Goal: Task Accomplishment & Management: Manage account settings

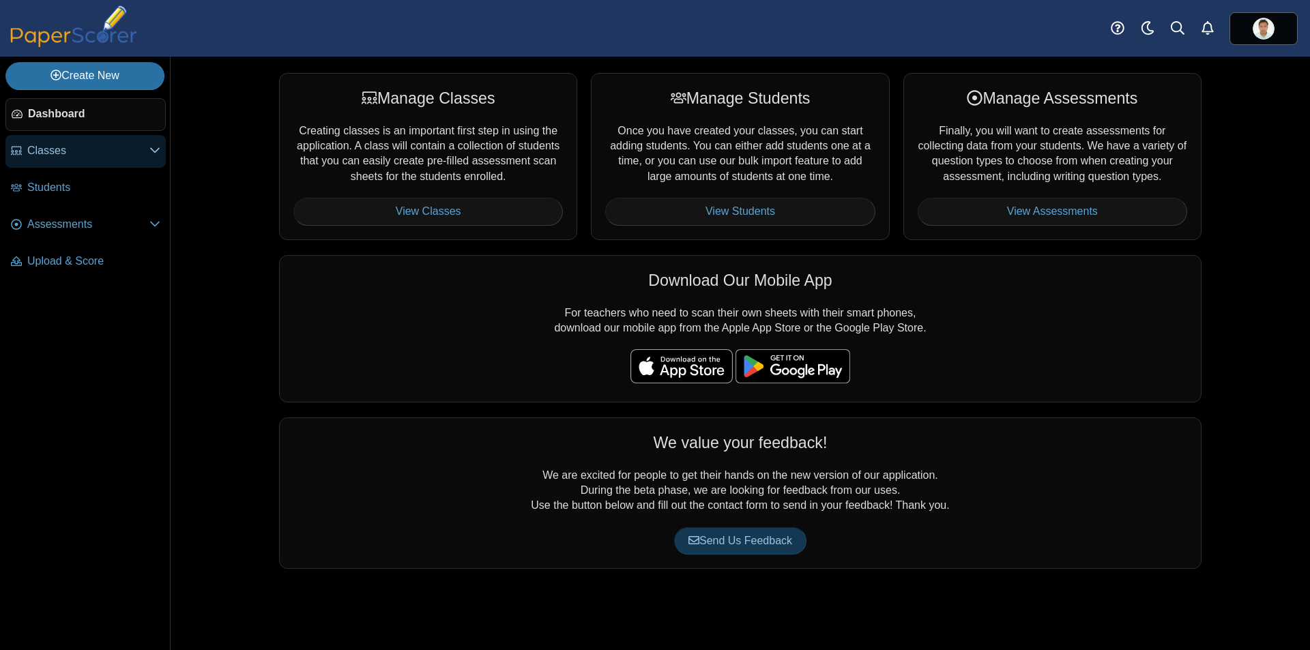
click at [58, 147] on span "Classes" at bounding box center [88, 150] width 122 height 15
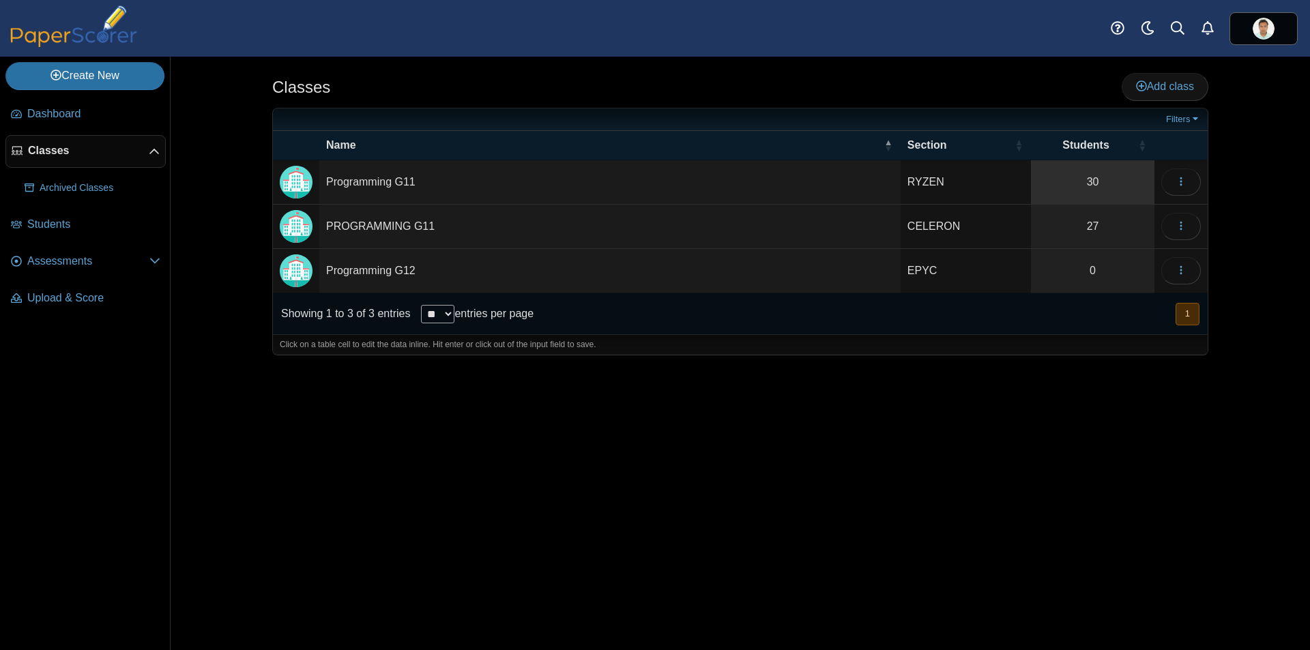
click at [1098, 182] on link "30" at bounding box center [1093, 182] width 124 height 44
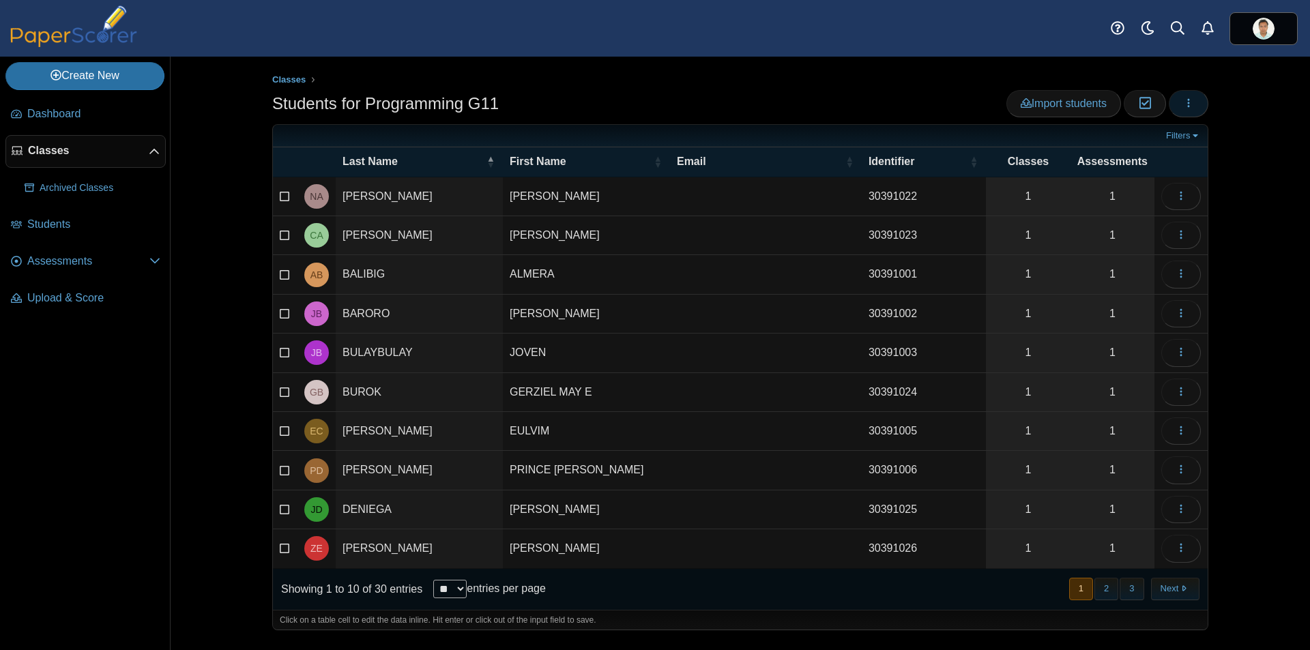
click at [1191, 107] on icon "button" at bounding box center [1189, 103] width 11 height 11
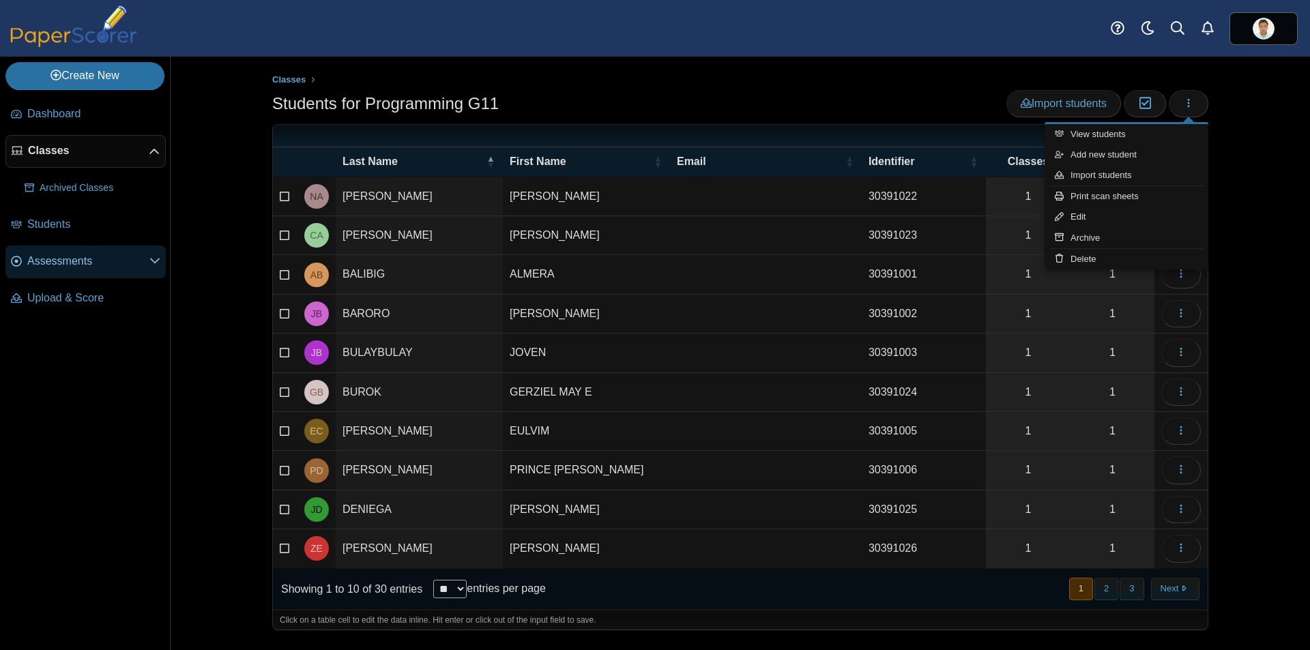
click at [70, 274] on link "Assessments" at bounding box center [85, 262] width 160 height 33
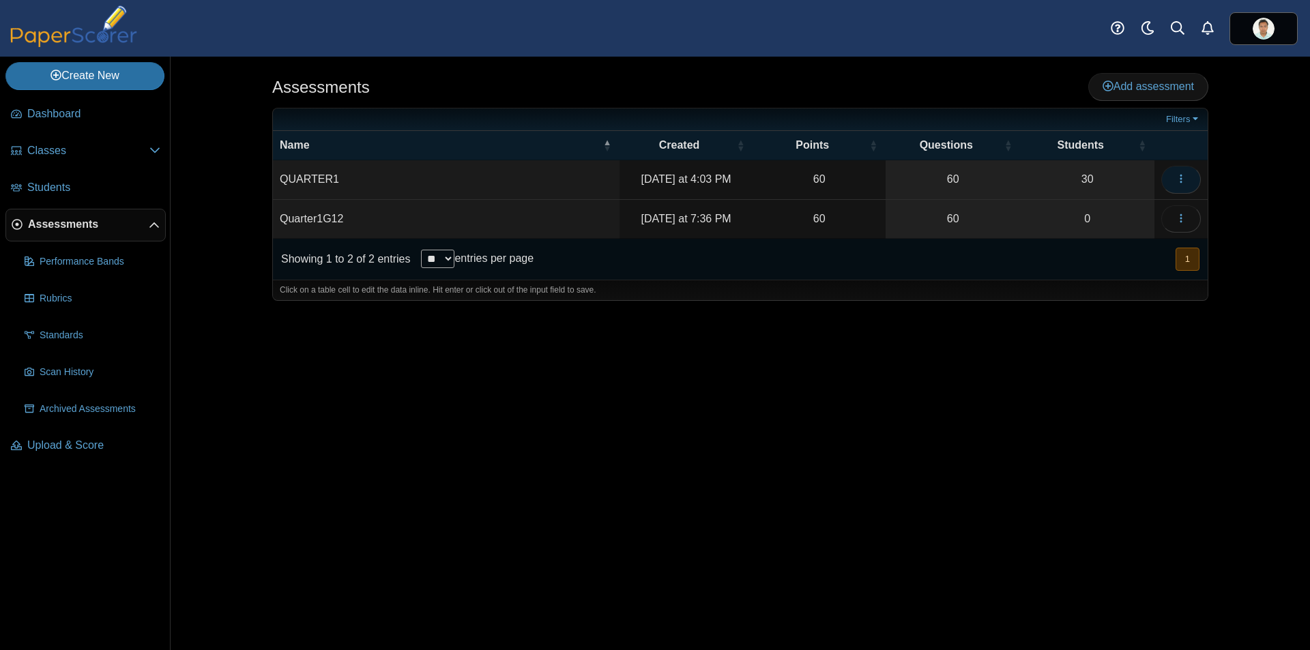
click at [1177, 182] on icon "button" at bounding box center [1181, 178] width 11 height 11
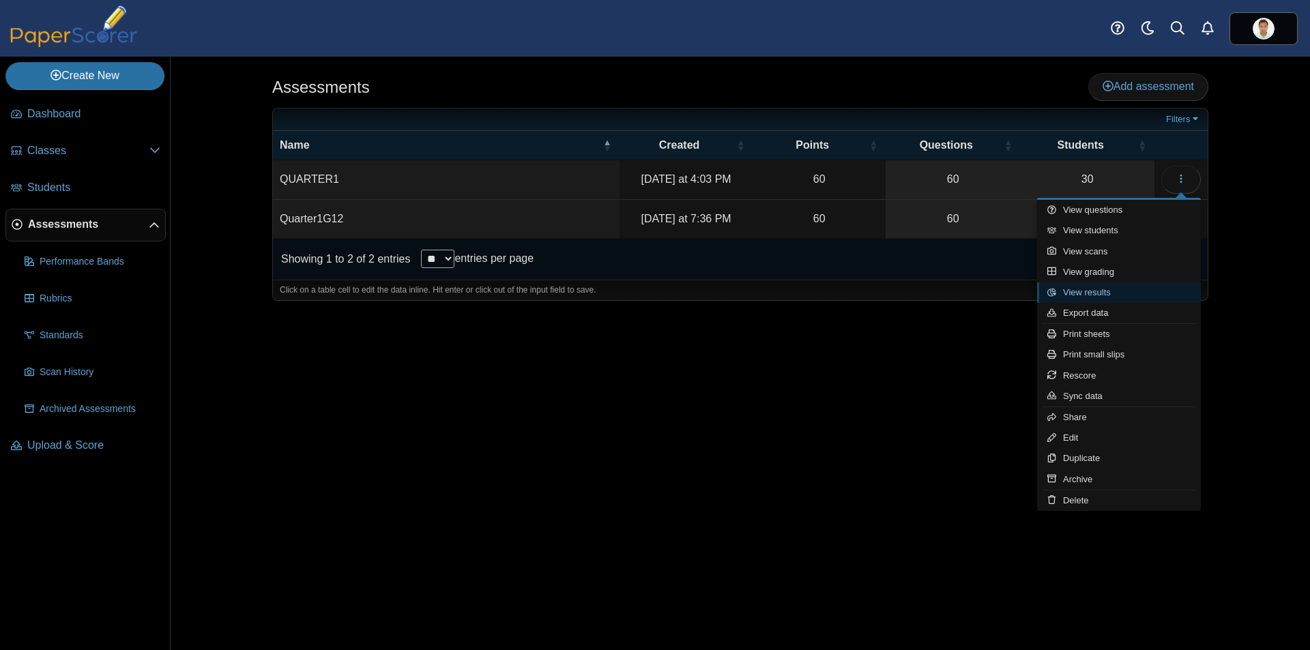
click at [1129, 290] on link "View results" at bounding box center [1119, 293] width 164 height 20
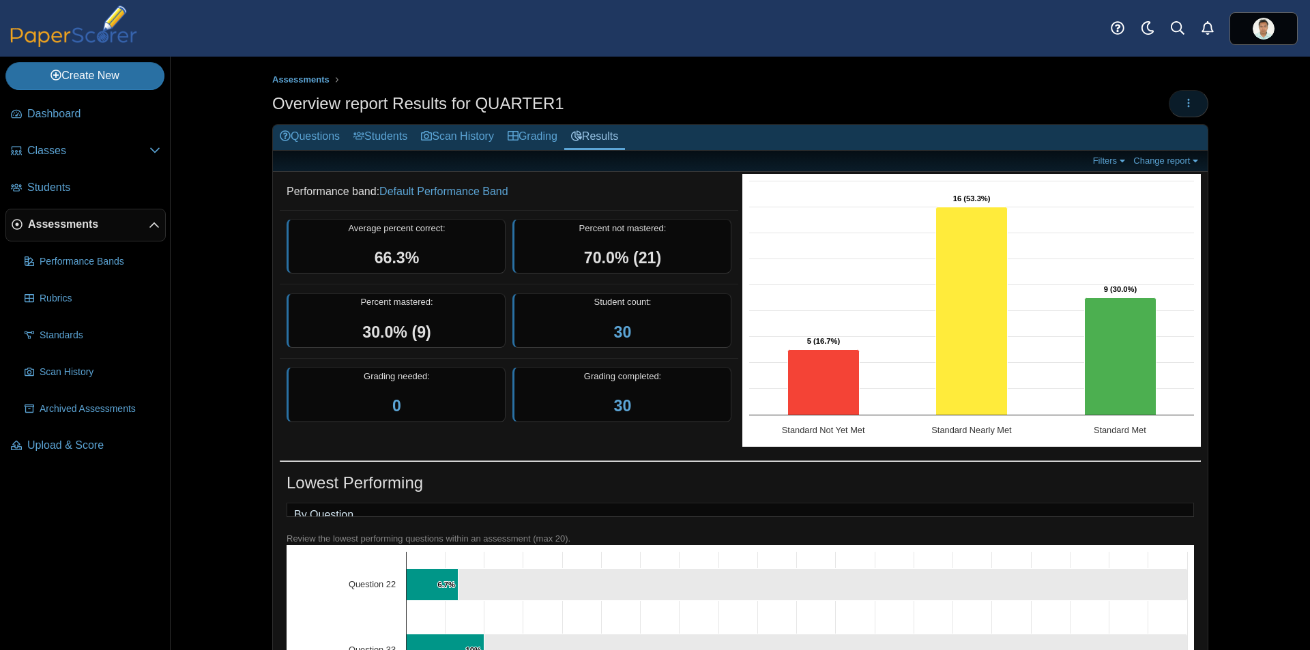
click at [1190, 106] on button "button" at bounding box center [1189, 103] width 40 height 27
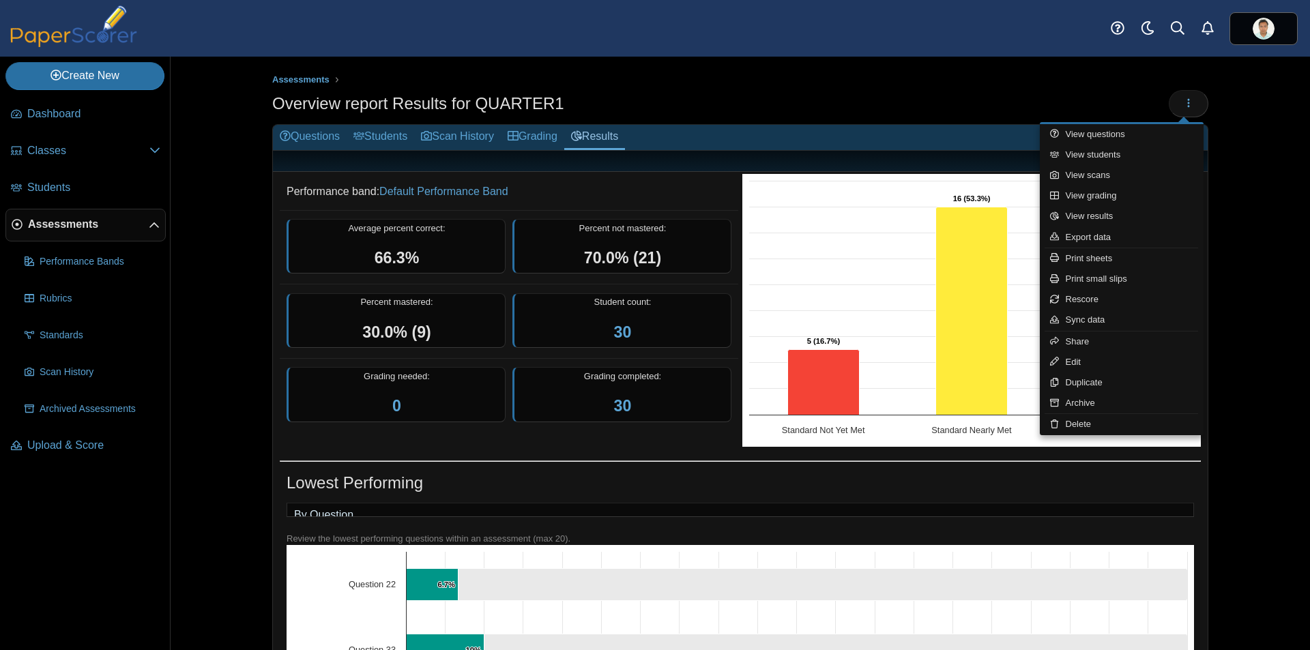
click at [710, 102] on div "Overview report Results for QUARTER1" at bounding box center [740, 105] width 936 height 31
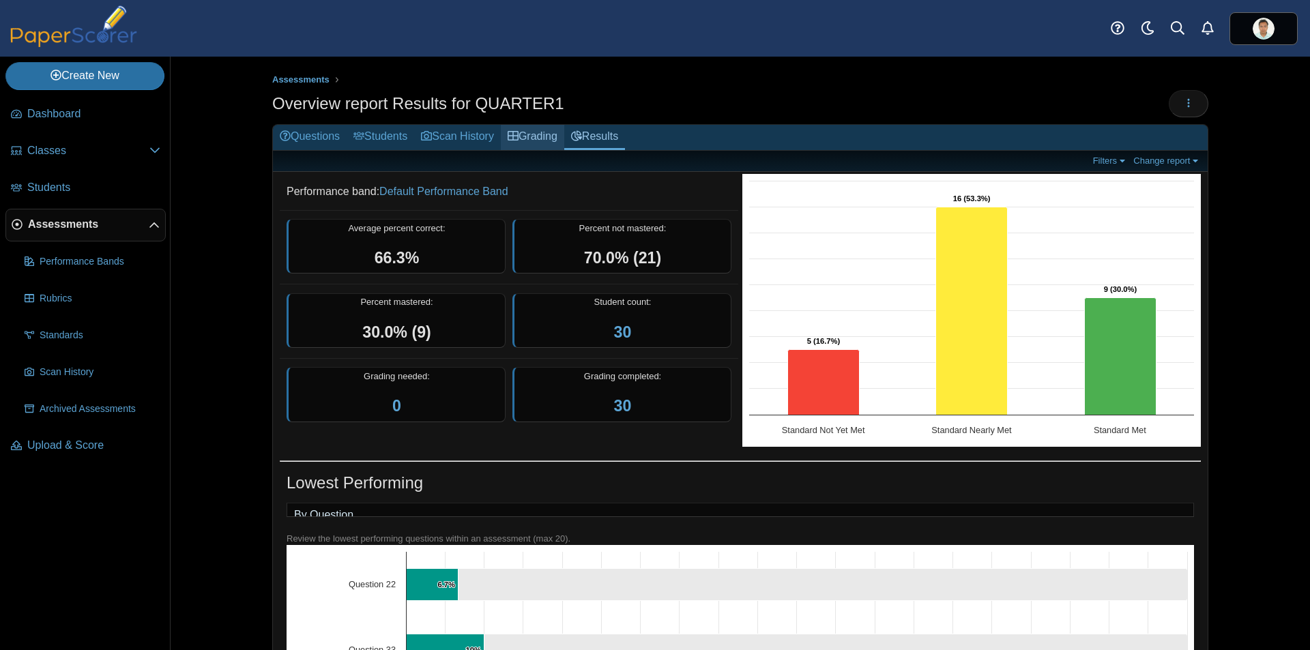
click at [548, 138] on link "Grading" at bounding box center [532, 137] width 63 height 25
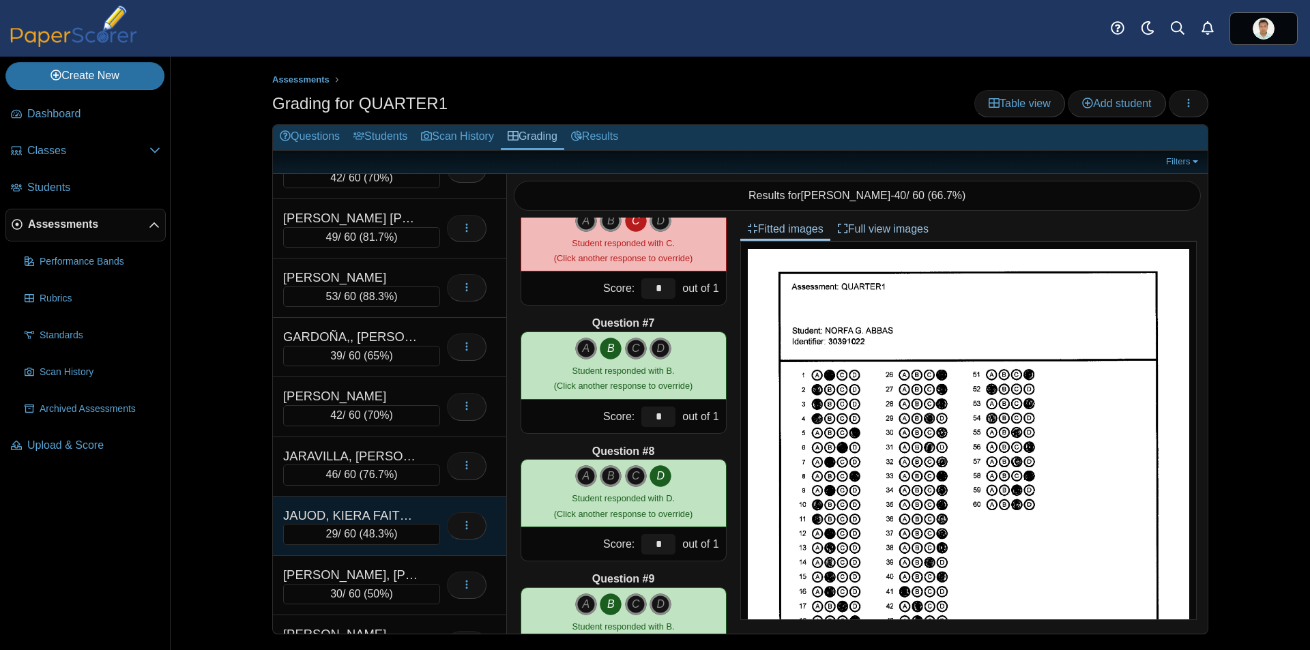
scroll to position [410, 0]
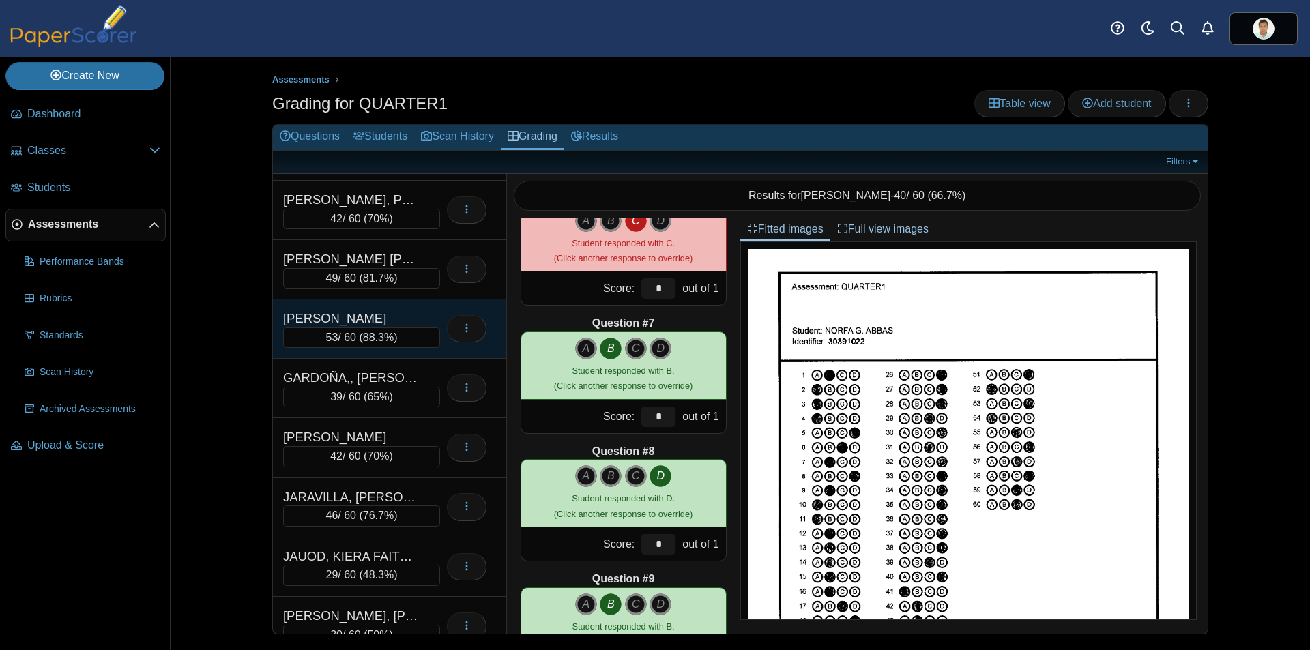
click at [333, 328] on div "53 / 60 ( 88.3% )" at bounding box center [361, 338] width 157 height 20
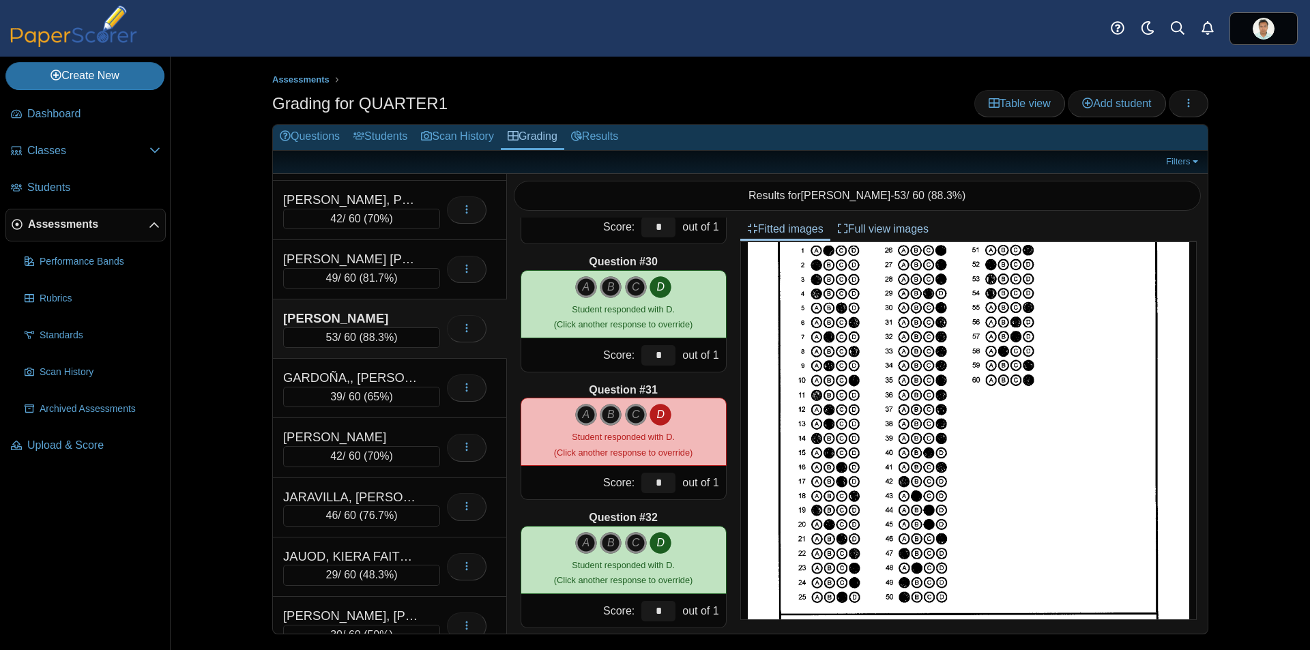
scroll to position [0, 0]
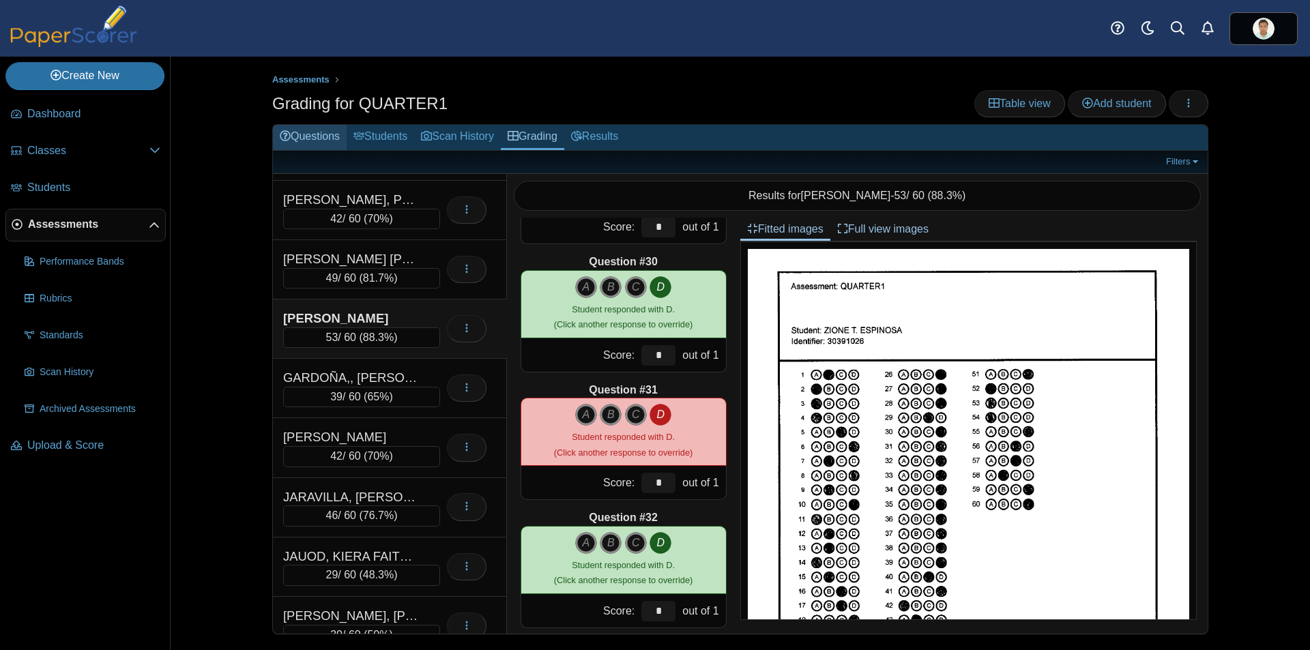
click at [313, 134] on link "Questions" at bounding box center [310, 137] width 74 height 25
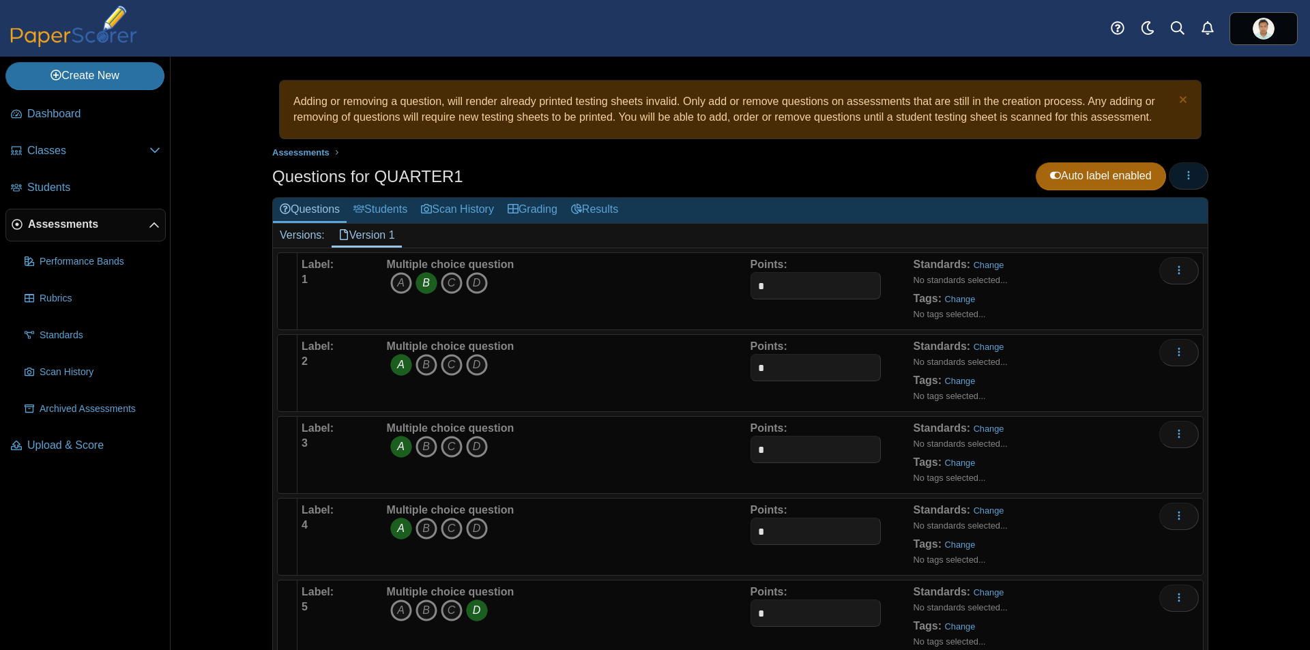
click at [1188, 175] on use "button" at bounding box center [1189, 175] width 2 height 9
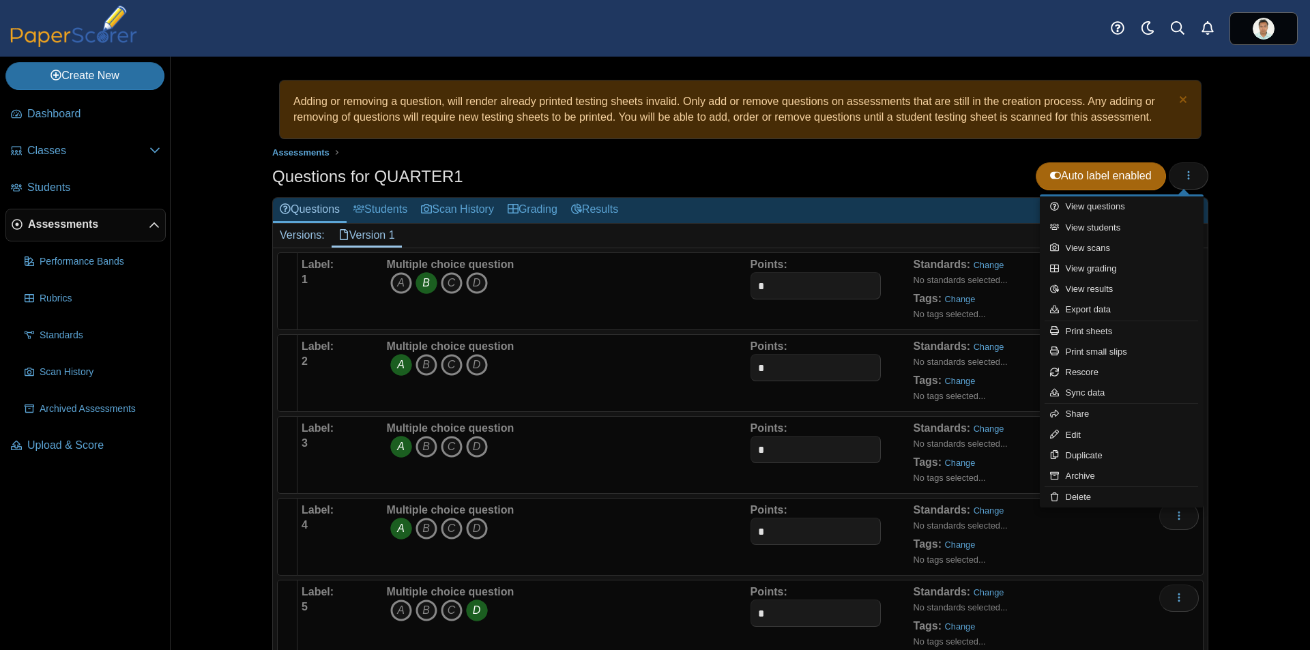
click at [1286, 403] on div "Adding or removing a question, will render already printed testing sheets inval…" at bounding box center [741, 354] width 1140 height 594
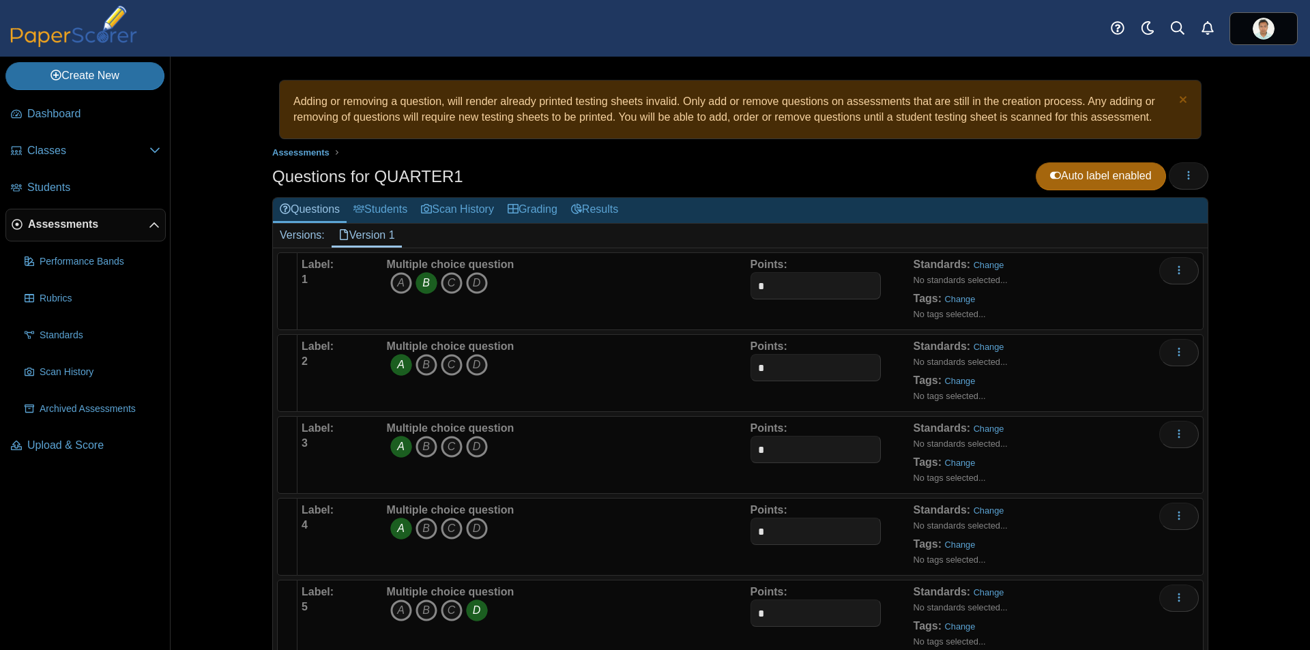
click at [71, 221] on span "Assessments" at bounding box center [88, 224] width 121 height 15
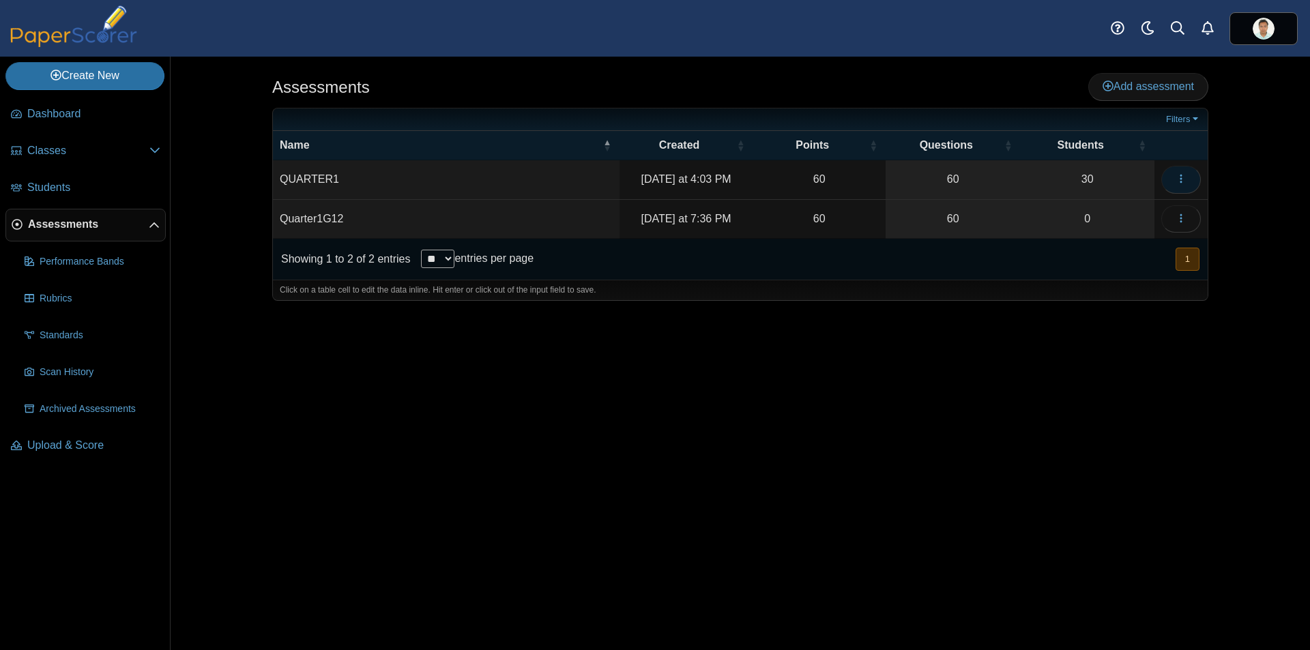
click at [1184, 180] on icon "button" at bounding box center [1181, 178] width 11 height 11
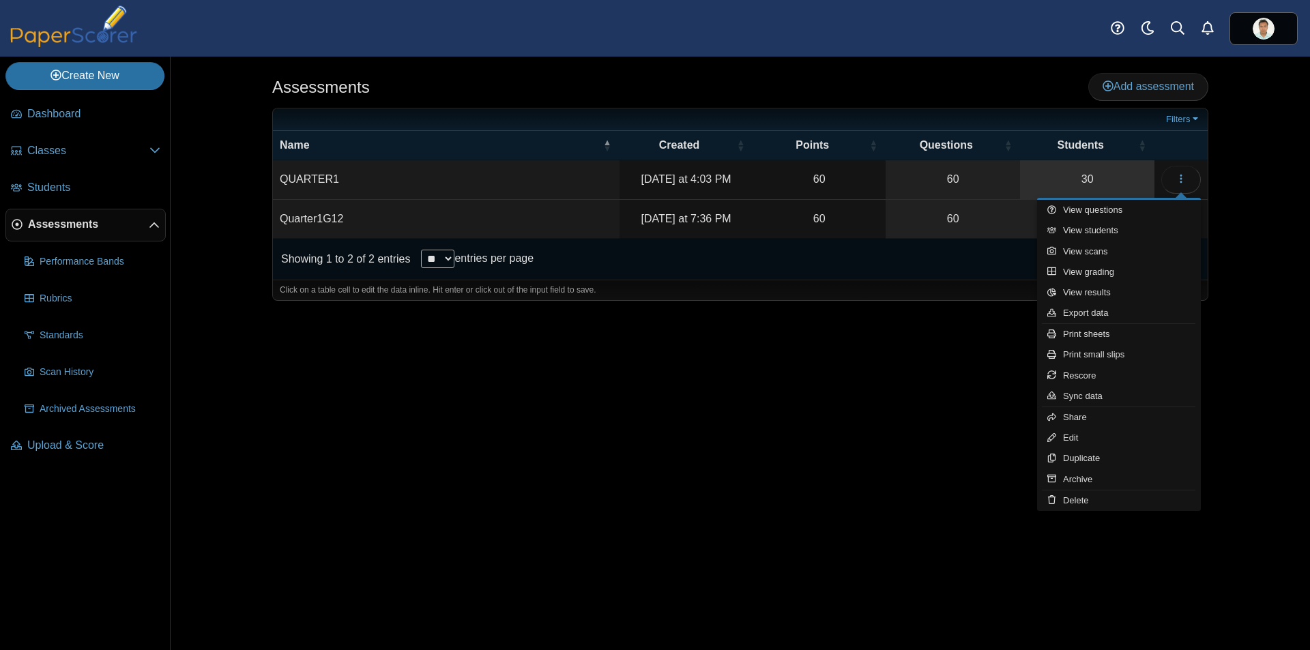
click at [1080, 180] on link "30" at bounding box center [1087, 179] width 134 height 38
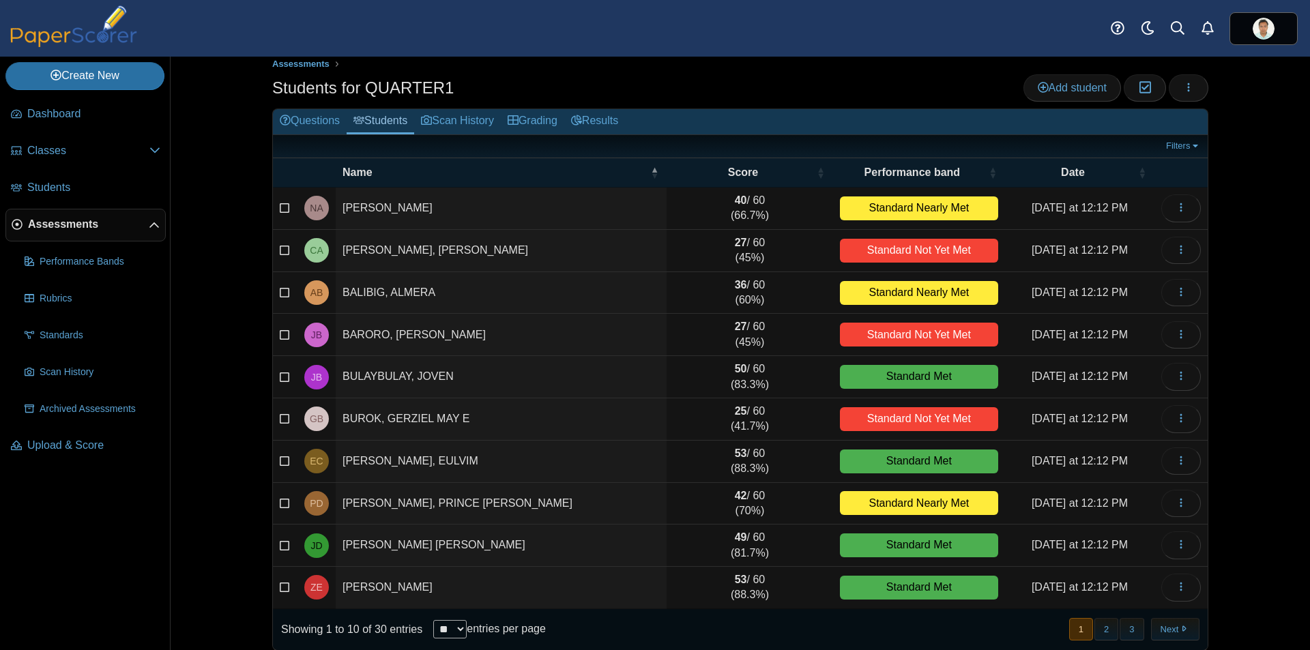
scroll to position [29, 0]
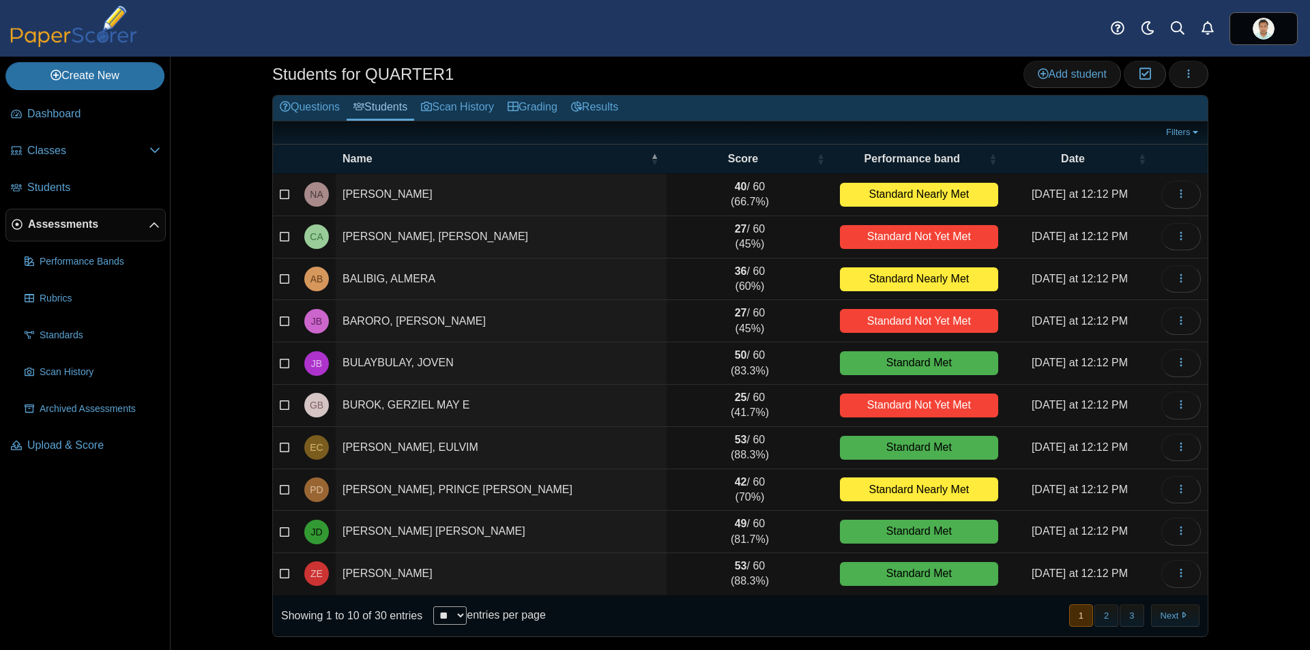
click at [461, 611] on select "** ** ** ***" at bounding box center [449, 616] width 33 height 18
select select "**"
click at [433, 607] on select "** ** ** ***" at bounding box center [449, 616] width 33 height 18
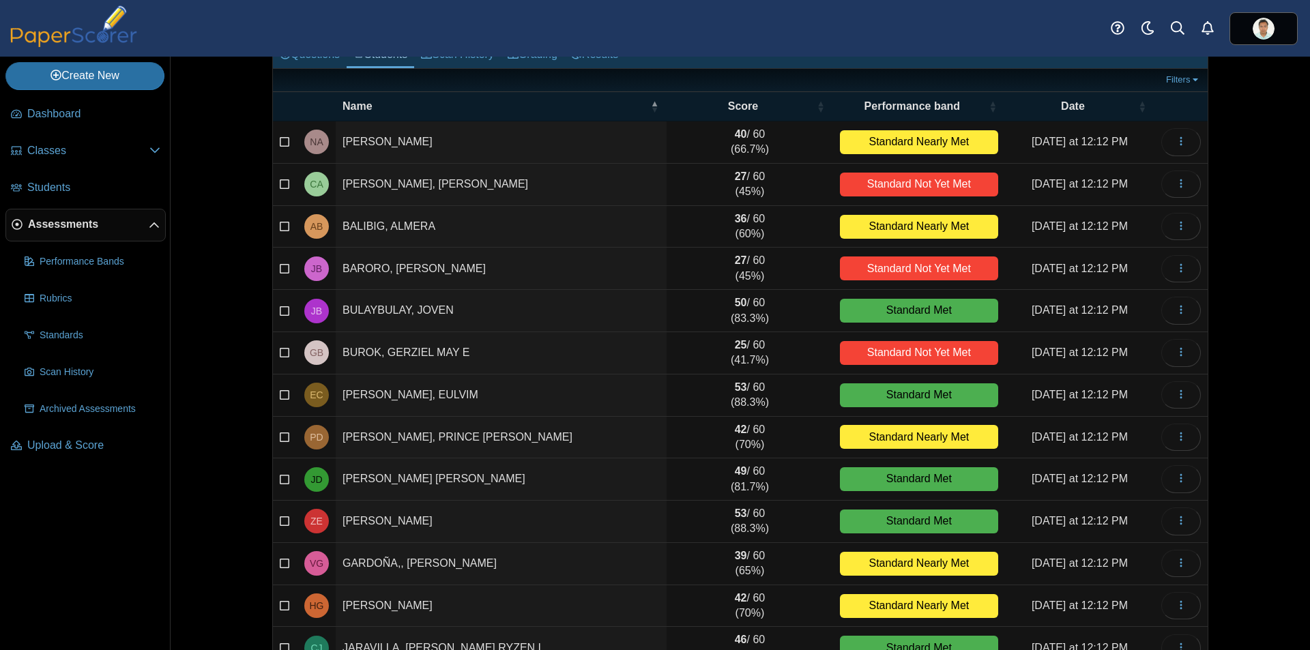
scroll to position [0, 0]
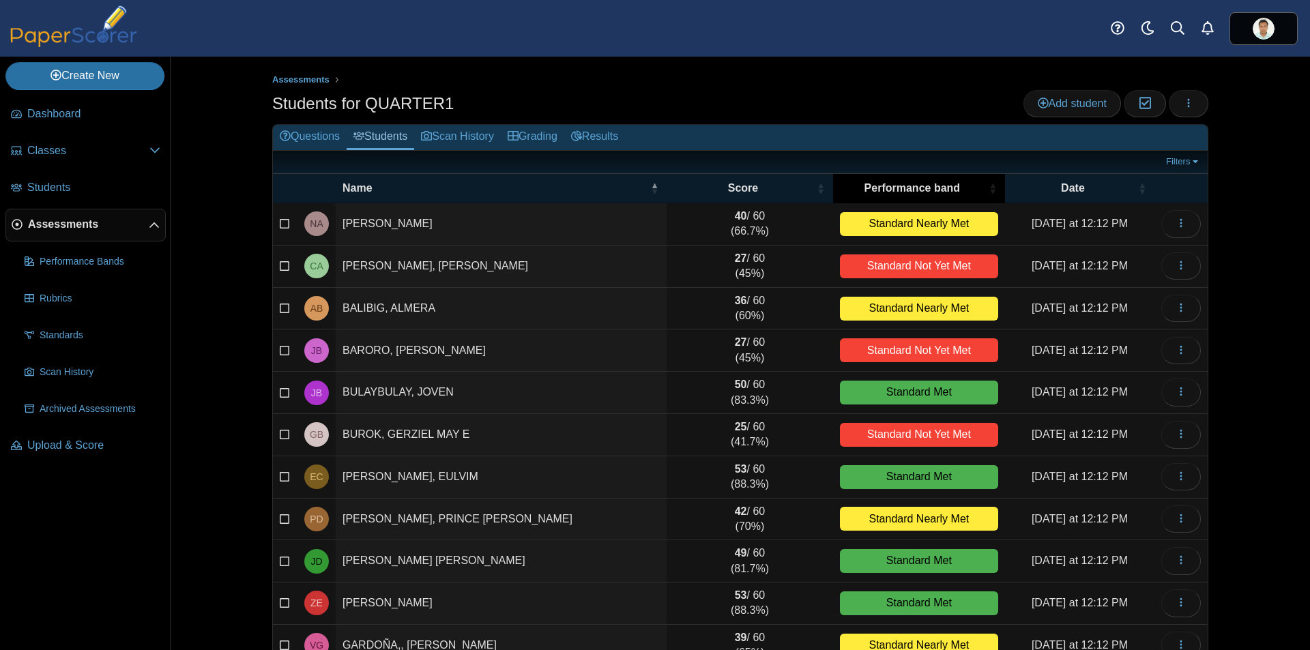
click at [989, 188] on span "\a Performance band\a : Activate to sort" at bounding box center [993, 188] width 8 height 29
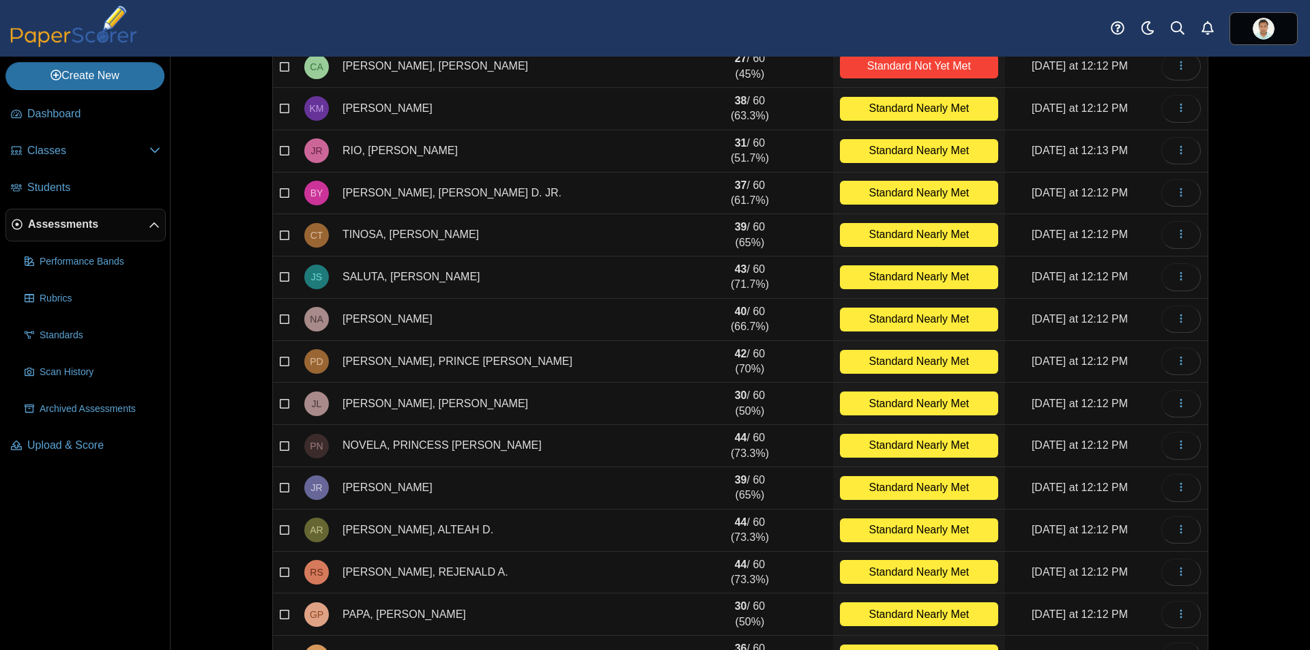
scroll to position [53, 0]
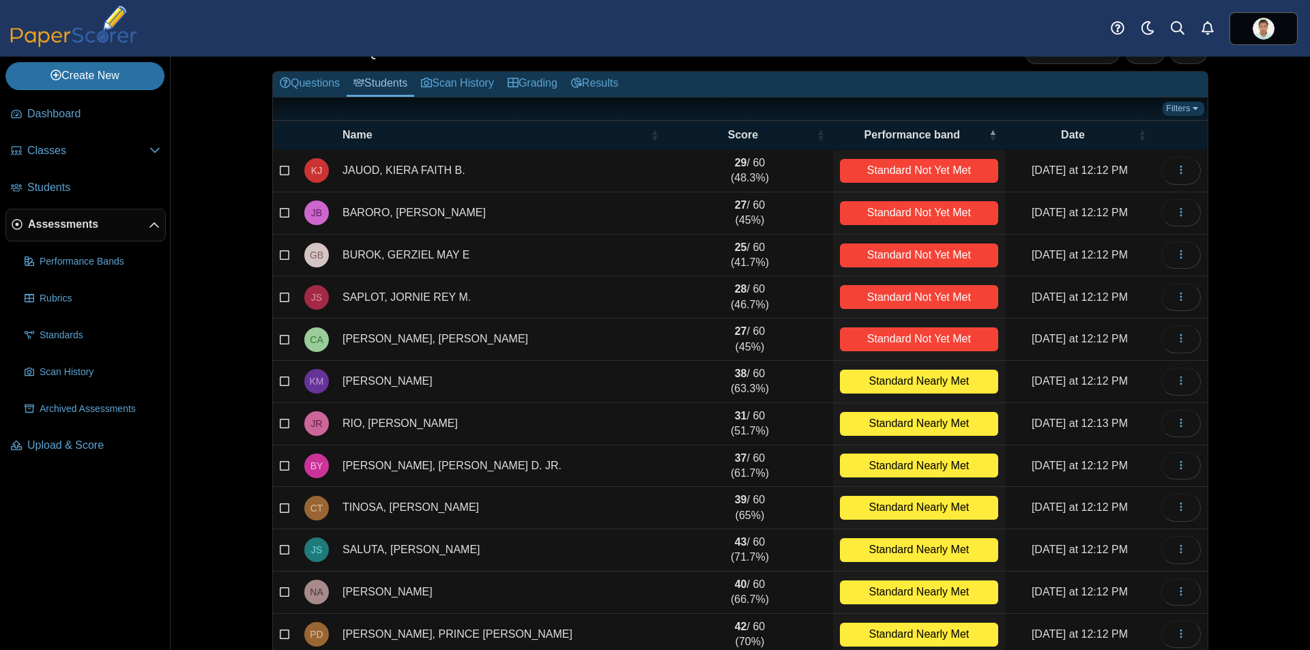
click at [1192, 108] on link "Filters" at bounding box center [1184, 109] width 42 height 14
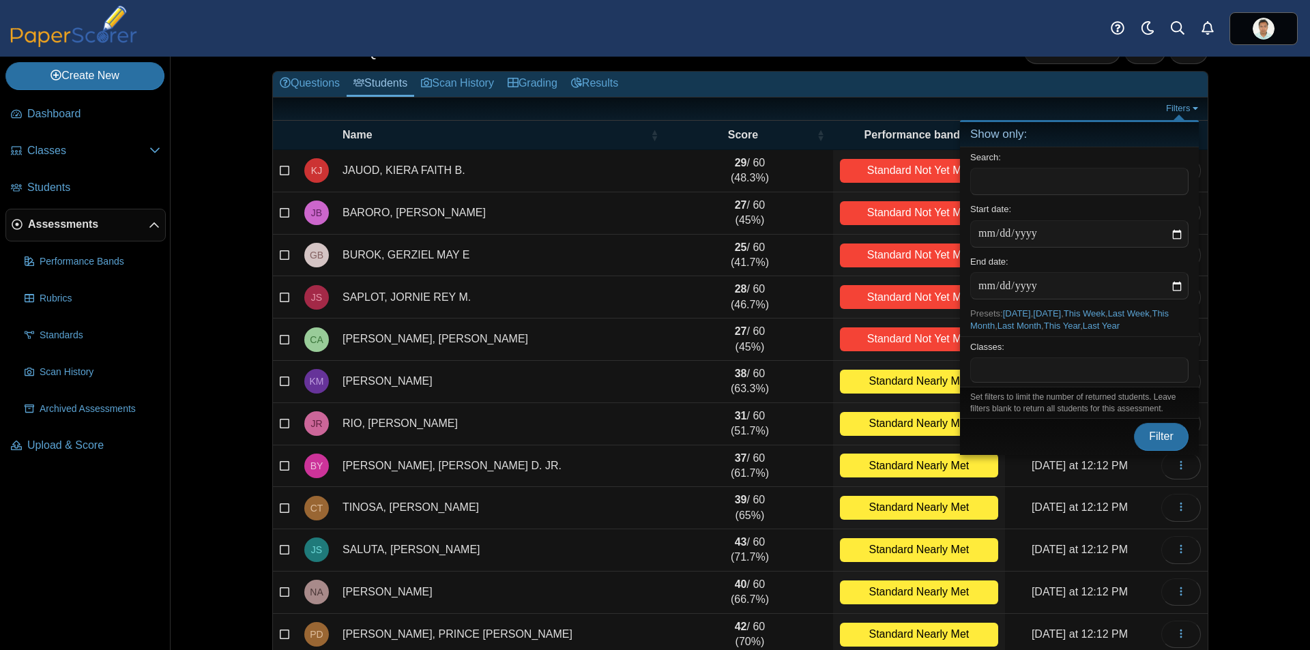
click at [1237, 115] on div "Assessments Students for QUARTER1 Add student Moderation 0 Loading…" at bounding box center [741, 300] width 1024 height 594
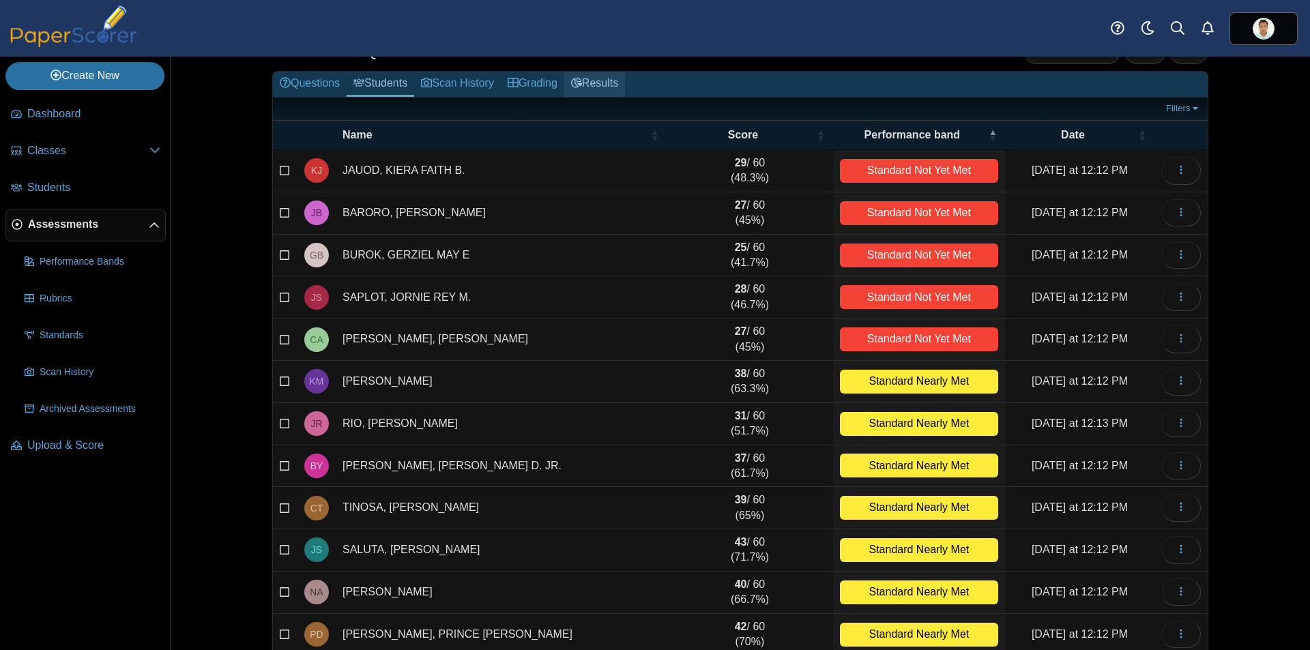
click at [594, 81] on link "Results" at bounding box center [594, 84] width 61 height 25
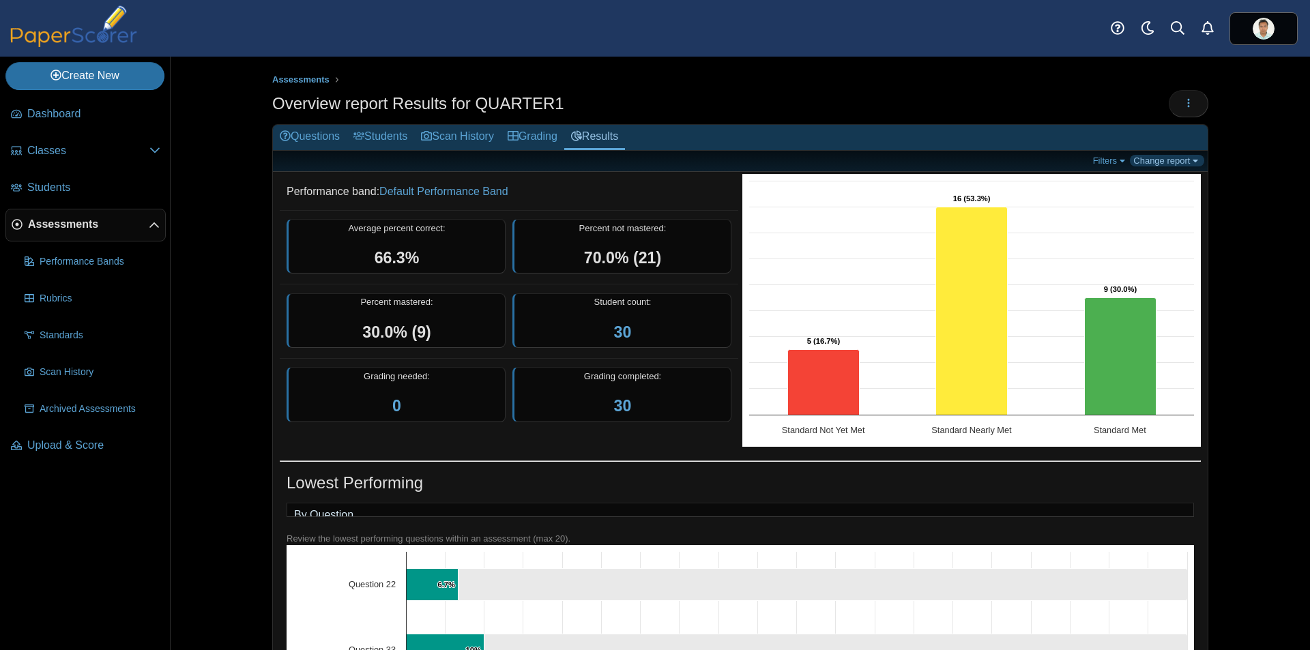
click at [1191, 160] on link "Change report" at bounding box center [1167, 161] width 74 height 12
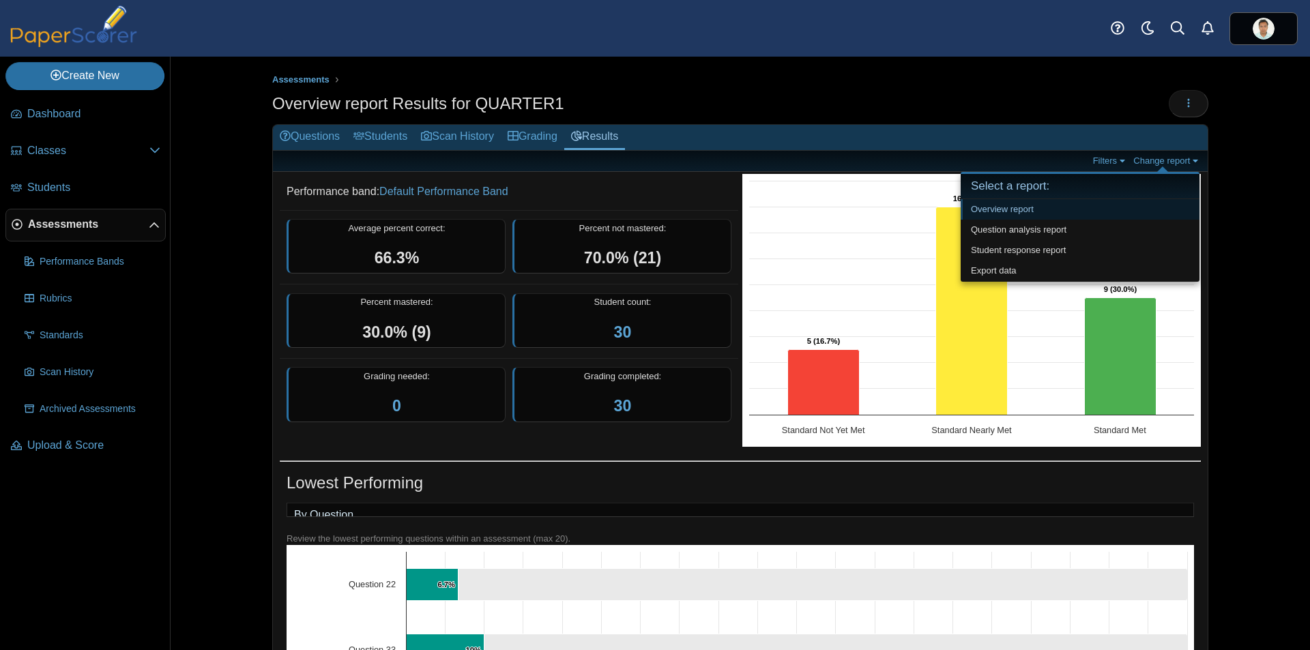
click at [1037, 207] on link "Overview report" at bounding box center [1080, 209] width 239 height 20
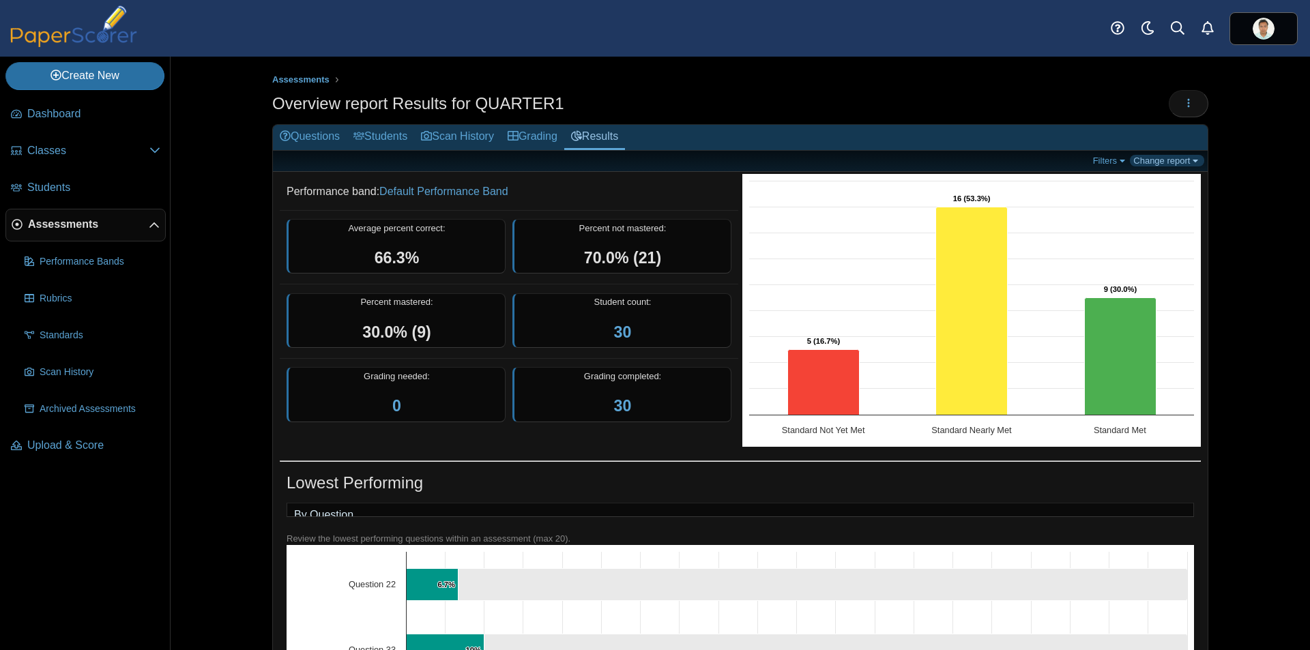
click at [1195, 161] on link "Change report" at bounding box center [1167, 161] width 74 height 12
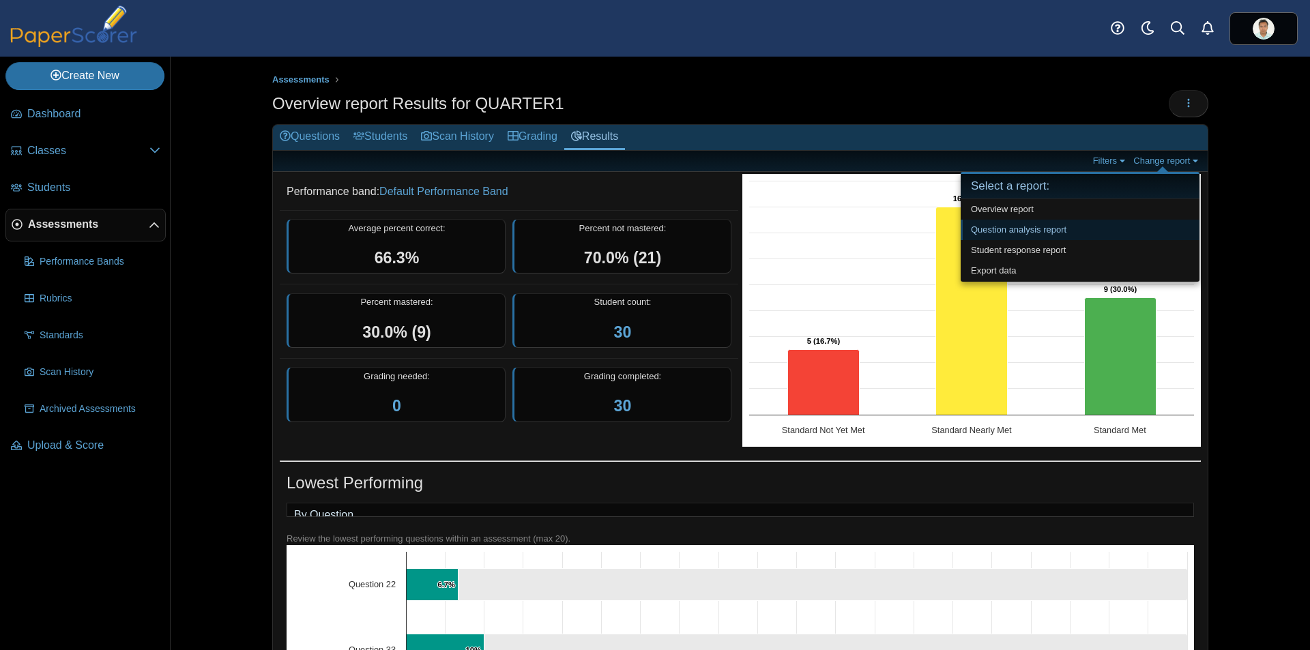
click at [1066, 233] on link "Question analysis report" at bounding box center [1080, 230] width 239 height 20
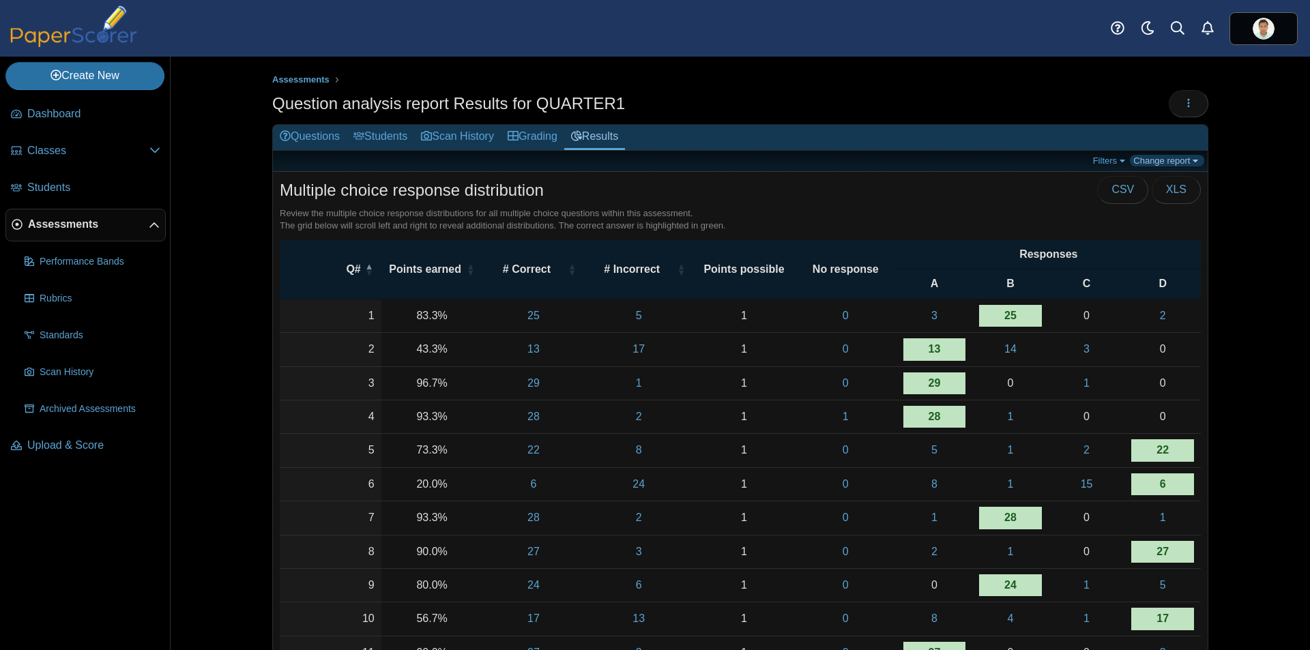
click at [1187, 161] on link "Change report" at bounding box center [1167, 161] width 74 height 12
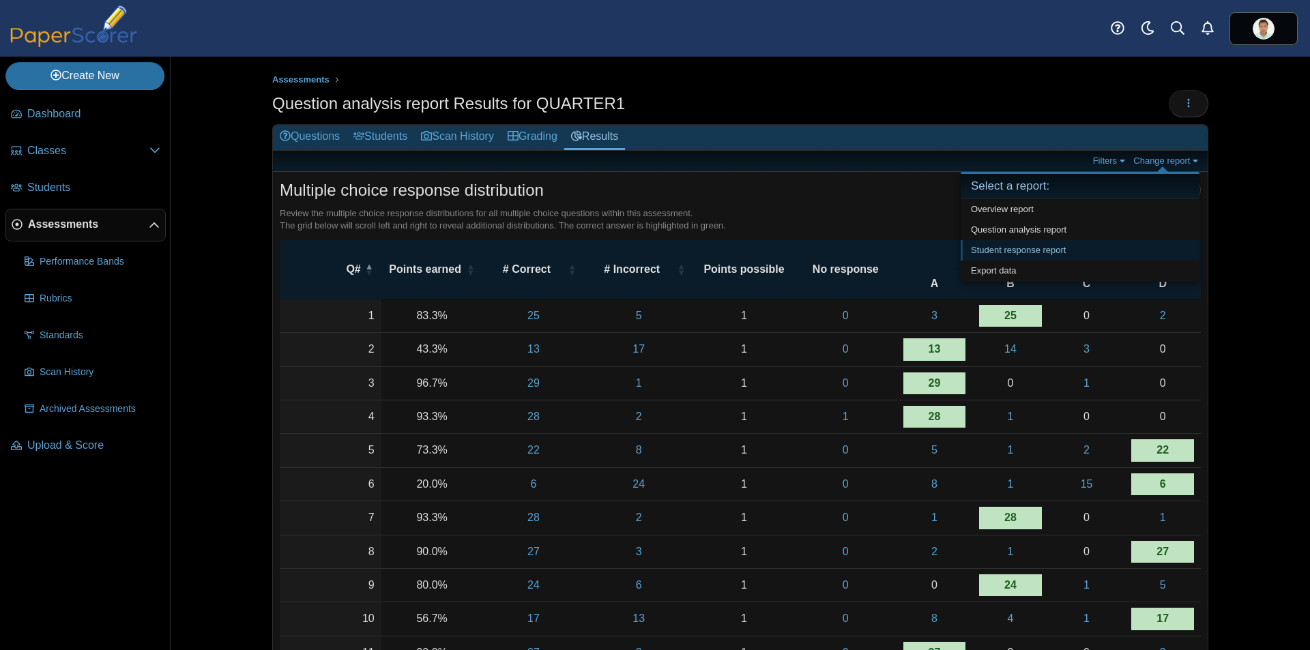
click at [1134, 250] on link "Student response report" at bounding box center [1080, 250] width 239 height 20
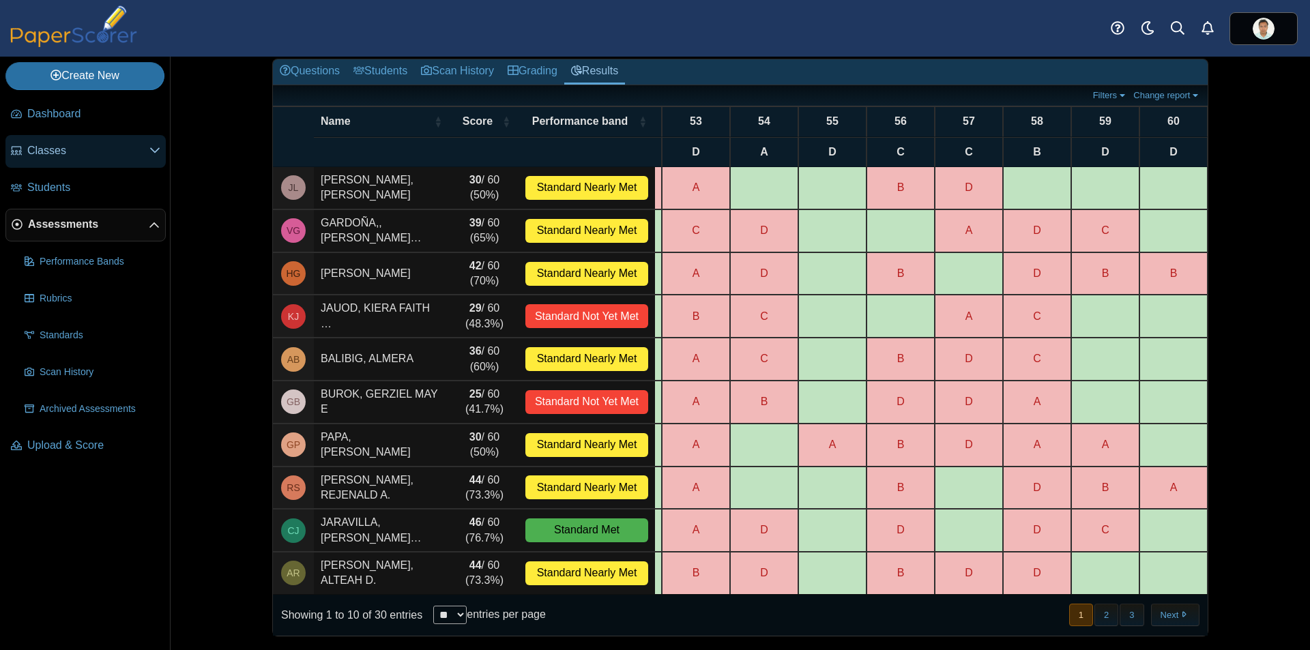
click at [68, 145] on span "Classes" at bounding box center [88, 150] width 122 height 15
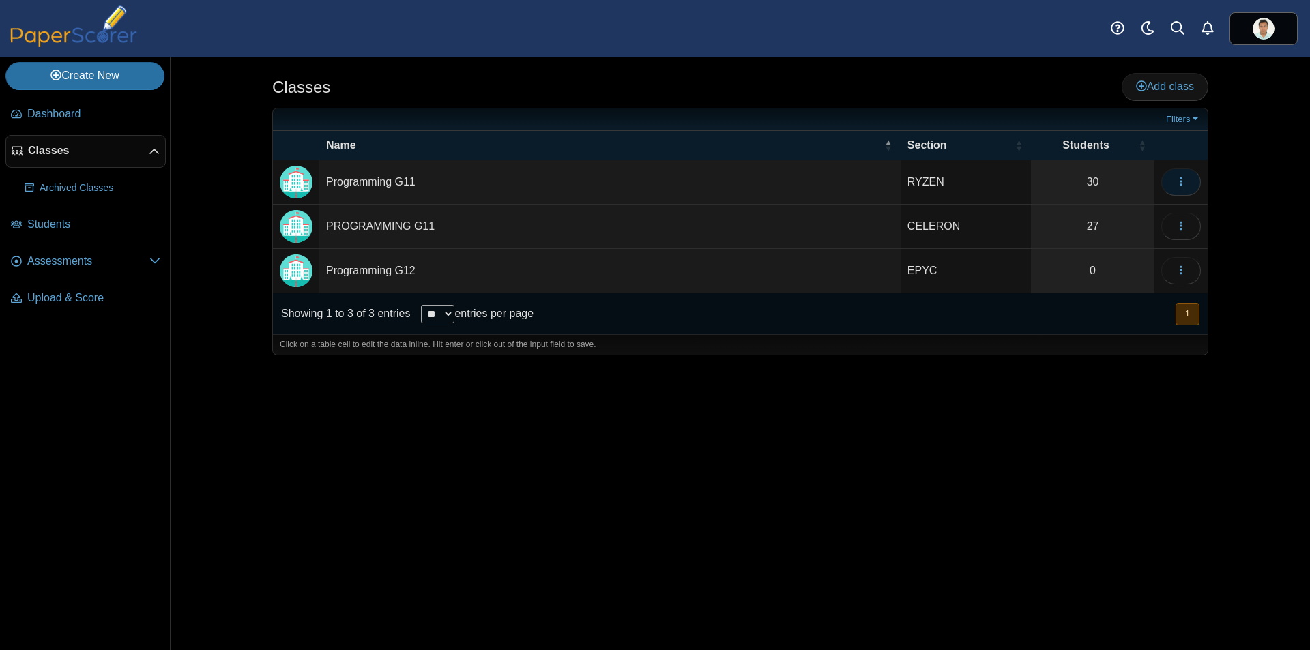
click at [1180, 184] on icon "button" at bounding box center [1181, 181] width 11 height 11
click at [1276, 190] on div "Classes Add class 30" at bounding box center [741, 354] width 1140 height 594
click at [70, 261] on span "Assessments" at bounding box center [88, 261] width 122 height 15
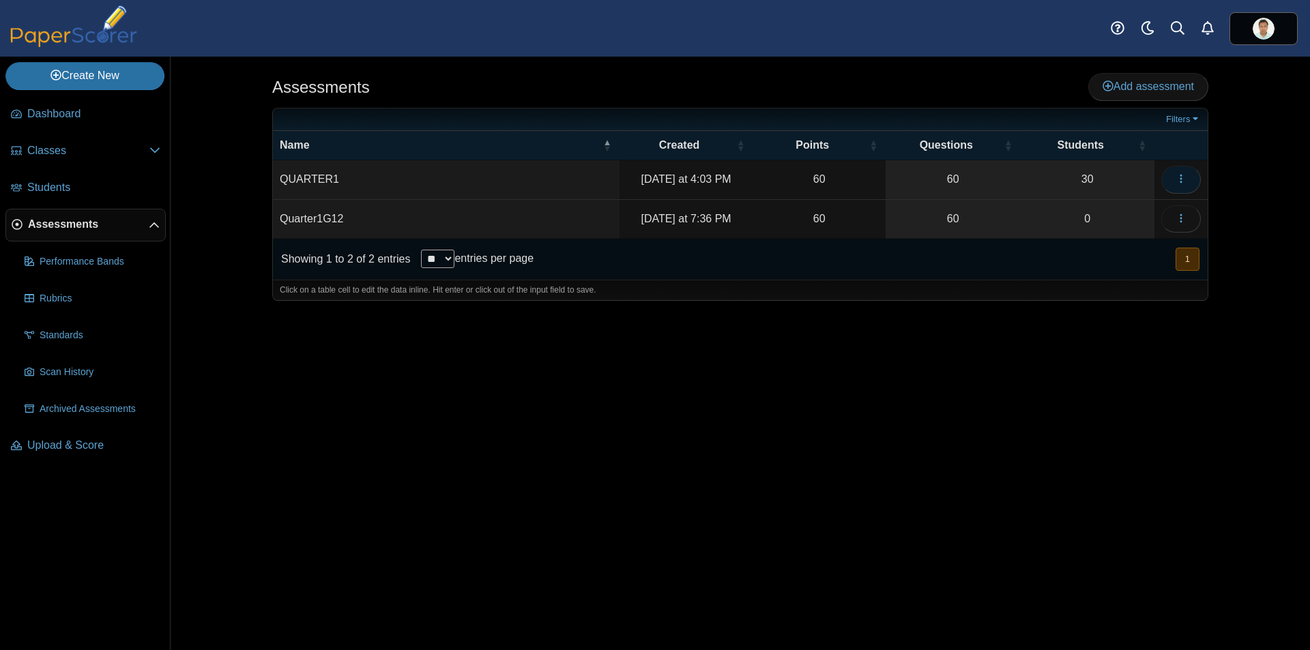
click at [1186, 173] on icon "button" at bounding box center [1181, 178] width 11 height 11
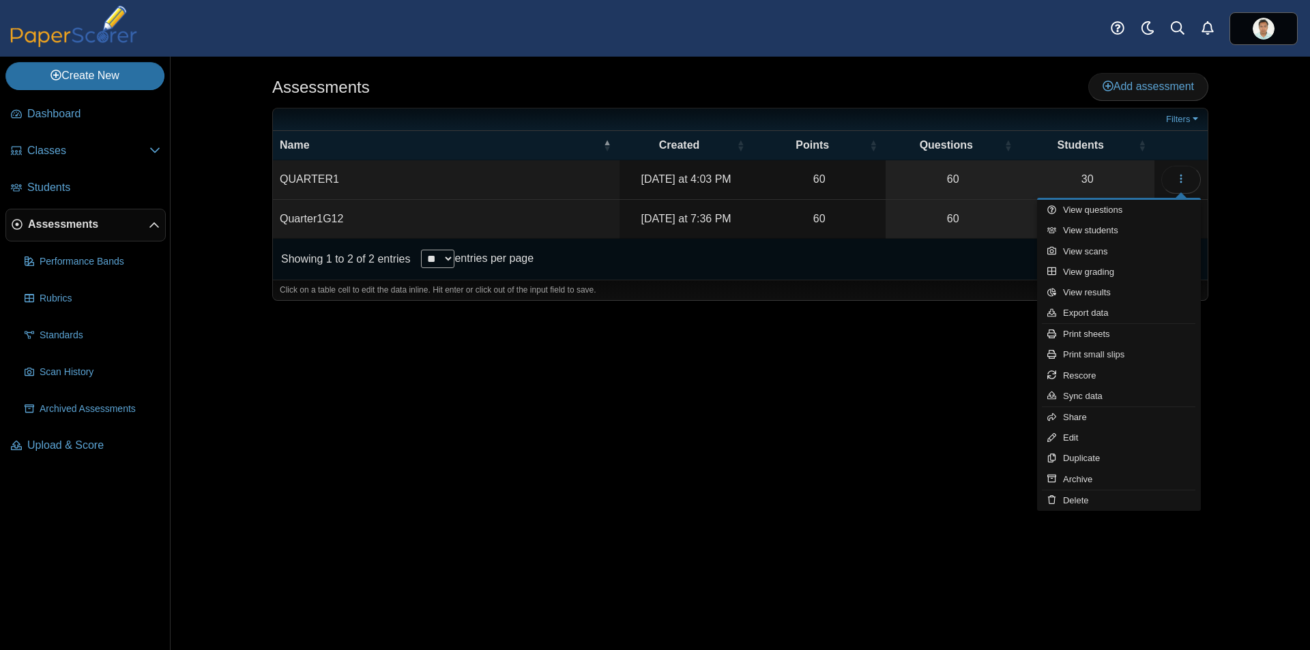
click at [1310, 408] on div "Assessments Add assessment Filters" at bounding box center [741, 354] width 1140 height 594
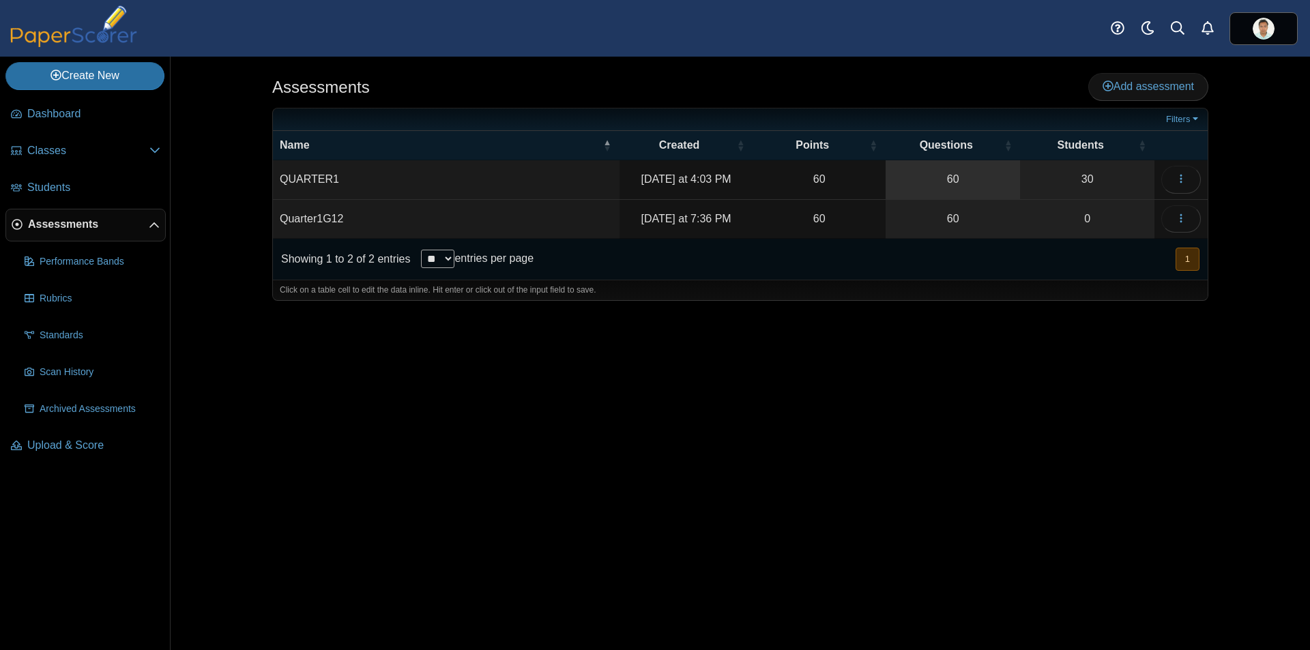
drag, startPoint x: 1089, startPoint y: 184, endPoint x: 961, endPoint y: 181, distance: 127.7
click at [1089, 185] on link "30" at bounding box center [1087, 179] width 134 height 38
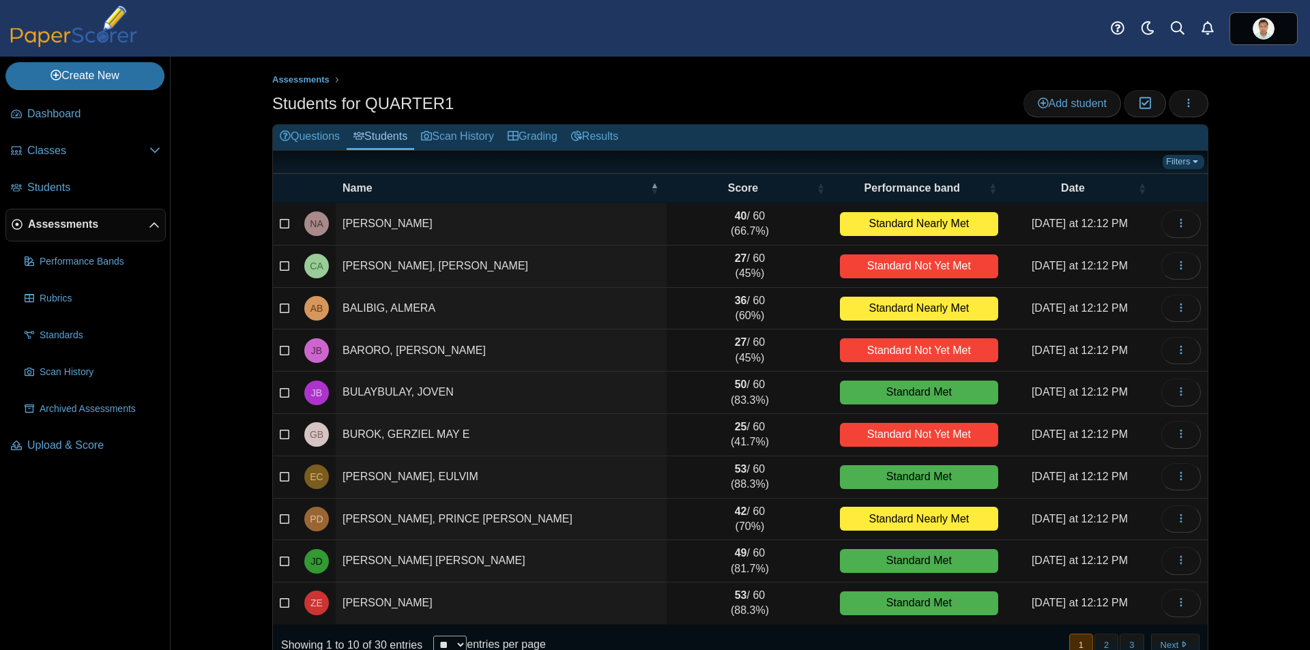
click at [1193, 165] on link "Filters" at bounding box center [1184, 162] width 42 height 14
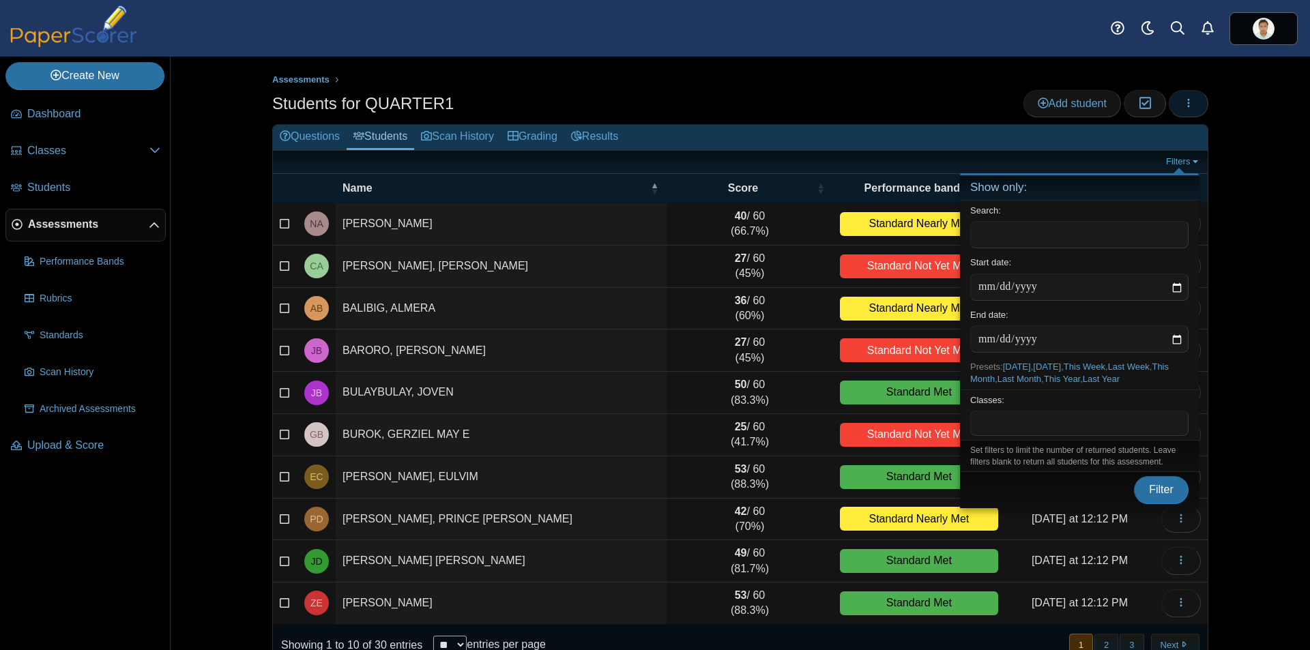
click at [1188, 101] on icon "button" at bounding box center [1189, 103] width 11 height 11
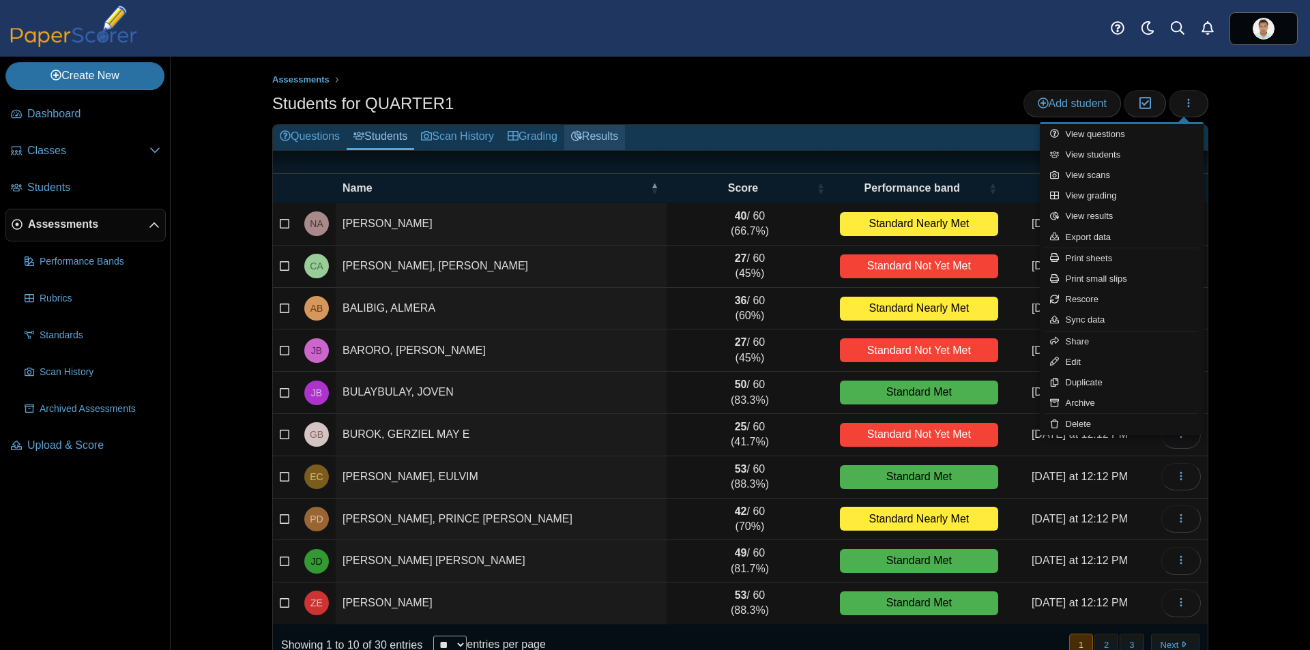
click at [617, 139] on link "Results" at bounding box center [594, 137] width 61 height 25
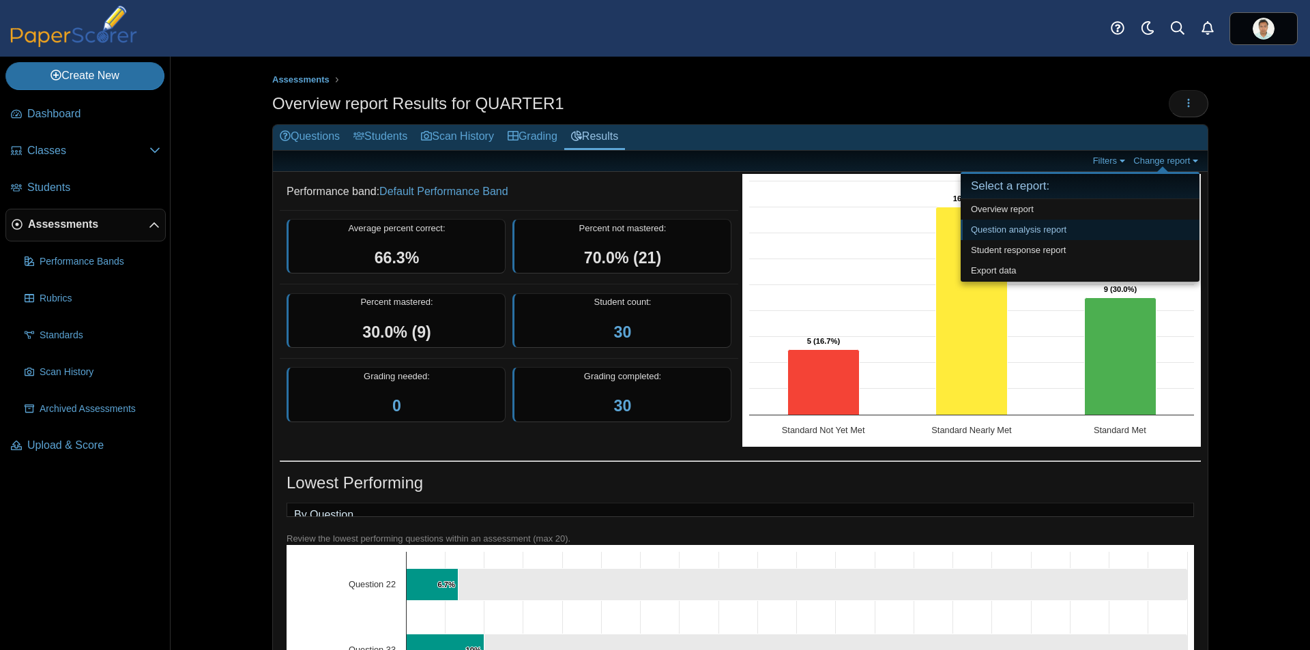
click at [1069, 235] on link "Question analysis report" at bounding box center [1080, 230] width 239 height 20
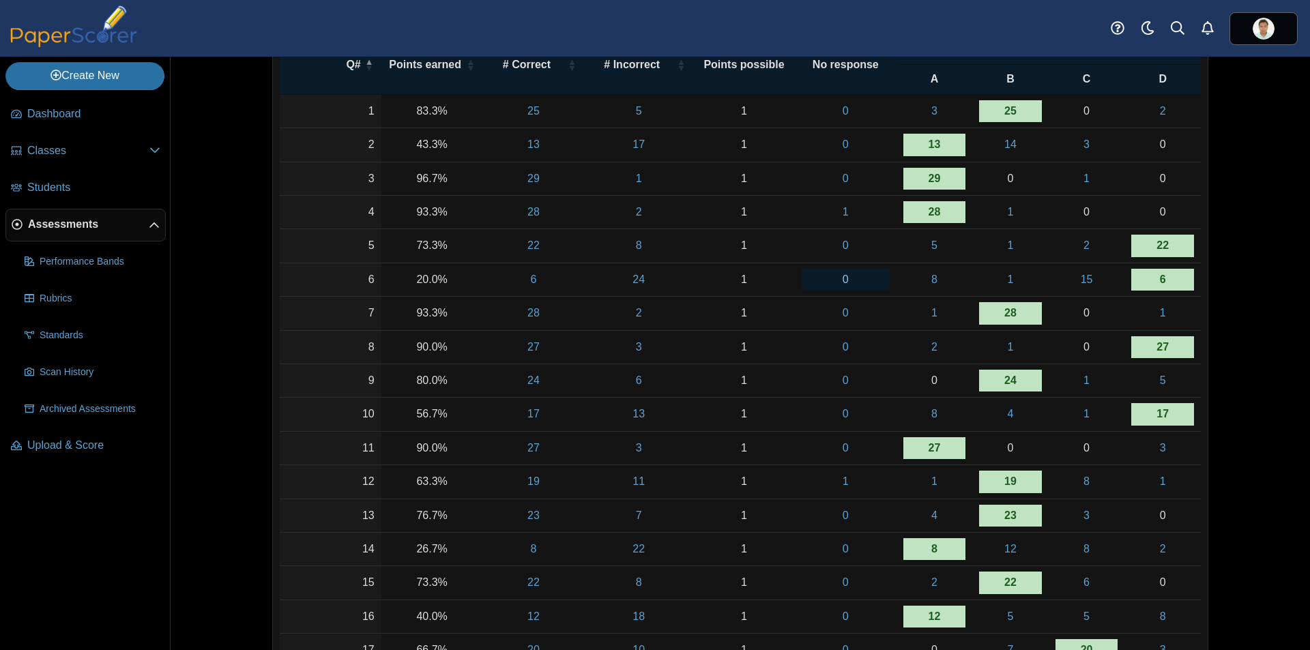
scroll to position [137, 0]
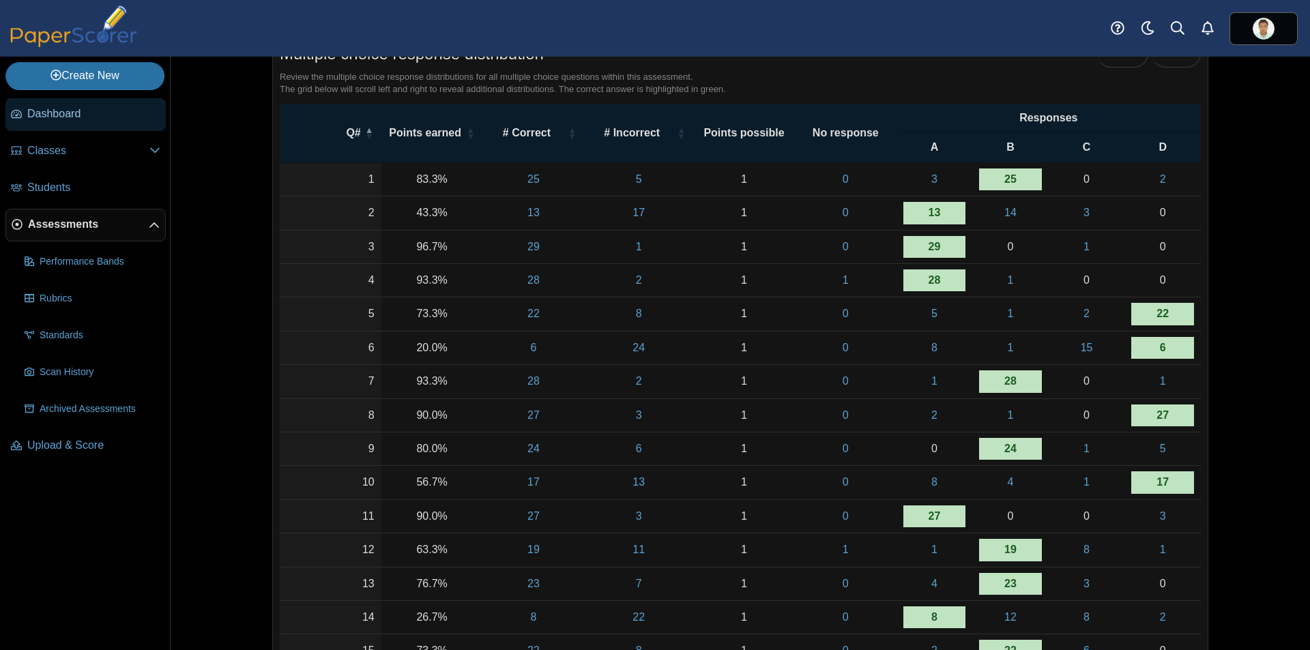
click at [70, 112] on span "Dashboard" at bounding box center [93, 113] width 133 height 15
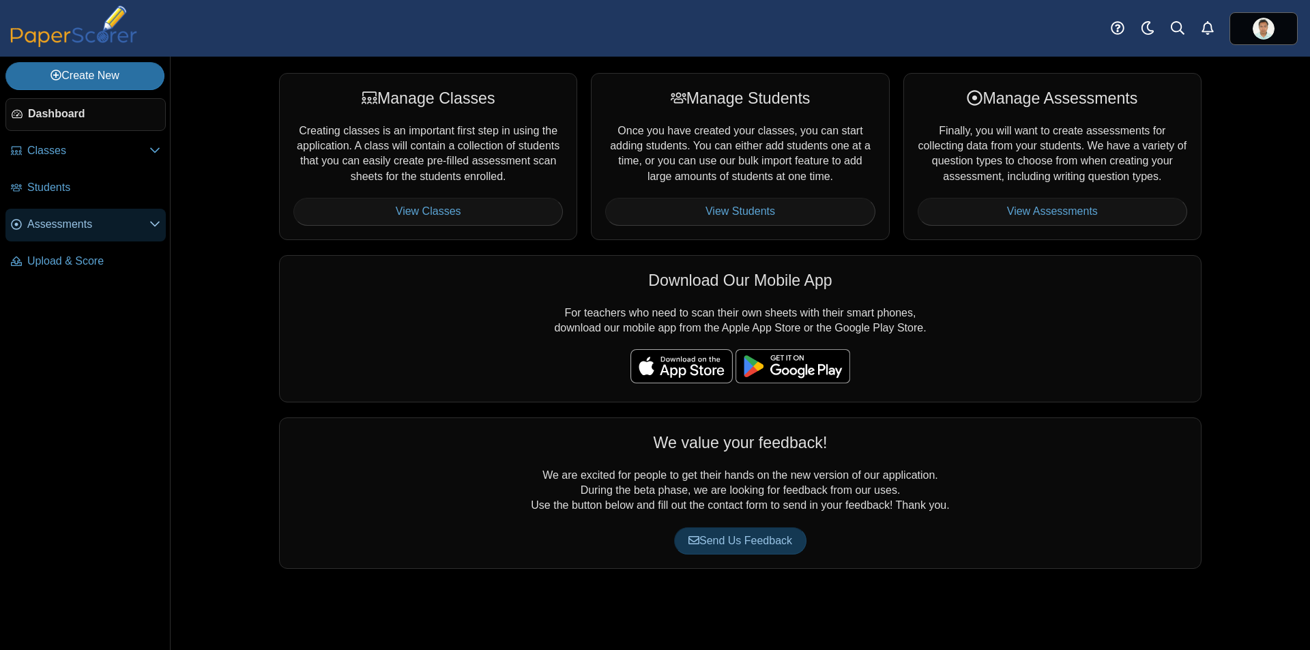
click at [81, 229] on span "Assessments" at bounding box center [88, 224] width 122 height 15
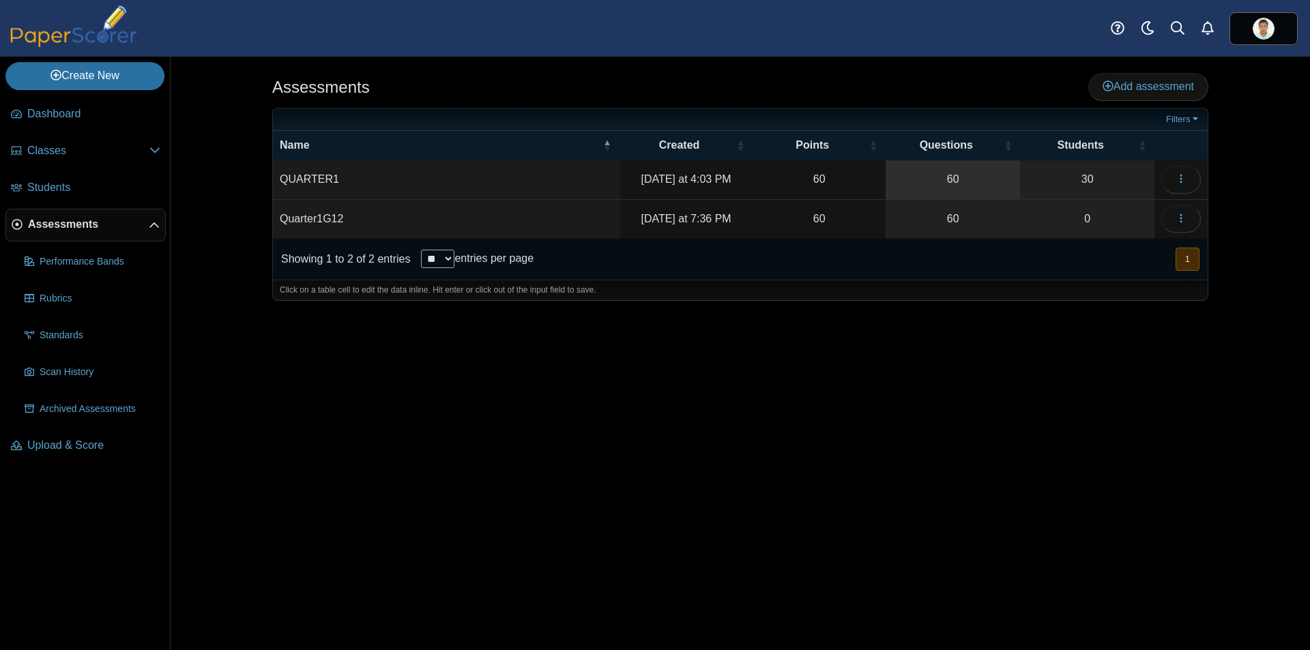
click at [958, 182] on link "60" at bounding box center [953, 179] width 134 height 38
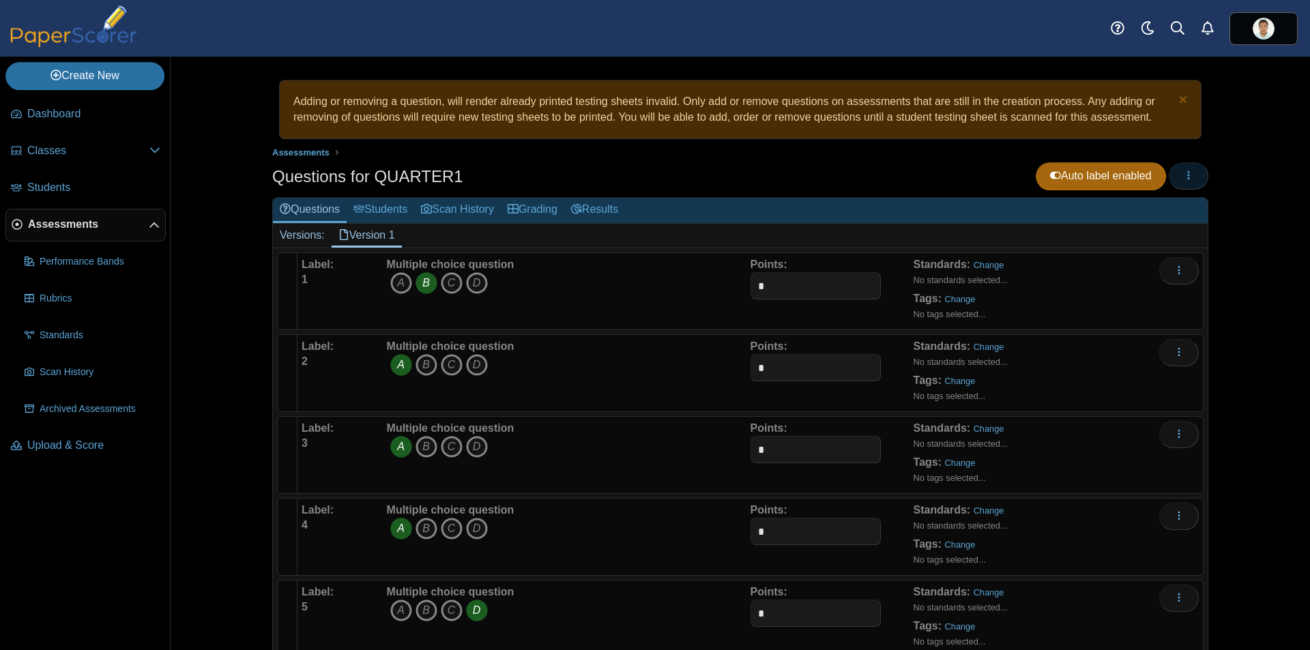
click at [1194, 178] on button "button" at bounding box center [1189, 175] width 40 height 27
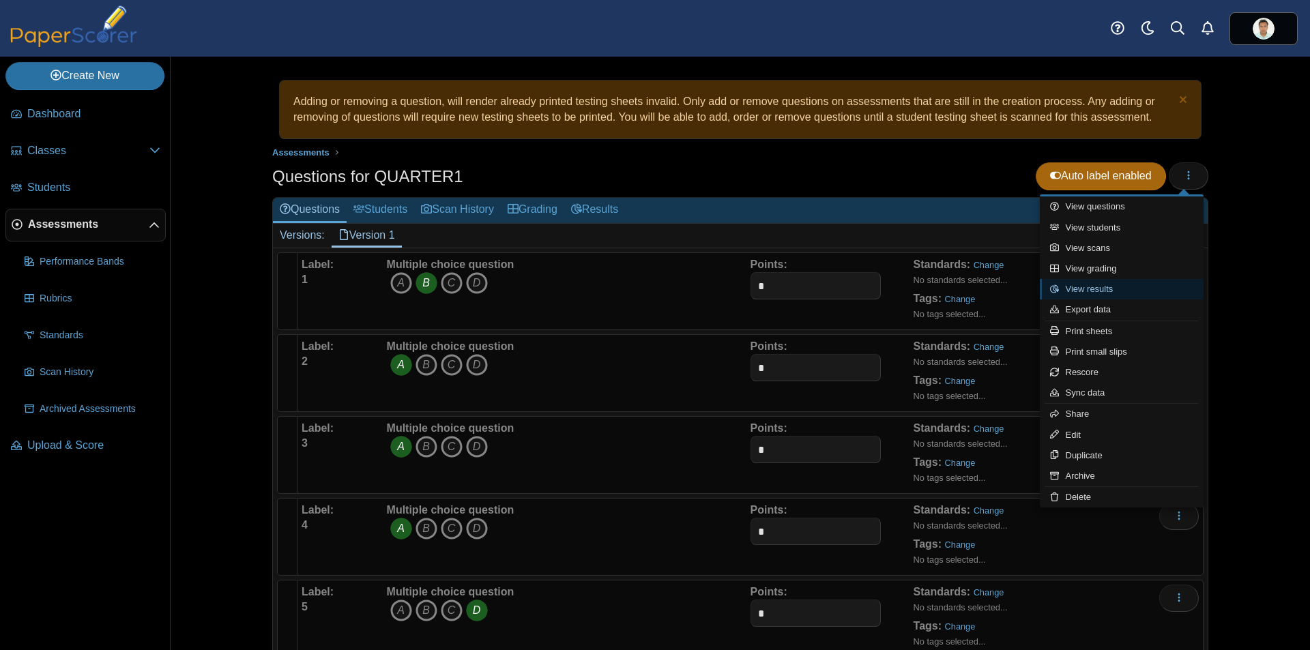
click at [1134, 291] on link "View results" at bounding box center [1122, 289] width 164 height 20
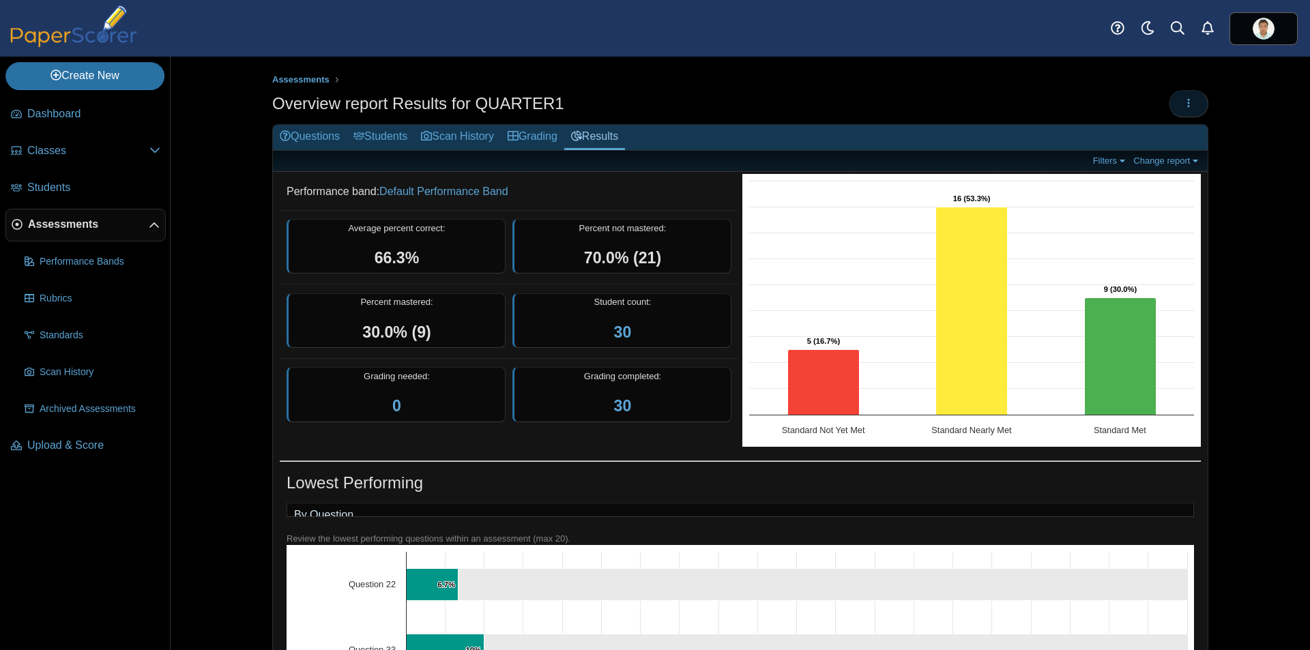
click at [1186, 108] on icon "button" at bounding box center [1189, 103] width 11 height 11
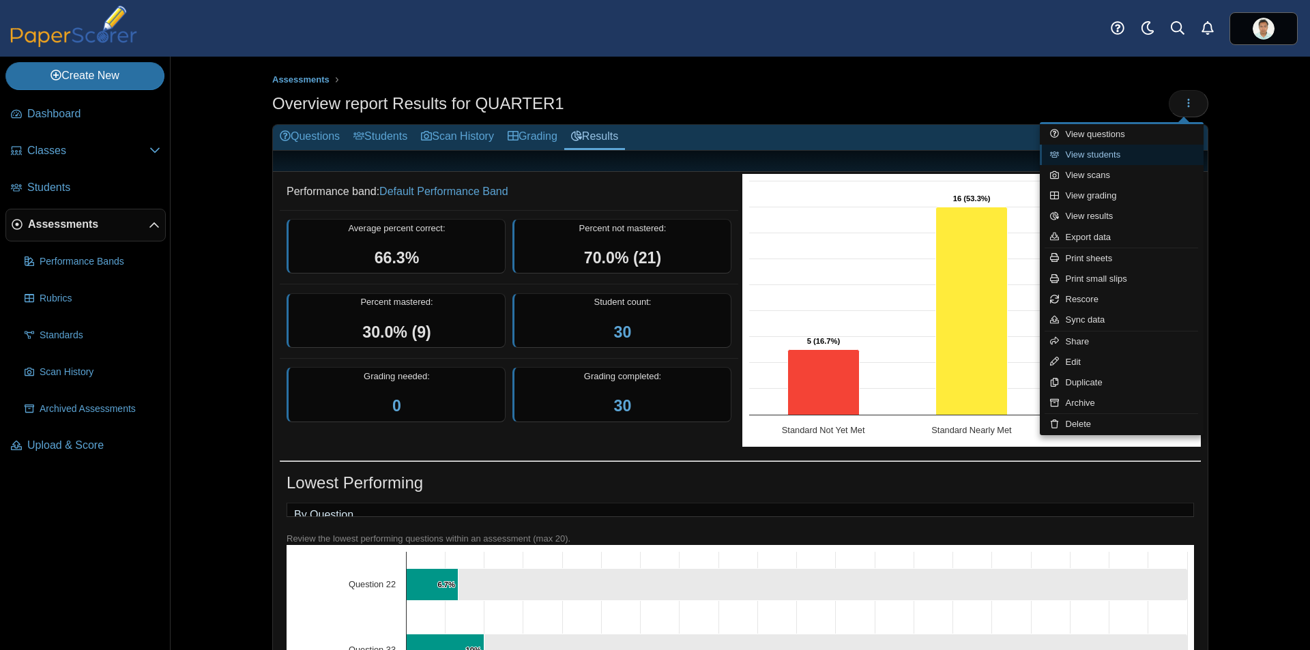
click at [1146, 161] on link "View students" at bounding box center [1122, 155] width 164 height 20
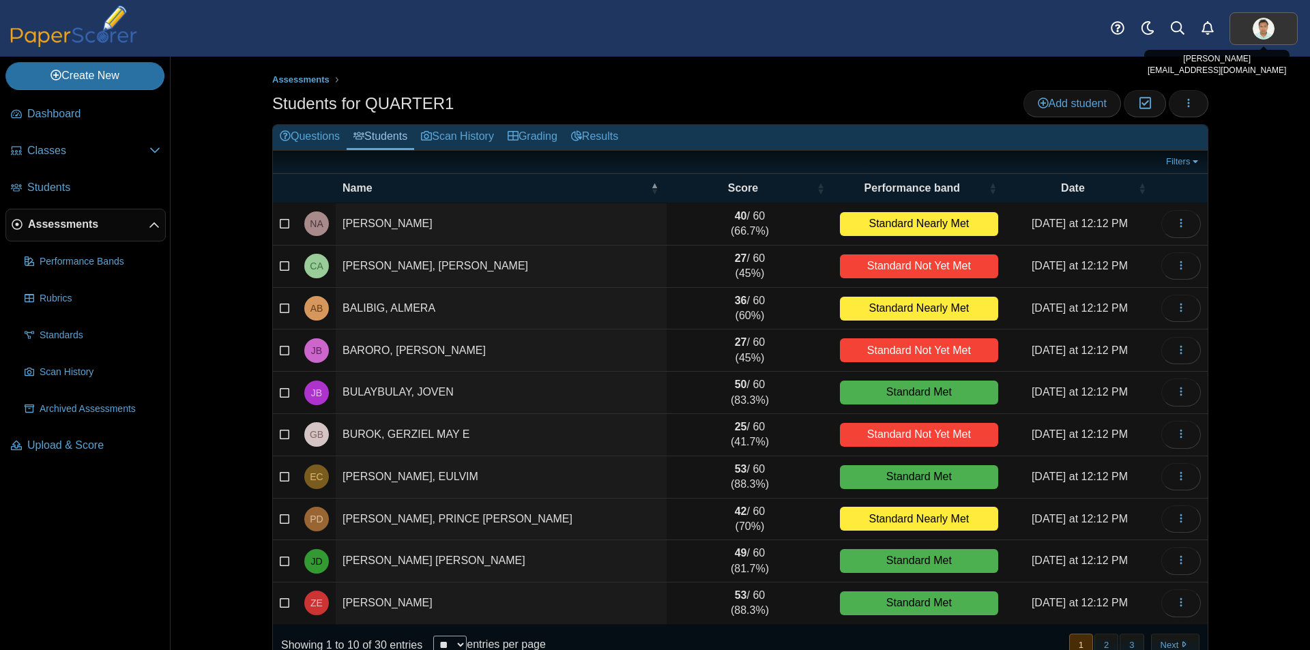
click at [1259, 29] on img at bounding box center [1264, 29] width 22 height 22
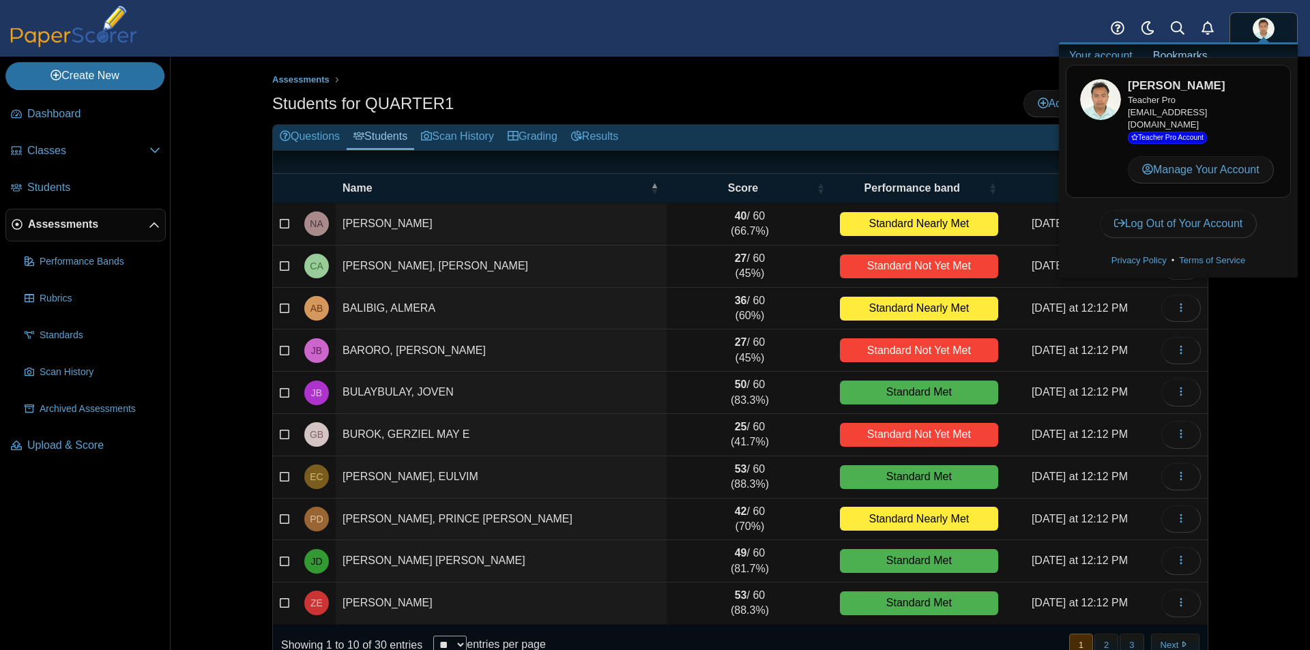
click at [868, 100] on div "Students for QUARTER1 Add student Moderation 0 Loading…" at bounding box center [740, 105] width 936 height 31
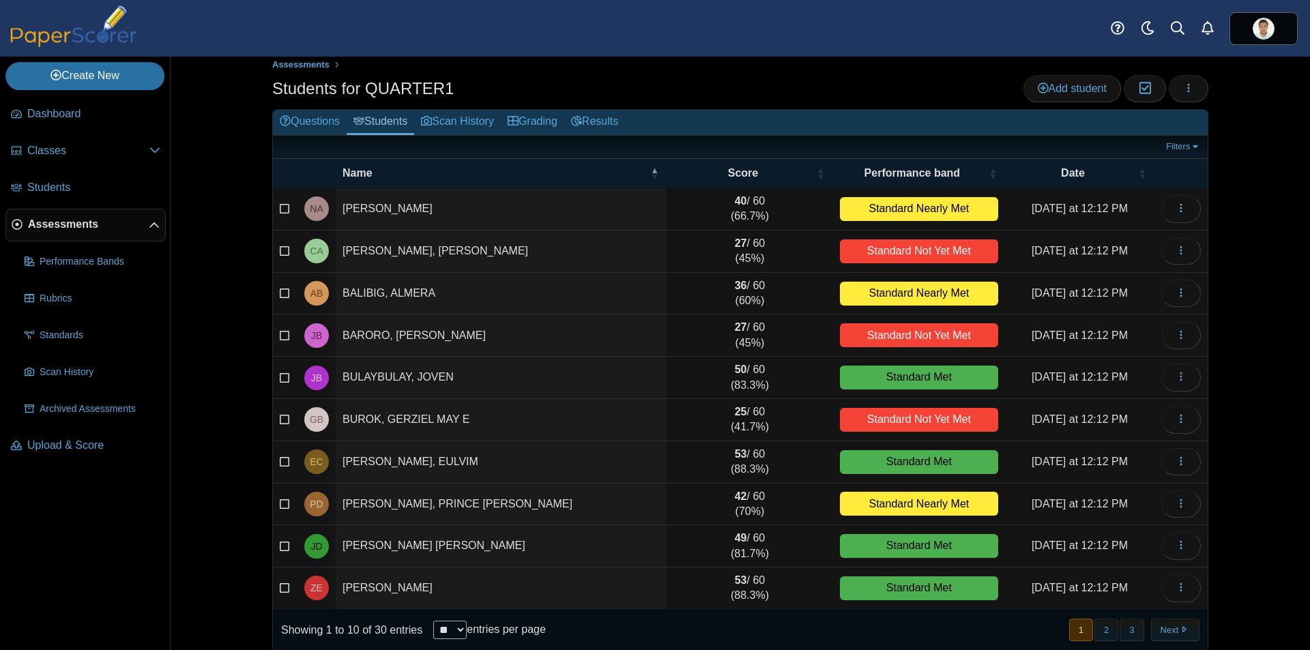
scroll to position [29, 0]
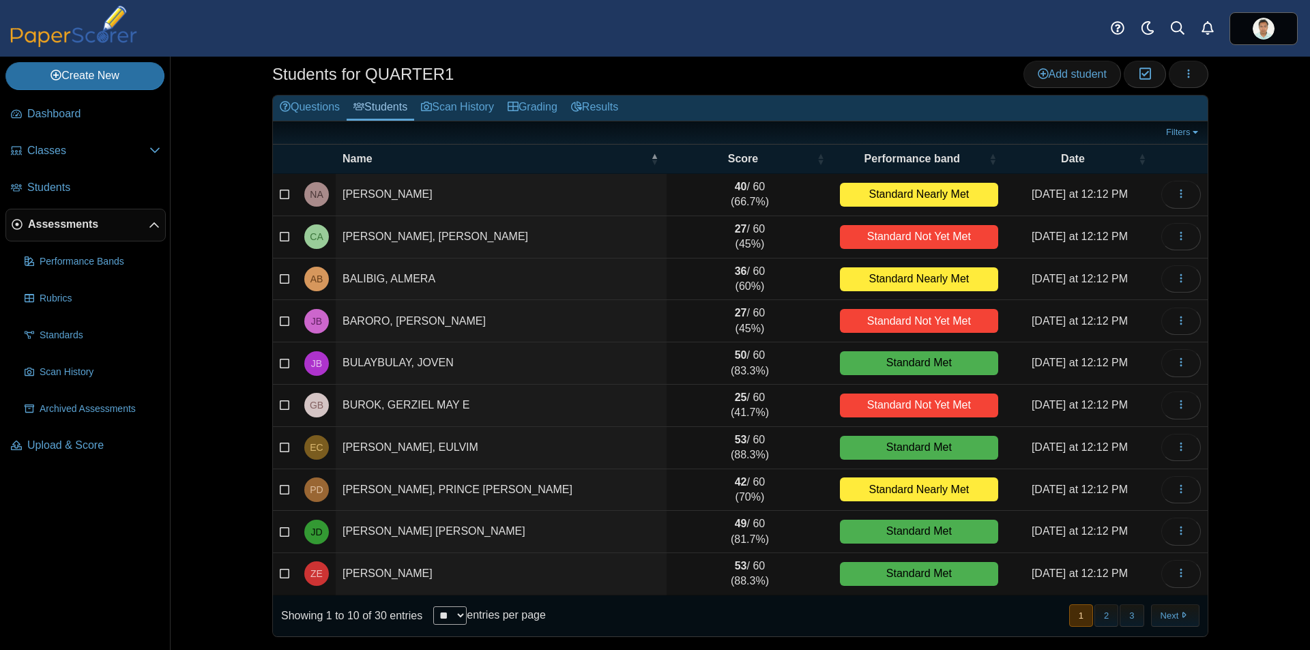
click at [459, 611] on select "** ** ** ***" at bounding box center [449, 616] width 33 height 18
select select "**"
click at [433, 607] on select "** ** ** ***" at bounding box center [449, 616] width 33 height 18
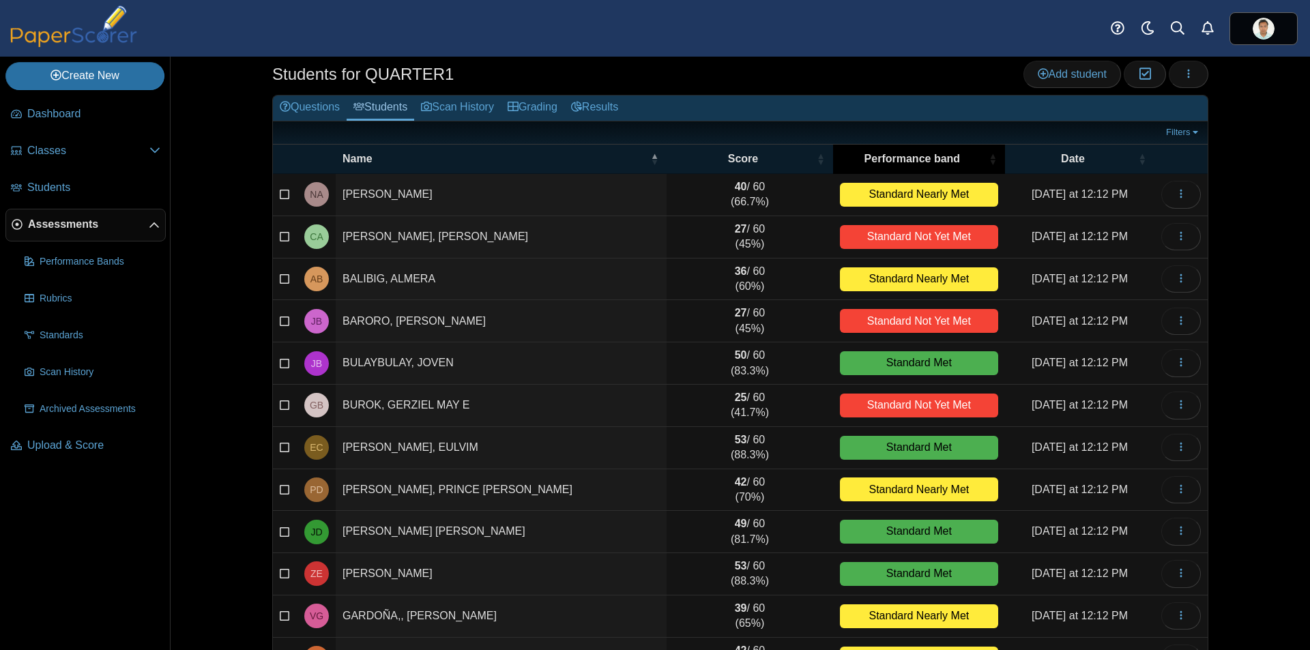
click at [989, 158] on span "\a Performance band\a : Activate to sort" at bounding box center [993, 159] width 8 height 29
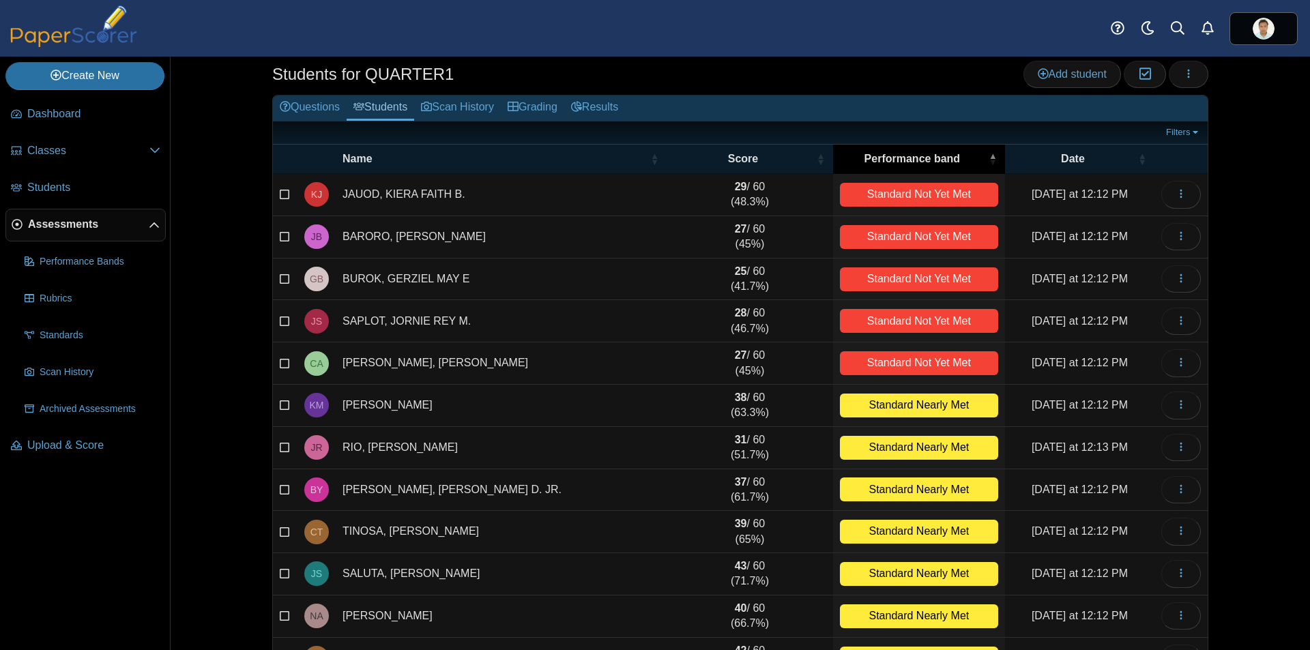
click at [989, 154] on span "\a Performance band\a : Activate to invert sorting" at bounding box center [993, 159] width 8 height 29
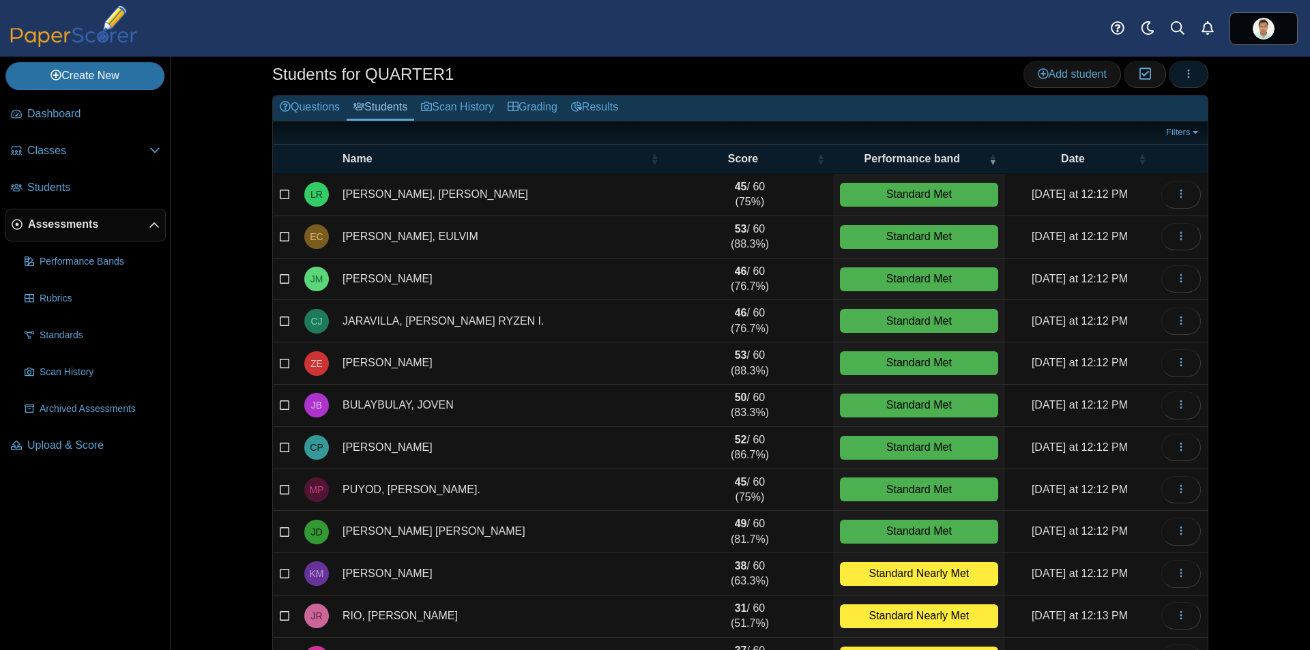
click at [1181, 82] on button "button" at bounding box center [1189, 74] width 40 height 27
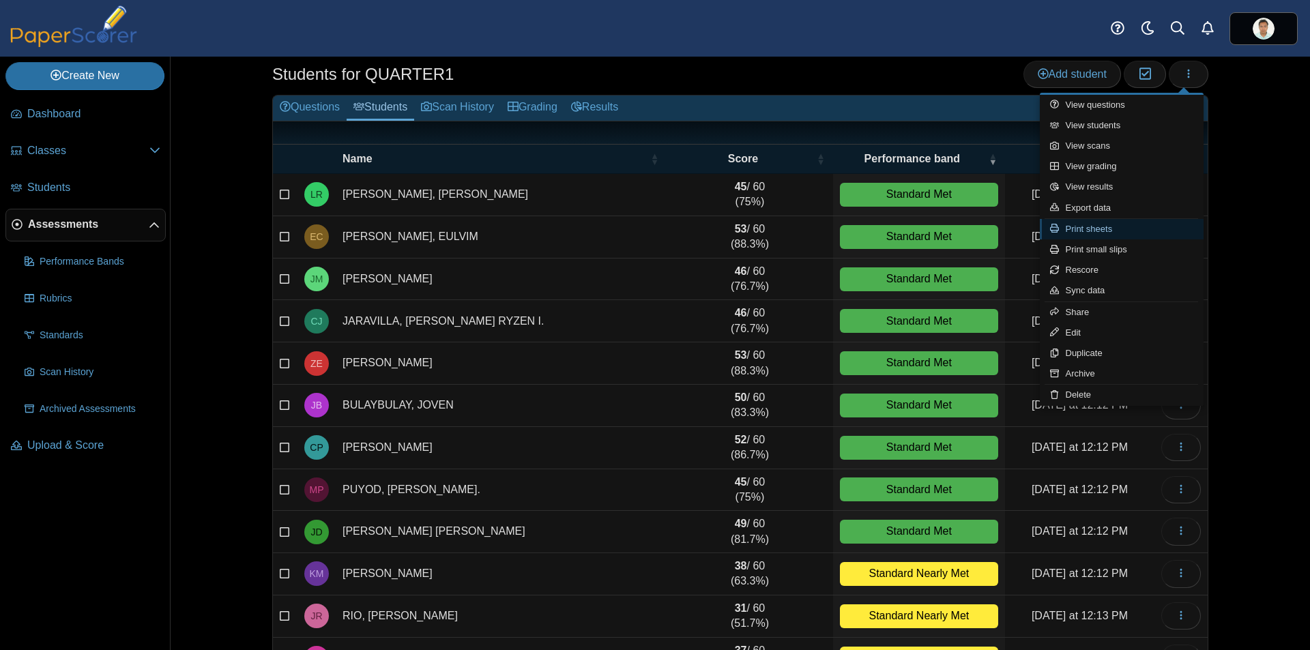
click at [1117, 231] on link "Print sheets" at bounding box center [1122, 229] width 164 height 20
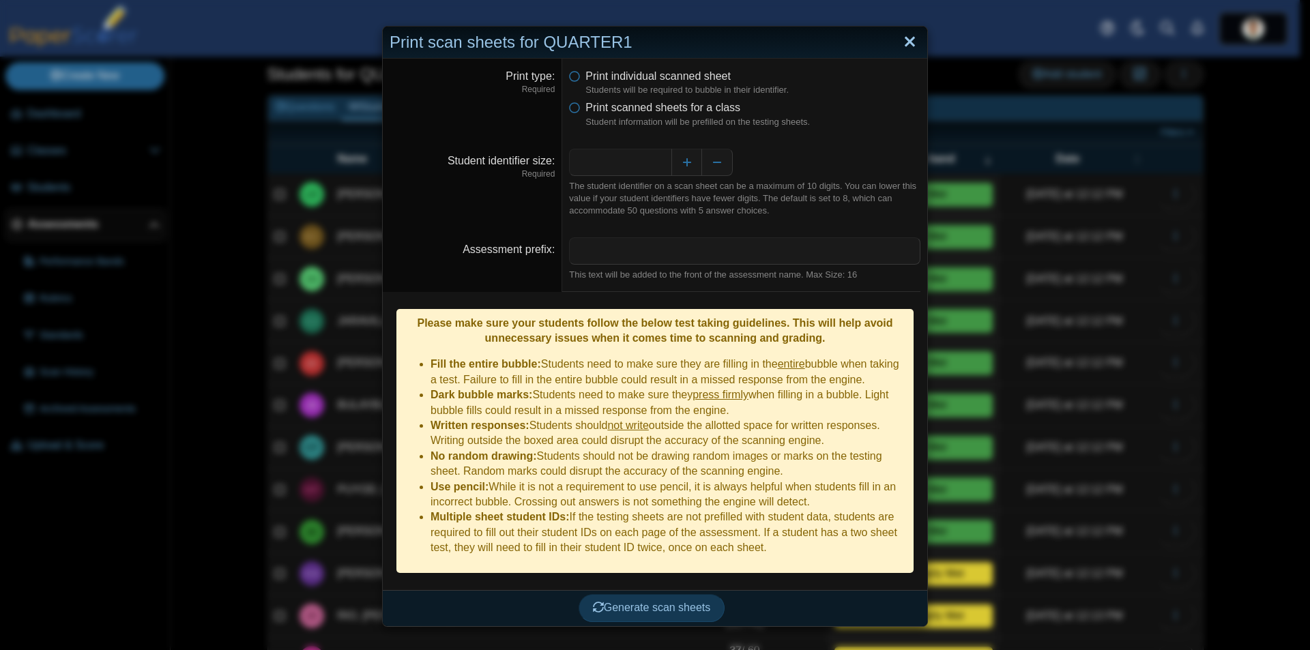
click at [904, 38] on link "Close" at bounding box center [910, 42] width 21 height 23
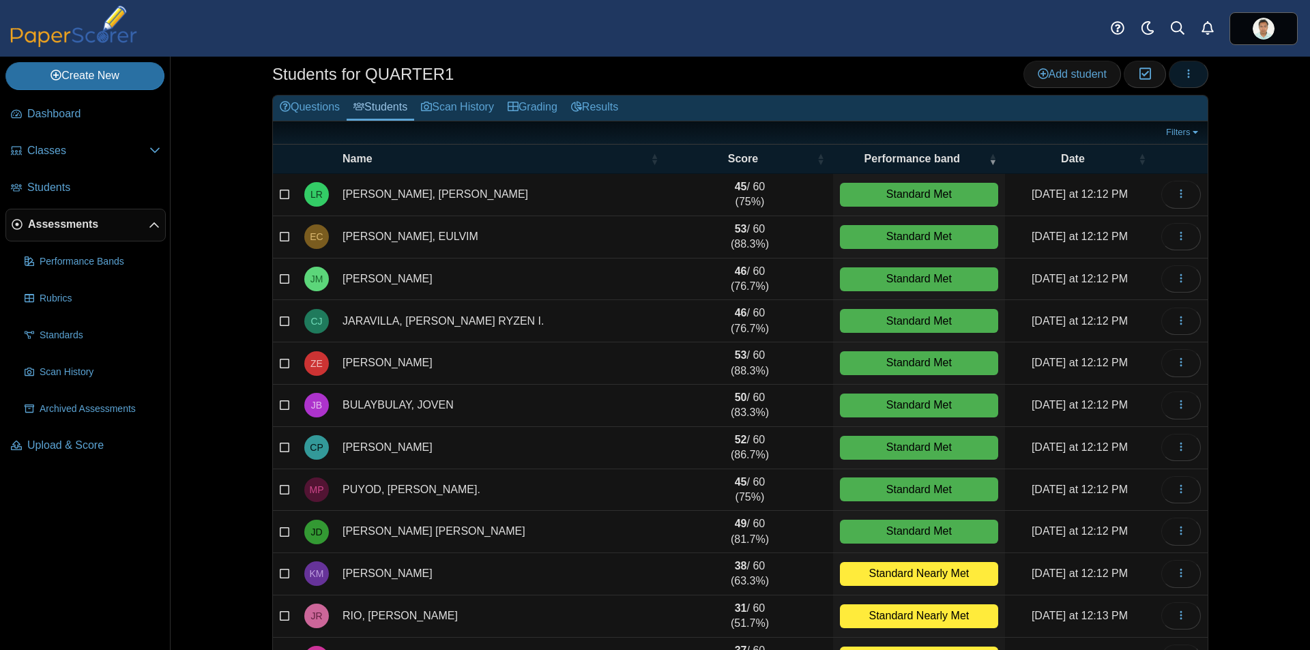
click at [1187, 77] on icon "button" at bounding box center [1189, 73] width 11 height 11
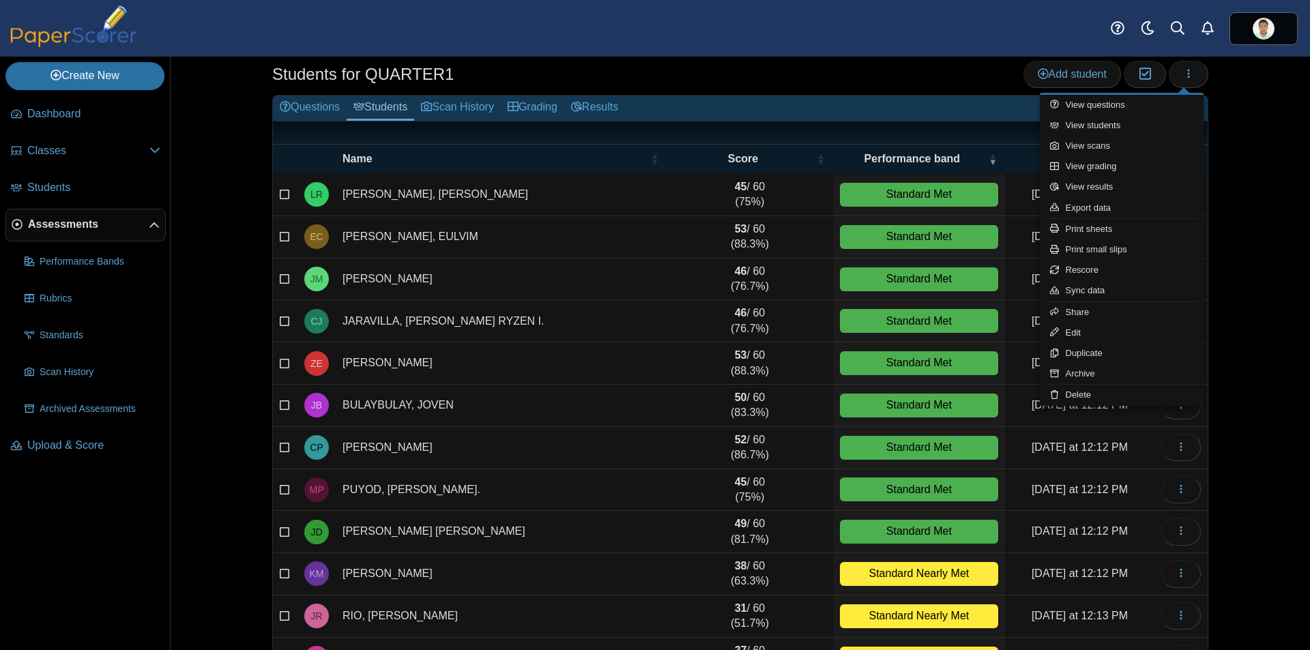
click at [1288, 247] on div "Assessments Students for QUARTER1 Add student Moderation 0" at bounding box center [741, 354] width 1140 height 594
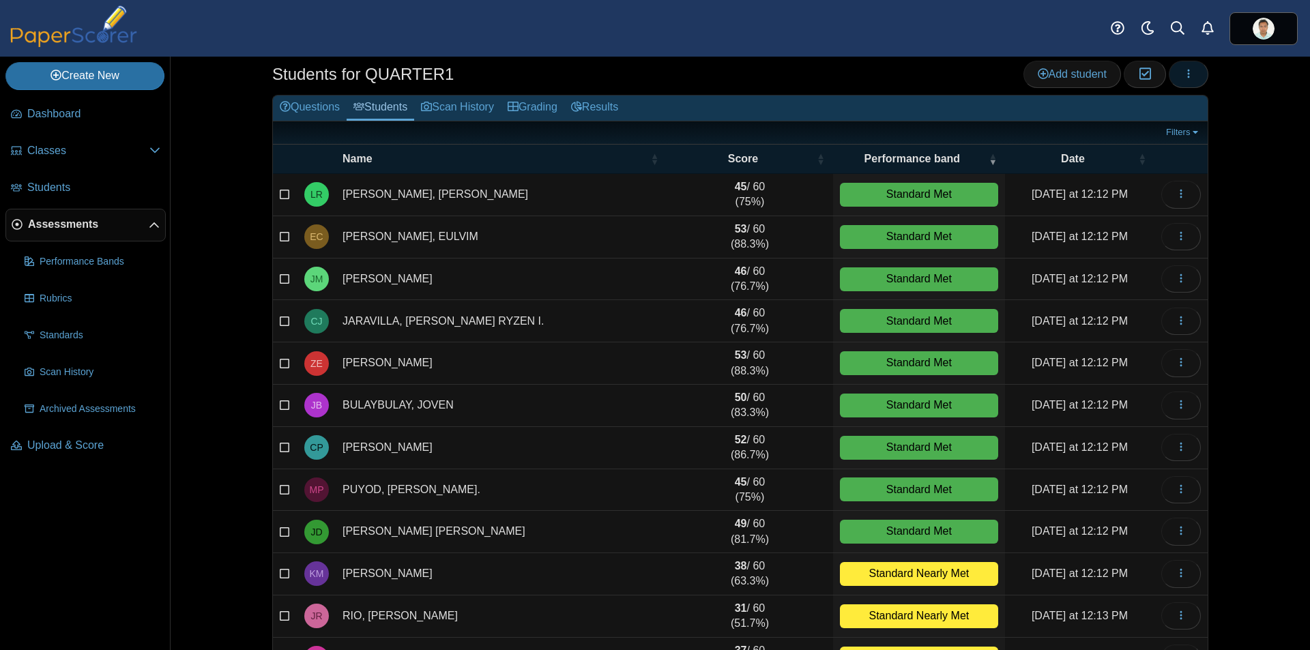
click at [1185, 74] on icon "button" at bounding box center [1189, 73] width 11 height 11
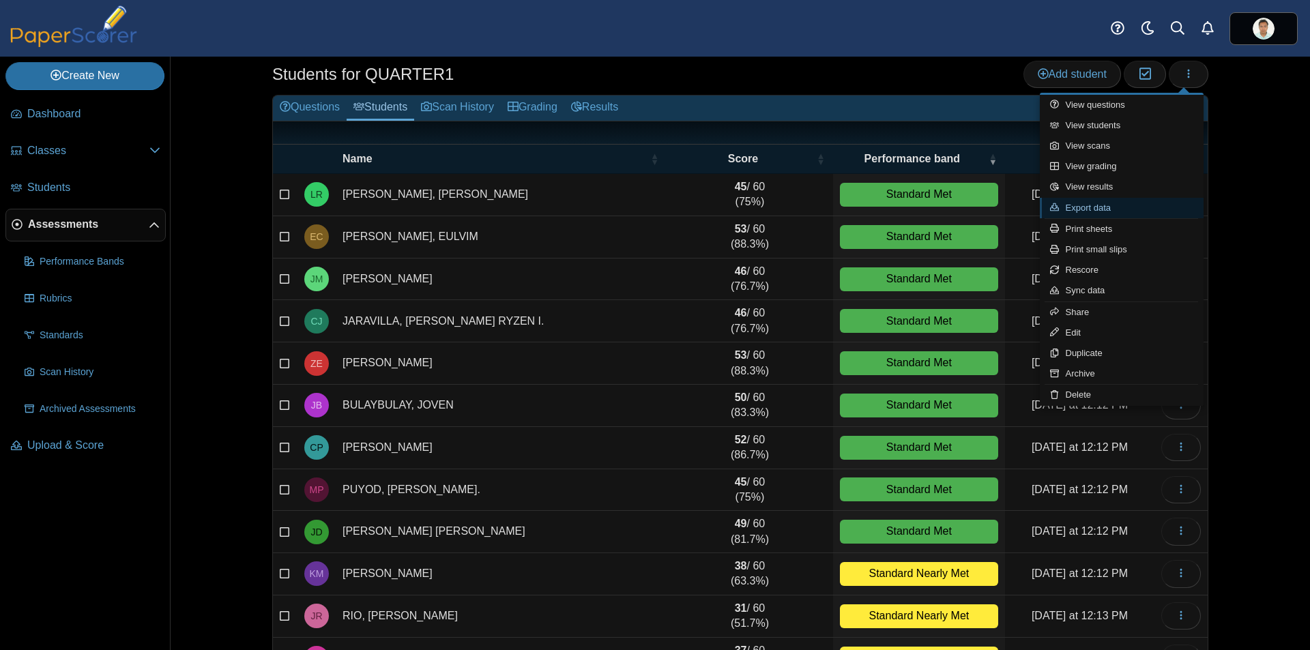
click at [1149, 210] on link "Export data" at bounding box center [1122, 208] width 164 height 20
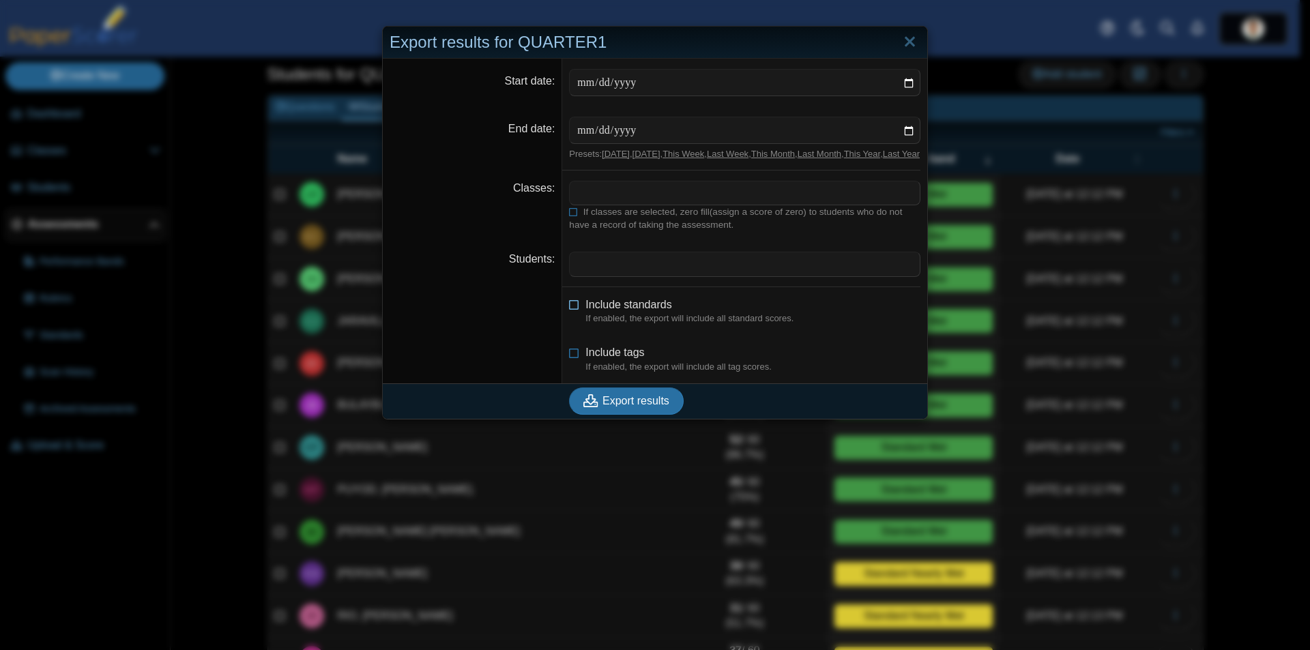
click at [569, 307] on icon at bounding box center [574, 303] width 11 height 10
click at [902, 46] on link "Close" at bounding box center [910, 42] width 21 height 23
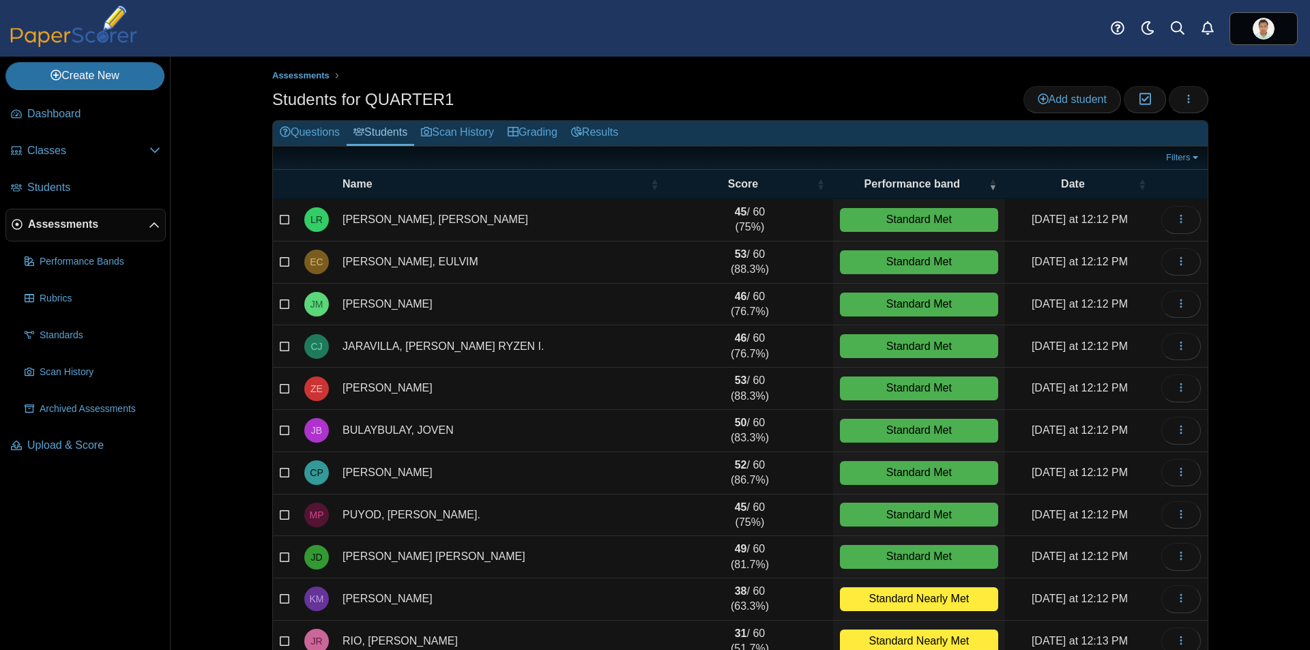
scroll to position [0, 0]
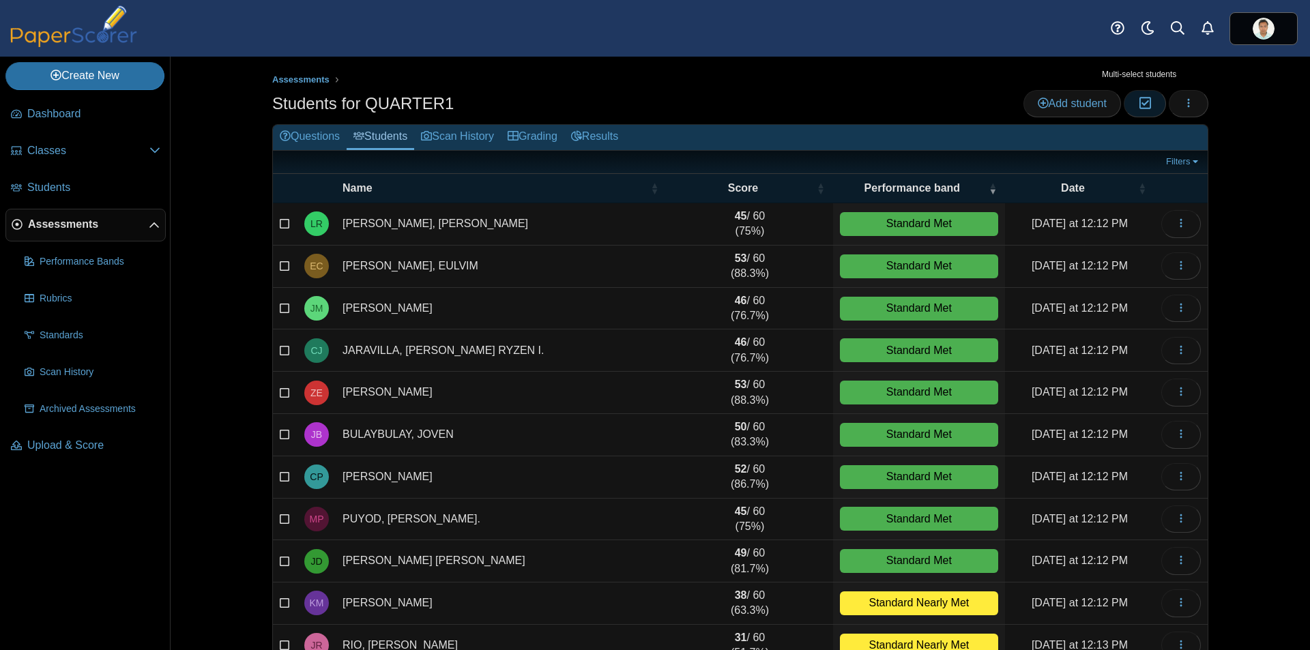
click at [1138, 109] on icon "button" at bounding box center [1144, 104] width 13 height 12
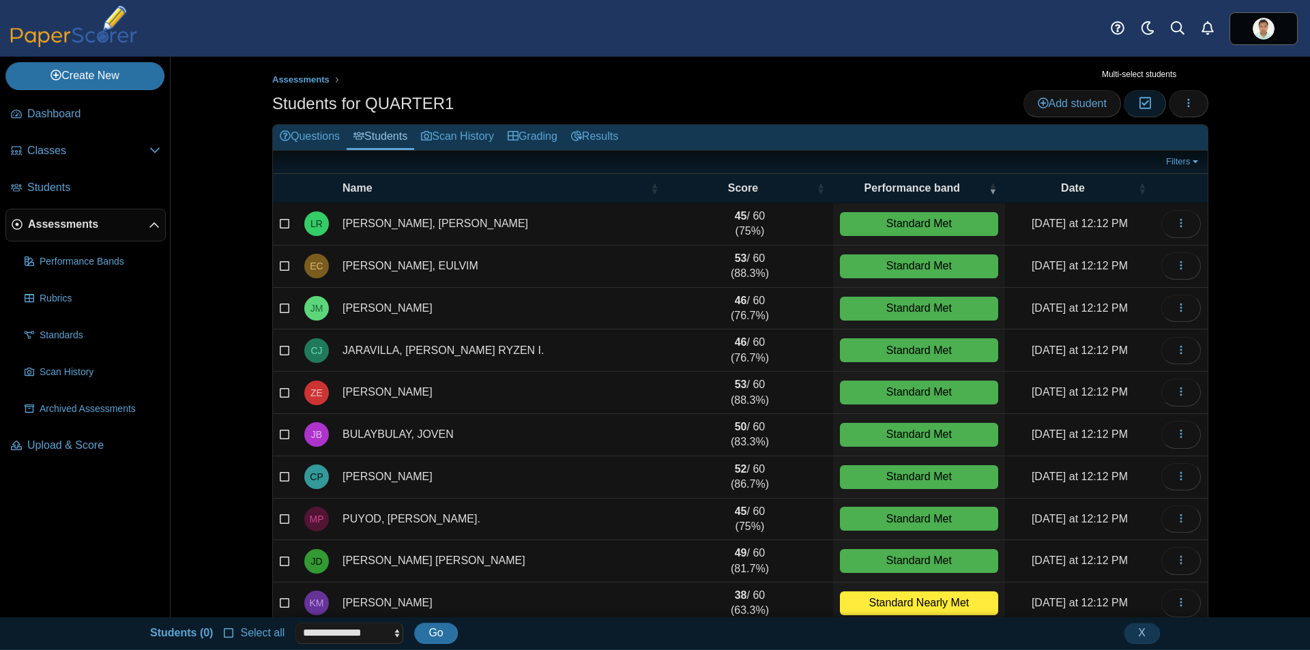
click at [1138, 100] on icon "button" at bounding box center [1144, 104] width 13 height 12
click at [282, 224] on icon at bounding box center [285, 223] width 11 height 10
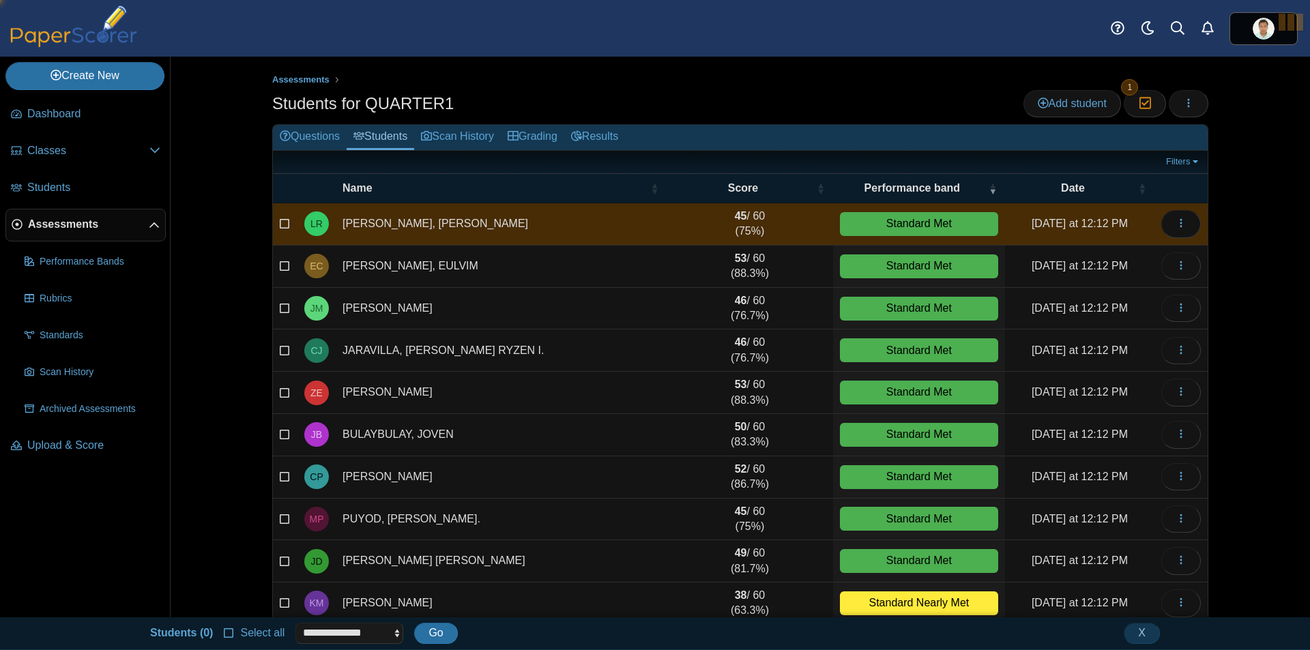
click at [280, 270] on icon at bounding box center [285, 265] width 11 height 10
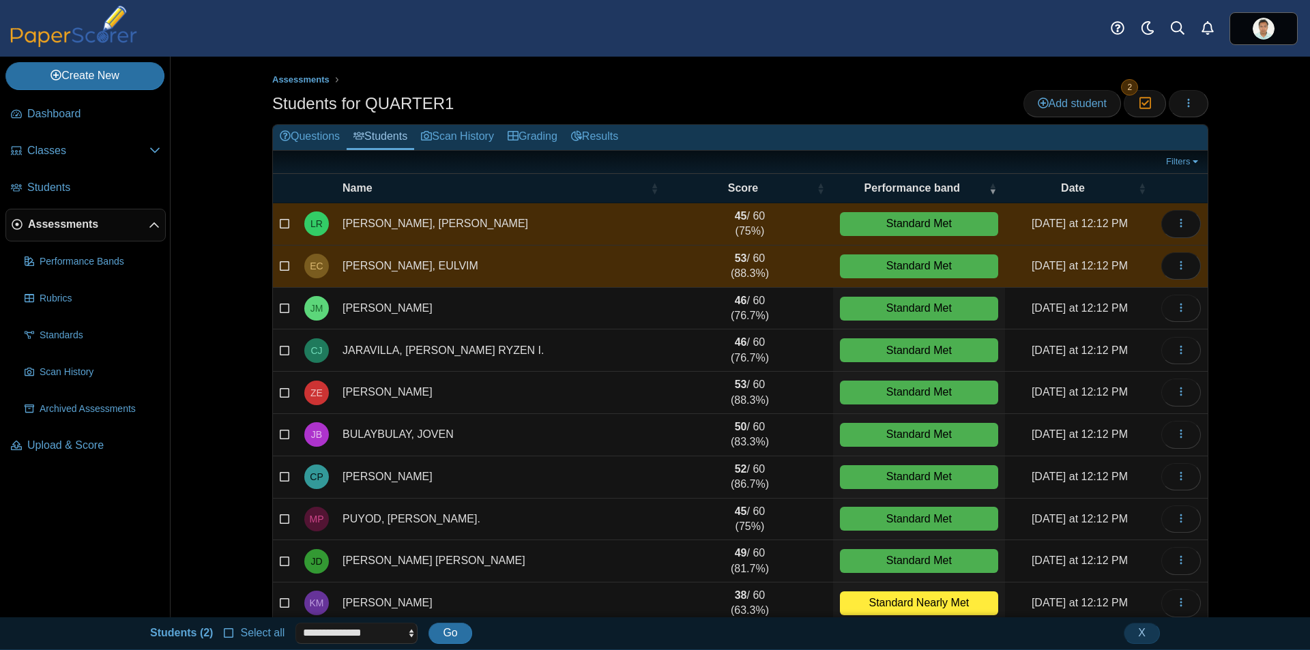
click at [280, 315] on label at bounding box center [285, 308] width 11 height 15
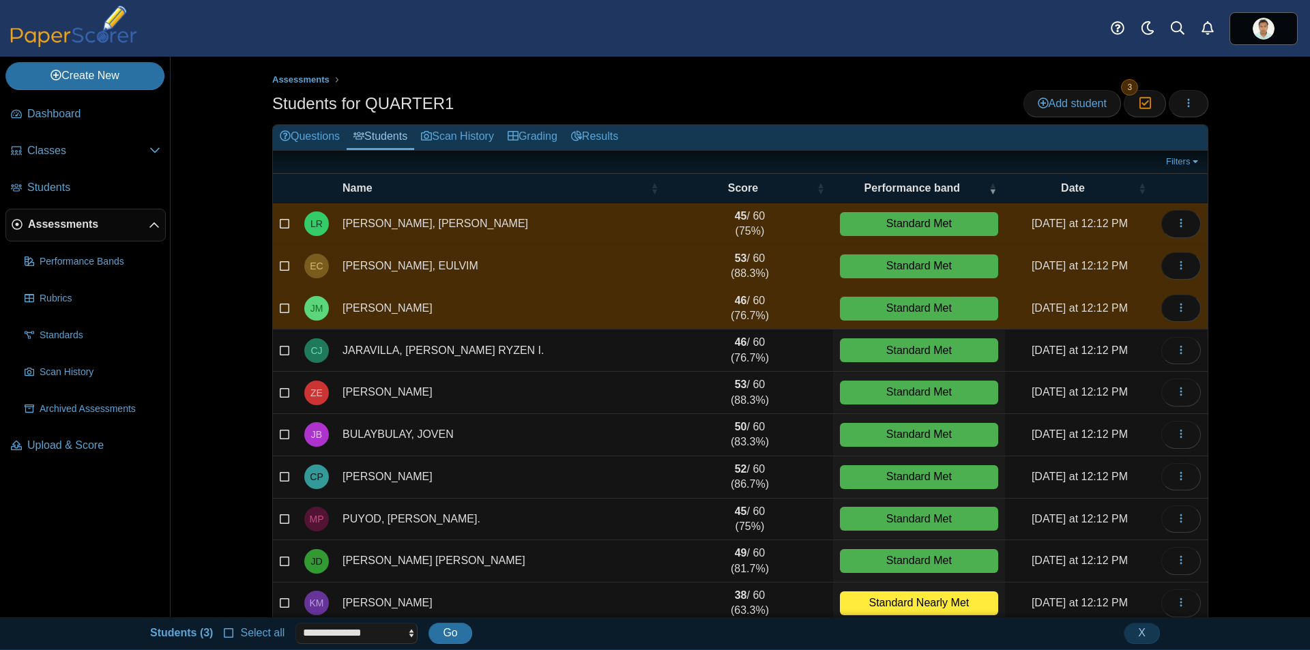
click at [280, 343] on label at bounding box center [285, 350] width 11 height 15
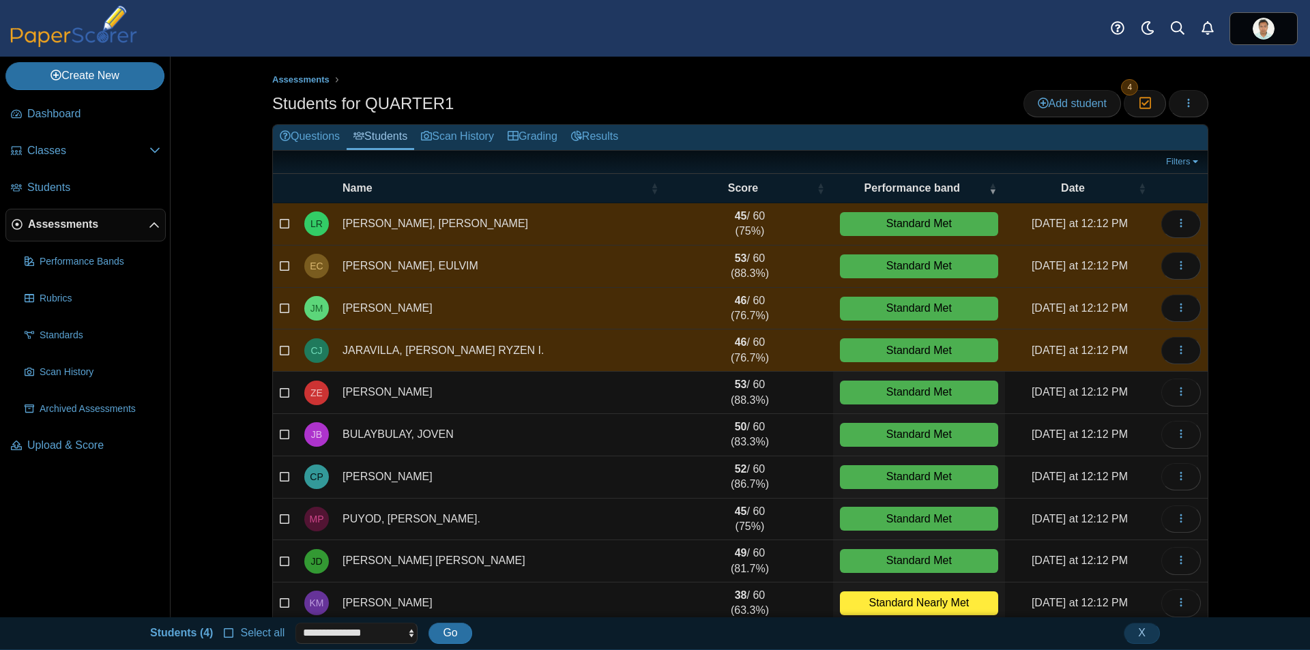
click at [280, 394] on icon at bounding box center [285, 391] width 11 height 10
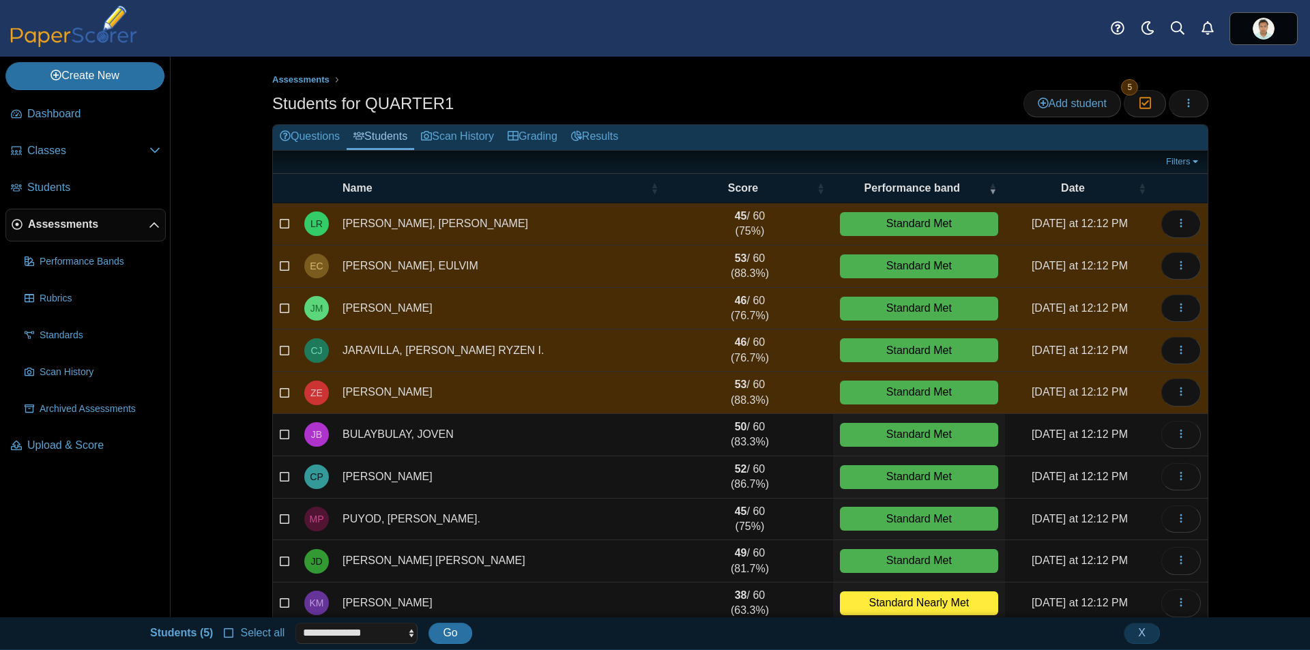
click at [281, 435] on icon at bounding box center [285, 434] width 11 height 10
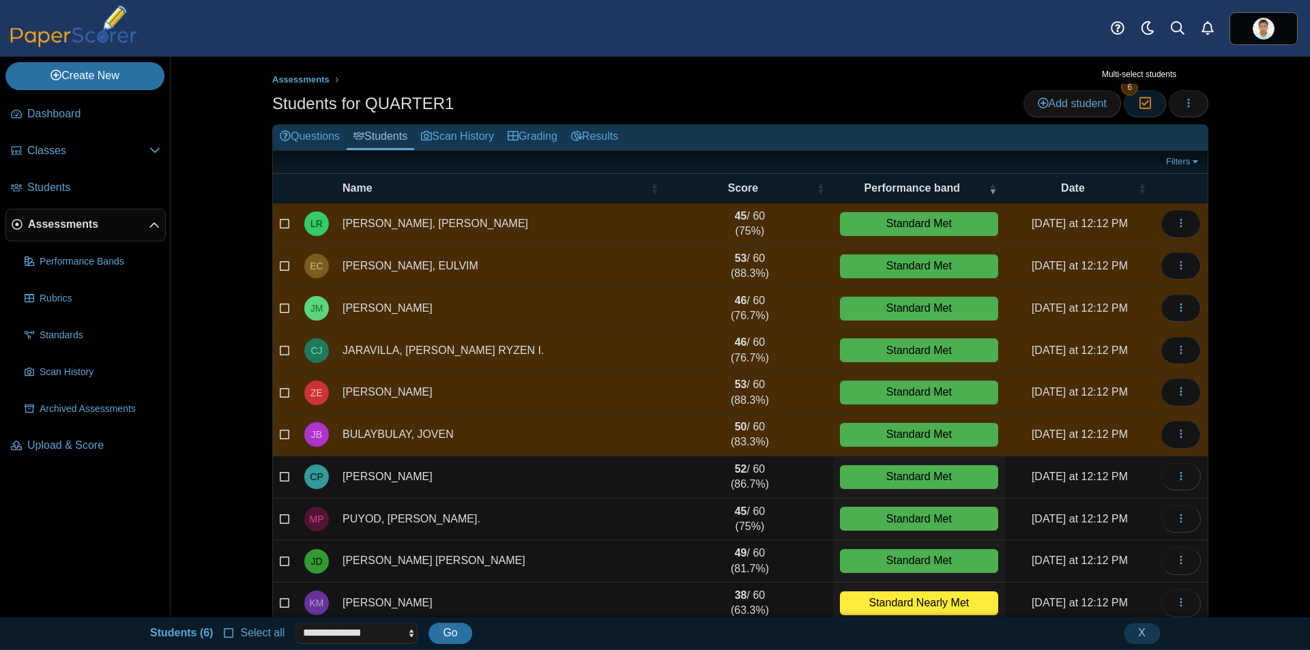
click at [1139, 102] on icon "button" at bounding box center [1144, 104] width 13 height 12
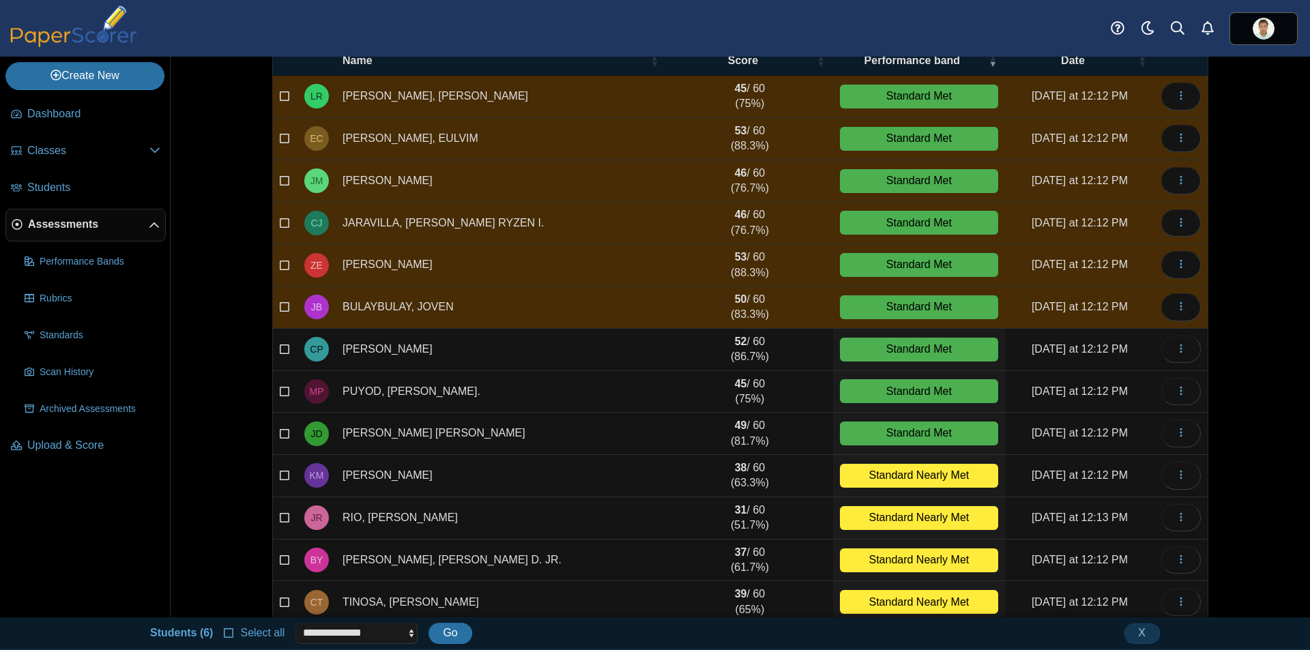
scroll to position [137, 0]
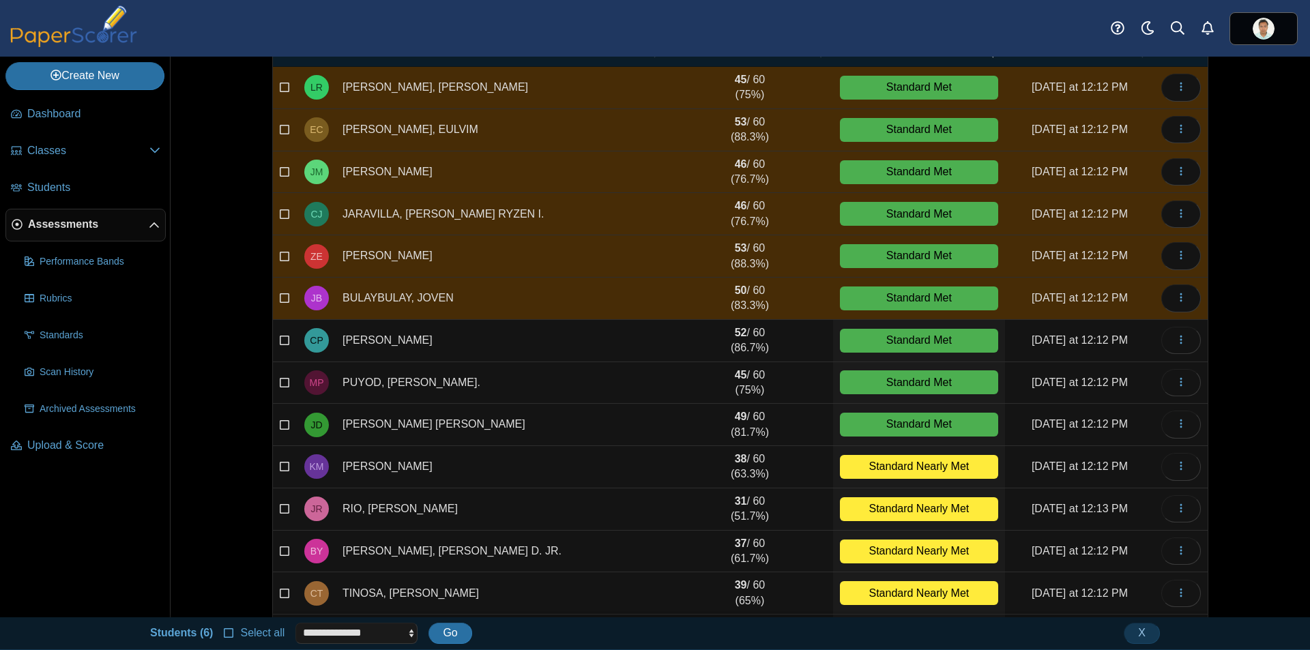
click at [280, 346] on label at bounding box center [285, 340] width 11 height 15
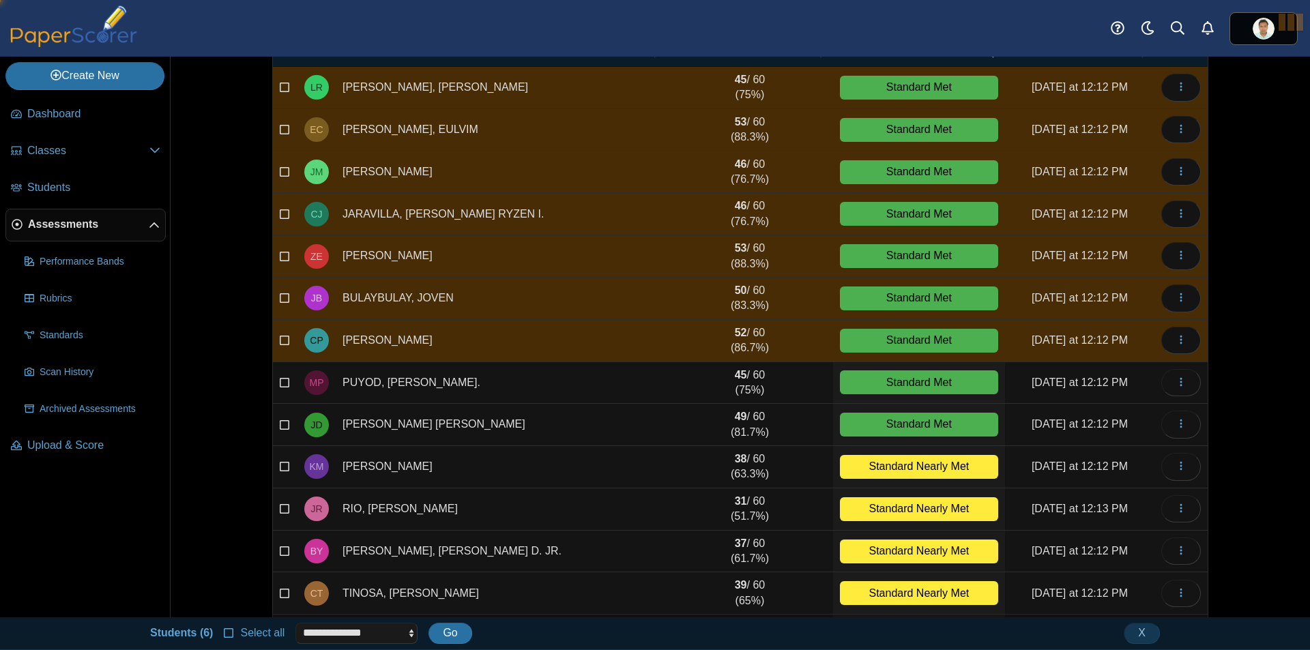
click at [280, 382] on icon at bounding box center [285, 381] width 11 height 10
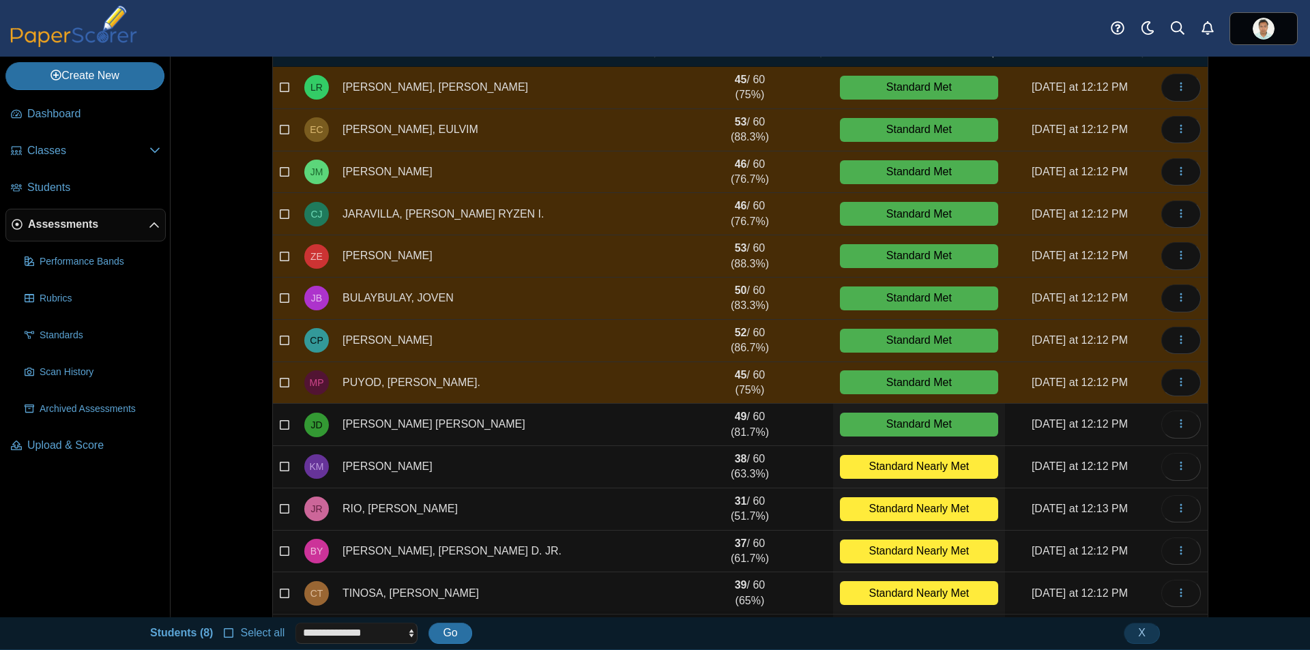
drag, startPoint x: 279, startPoint y: 421, endPoint x: 276, endPoint y: 439, distance: 18.1
click at [280, 422] on icon at bounding box center [285, 423] width 11 height 10
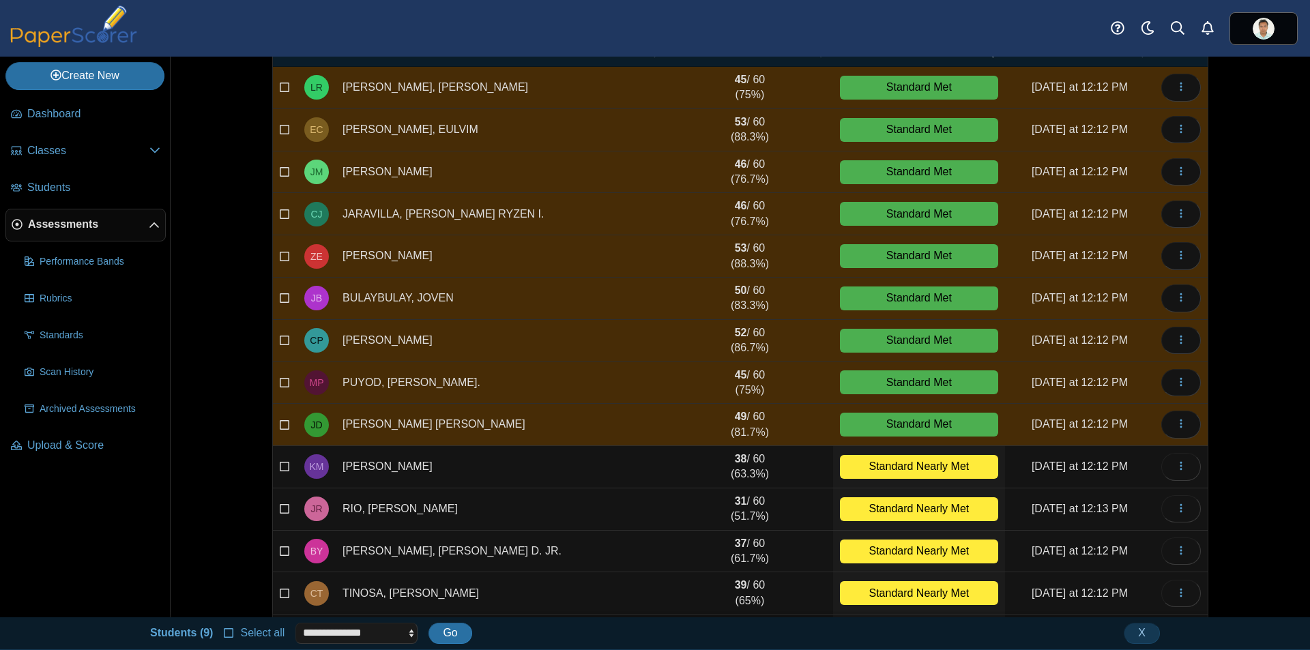
drag, startPoint x: 281, startPoint y: 470, endPoint x: 279, endPoint y: 478, distance: 8.4
click at [281, 473] on label at bounding box center [285, 466] width 11 height 15
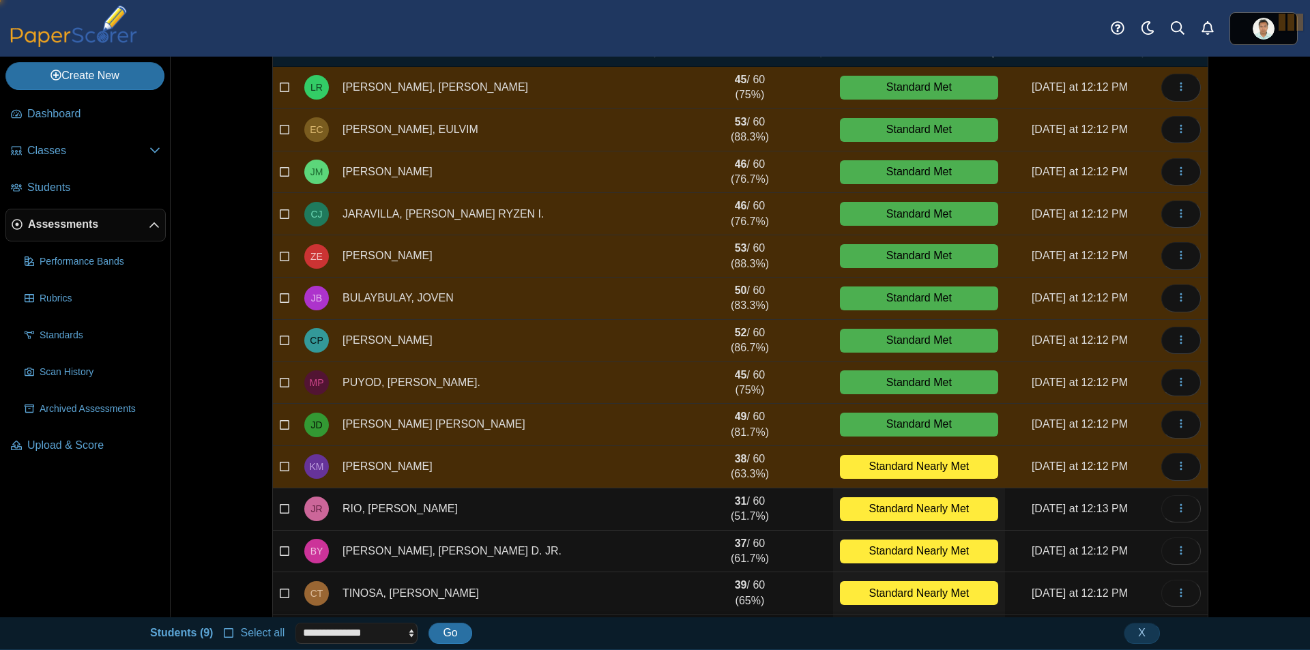
click at [280, 503] on icon at bounding box center [285, 508] width 11 height 10
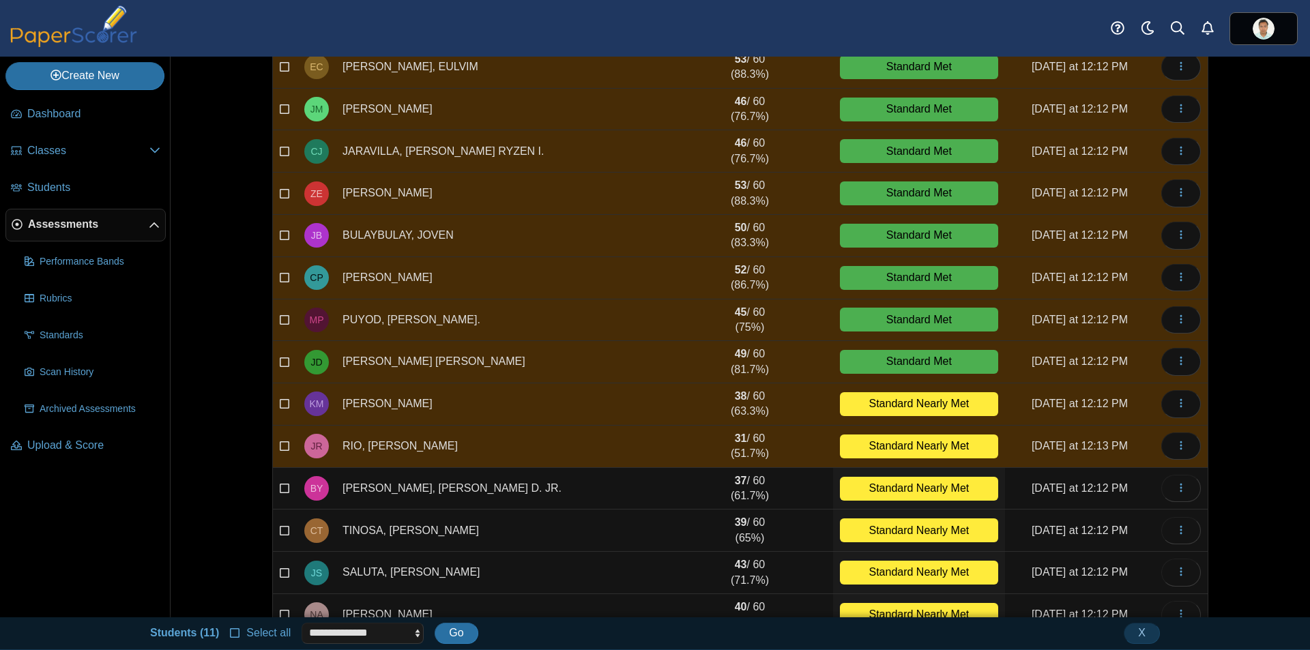
scroll to position [341, 0]
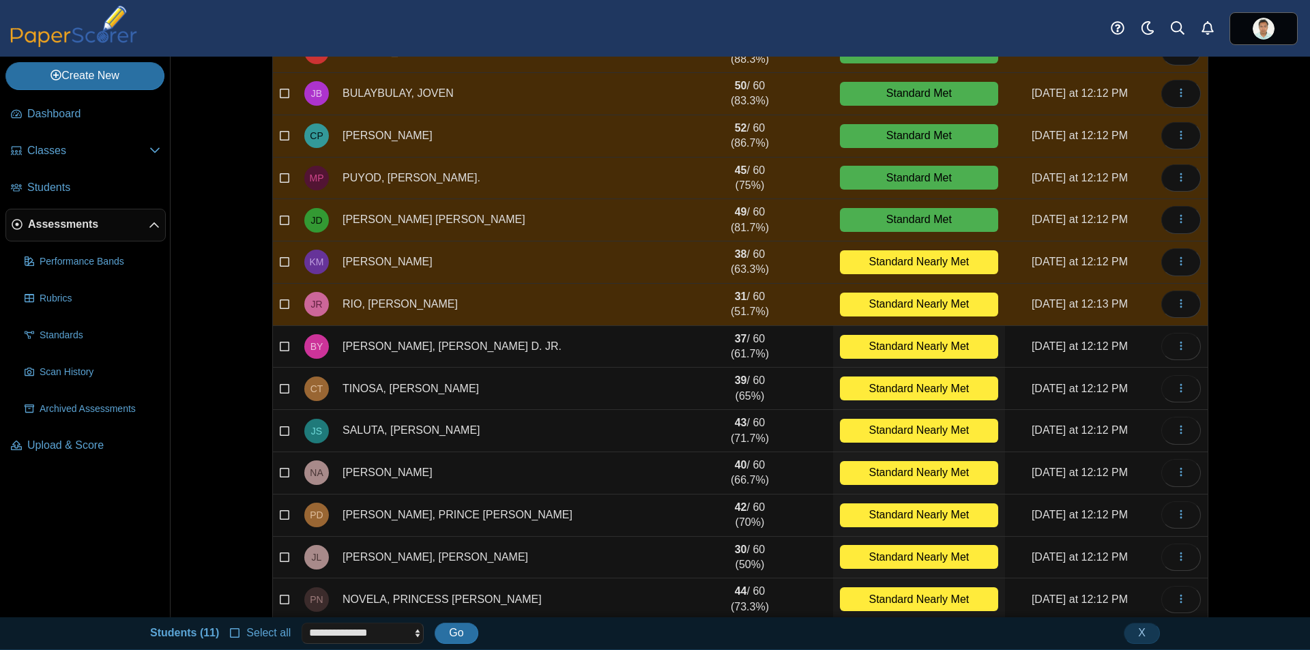
click at [281, 345] on icon at bounding box center [285, 345] width 11 height 10
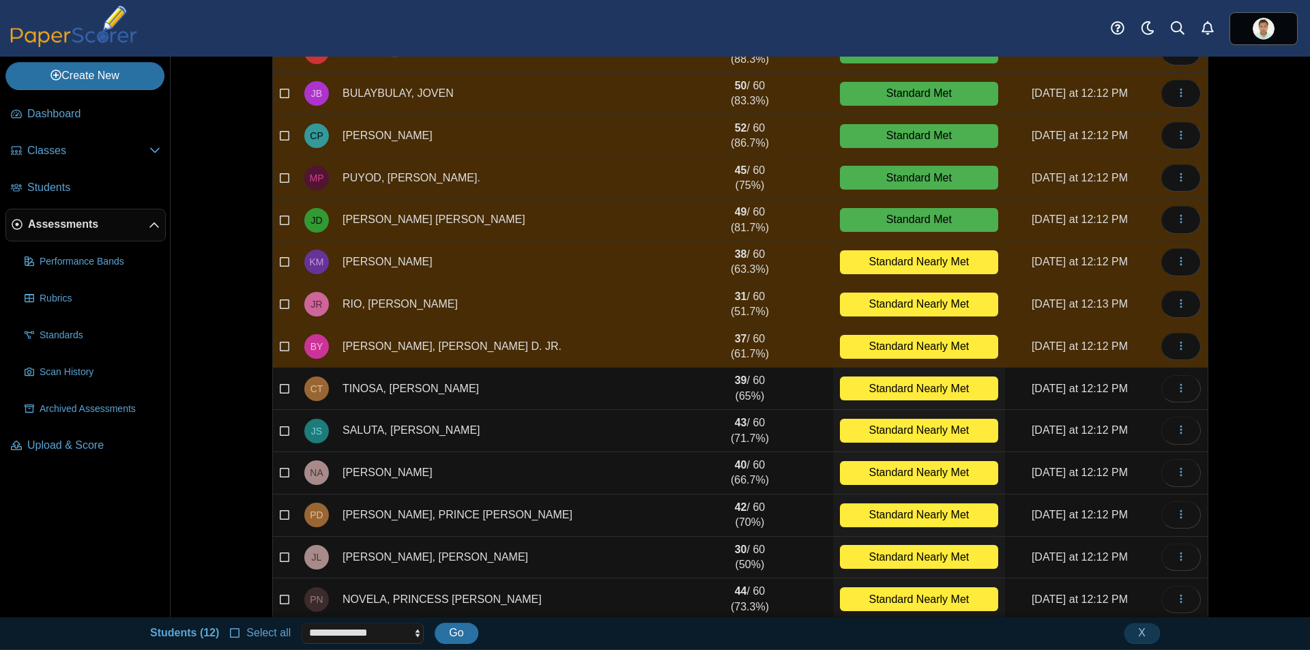
click at [280, 388] on icon at bounding box center [285, 387] width 11 height 10
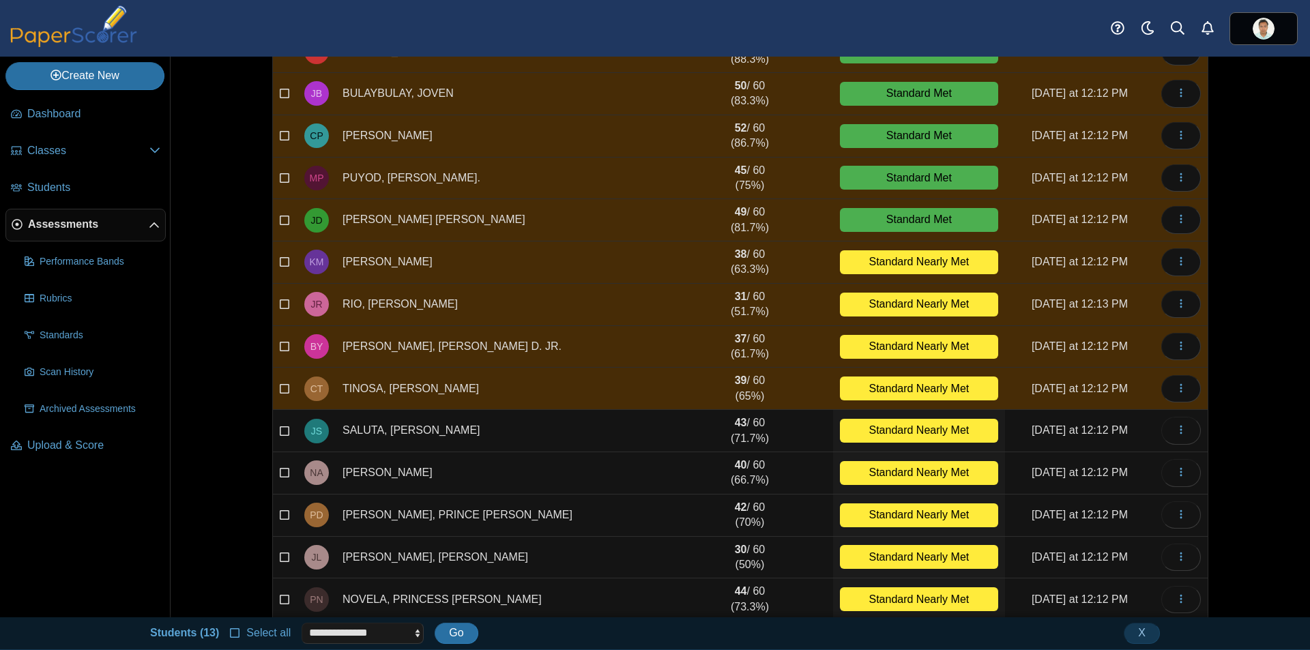
click at [280, 431] on icon at bounding box center [285, 430] width 11 height 10
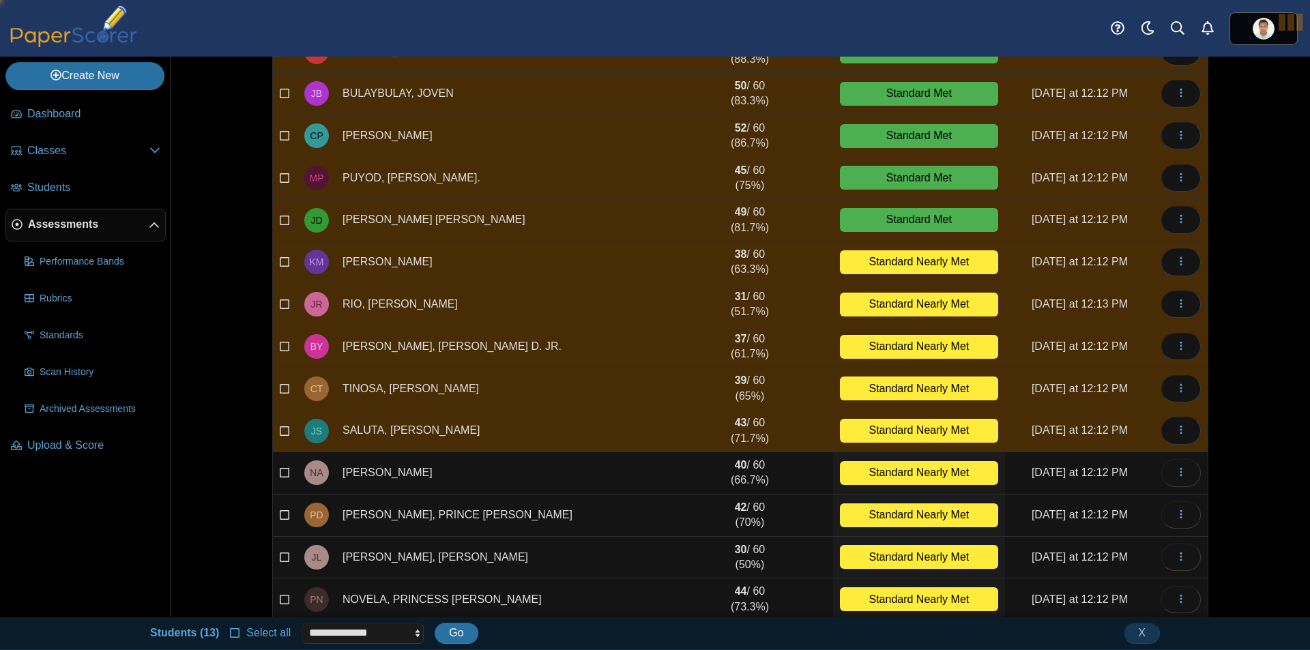
click at [282, 472] on icon at bounding box center [285, 472] width 11 height 10
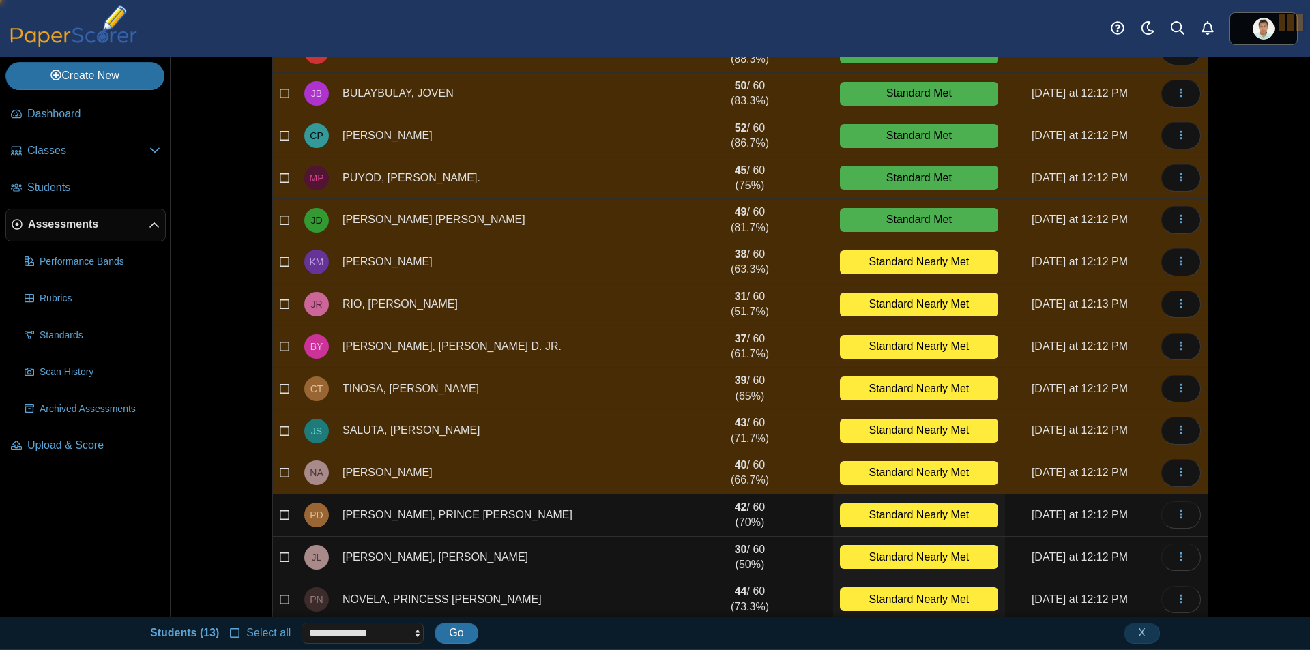
click at [280, 512] on icon at bounding box center [285, 514] width 11 height 10
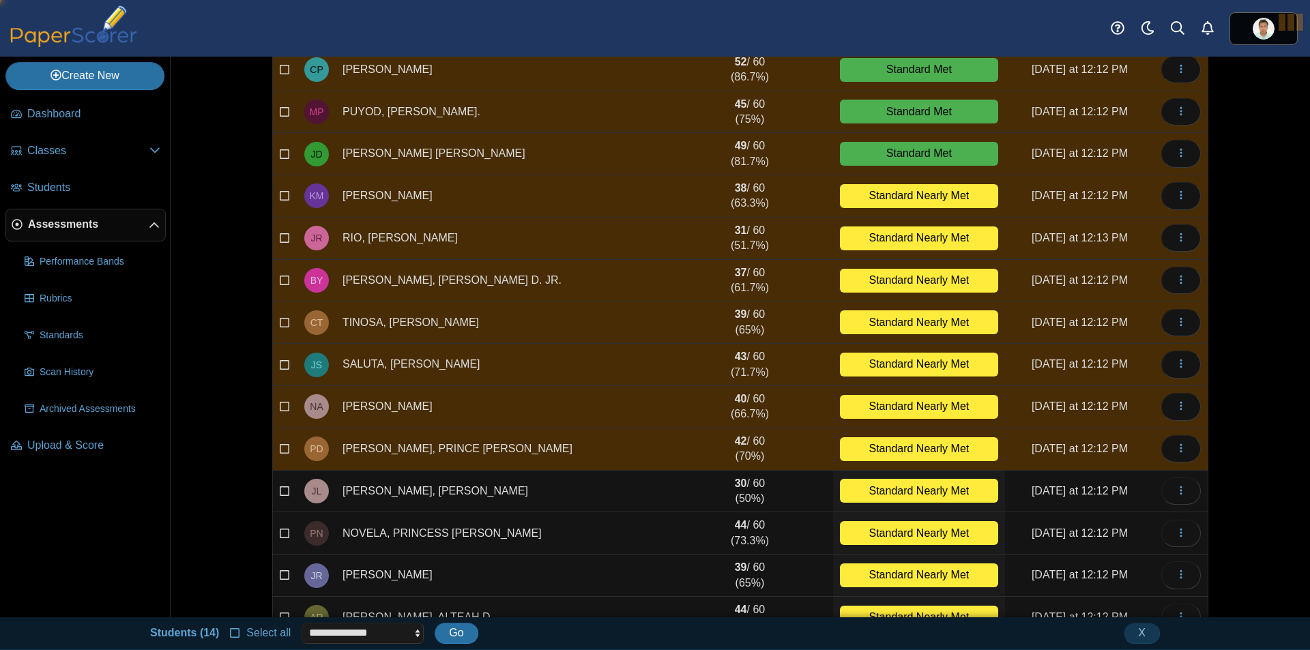
scroll to position [546, 0]
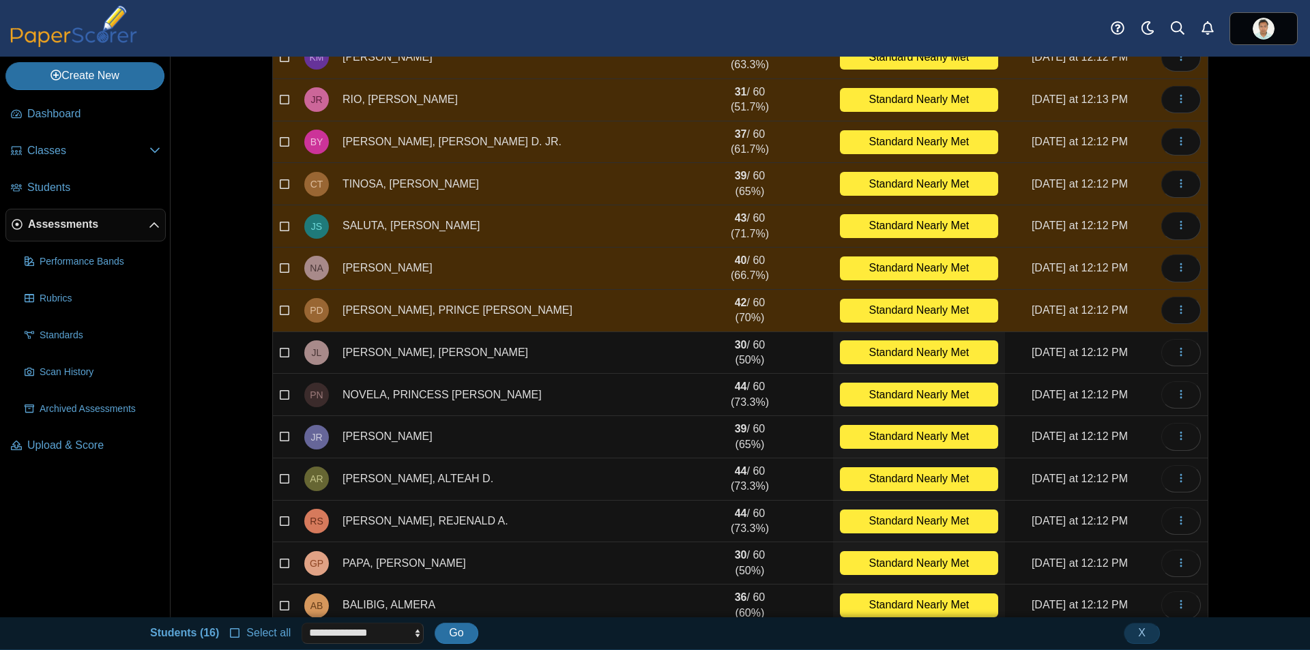
click at [280, 348] on icon at bounding box center [285, 351] width 11 height 10
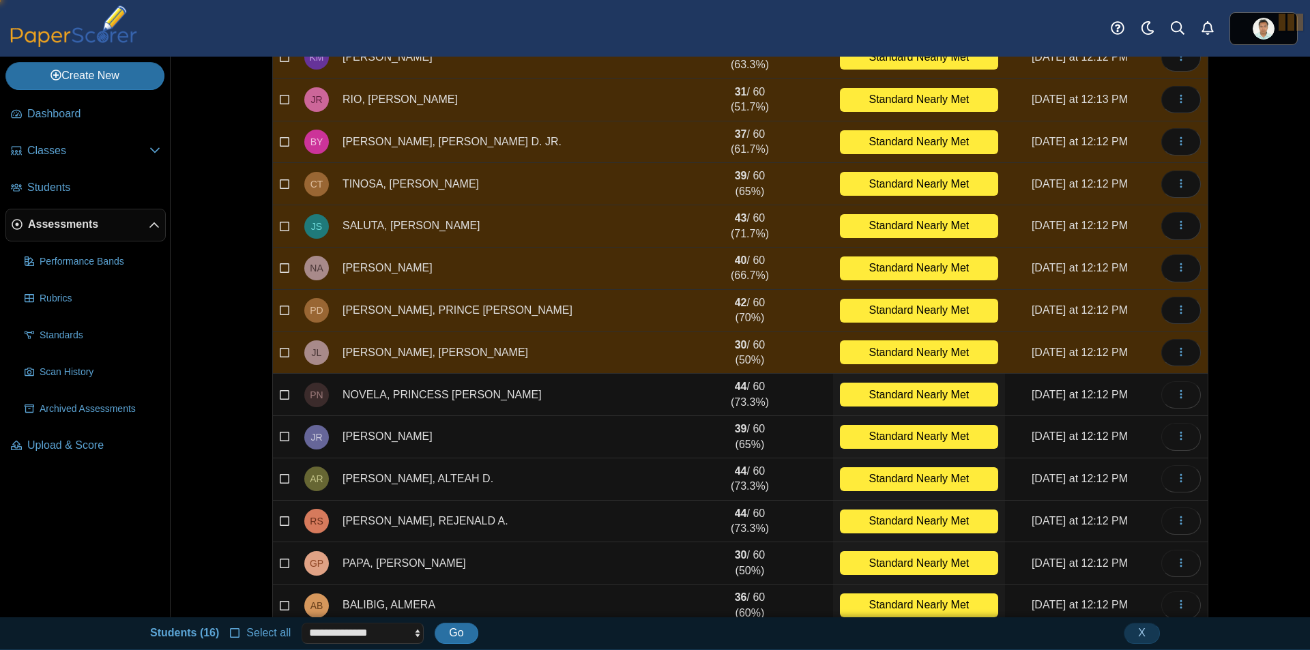
drag, startPoint x: 281, startPoint y: 393, endPoint x: 281, endPoint y: 433, distance: 40.3
click at [281, 395] on icon at bounding box center [285, 393] width 11 height 10
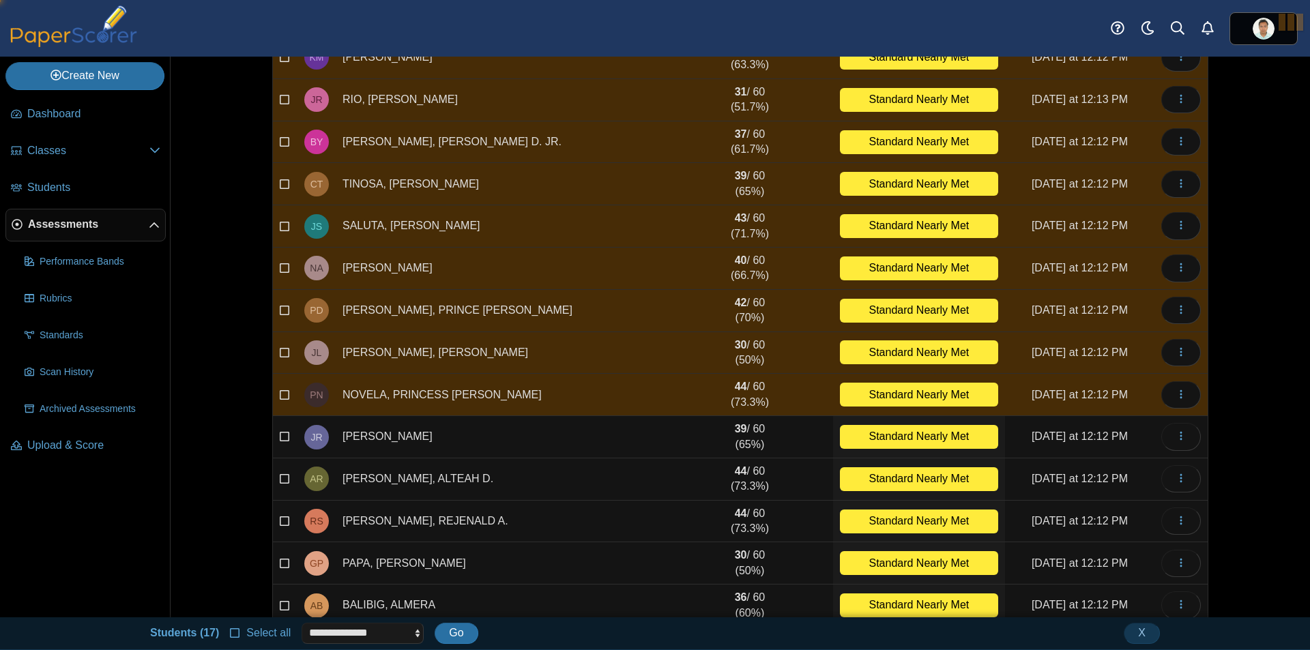
click at [281, 442] on label at bounding box center [285, 436] width 11 height 15
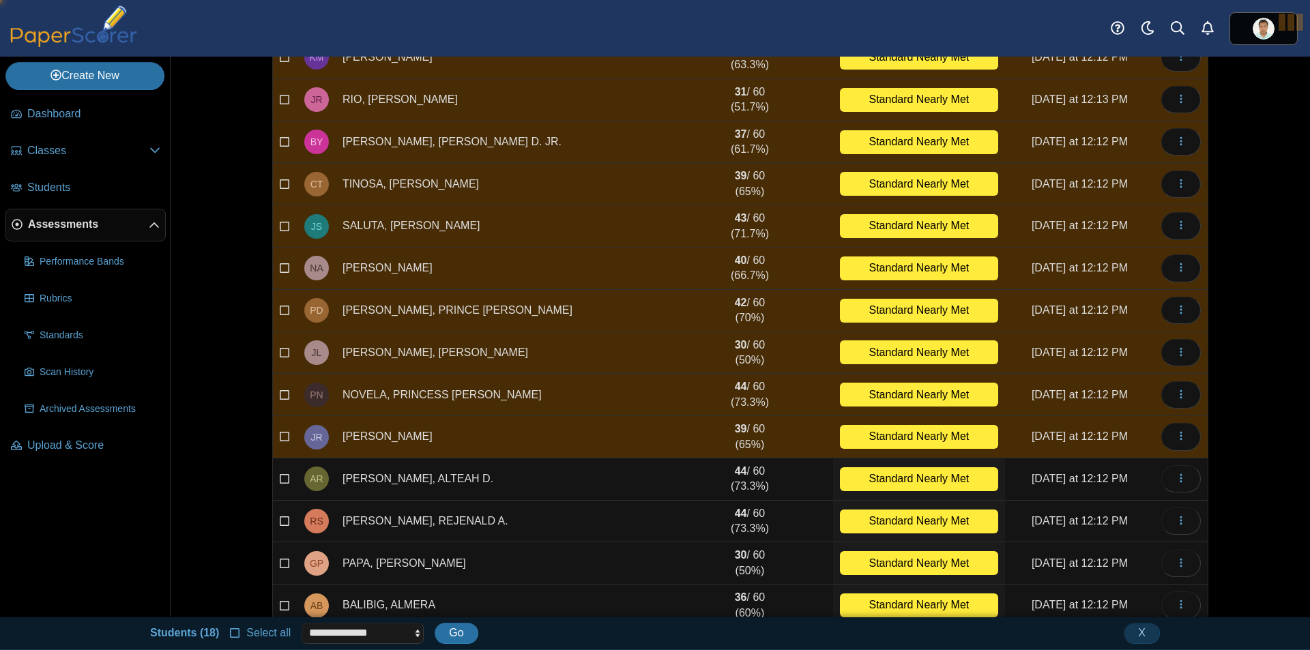
drag, startPoint x: 278, startPoint y: 473, endPoint x: 280, endPoint y: 493, distance: 20.6
click at [280, 474] on icon at bounding box center [285, 478] width 11 height 10
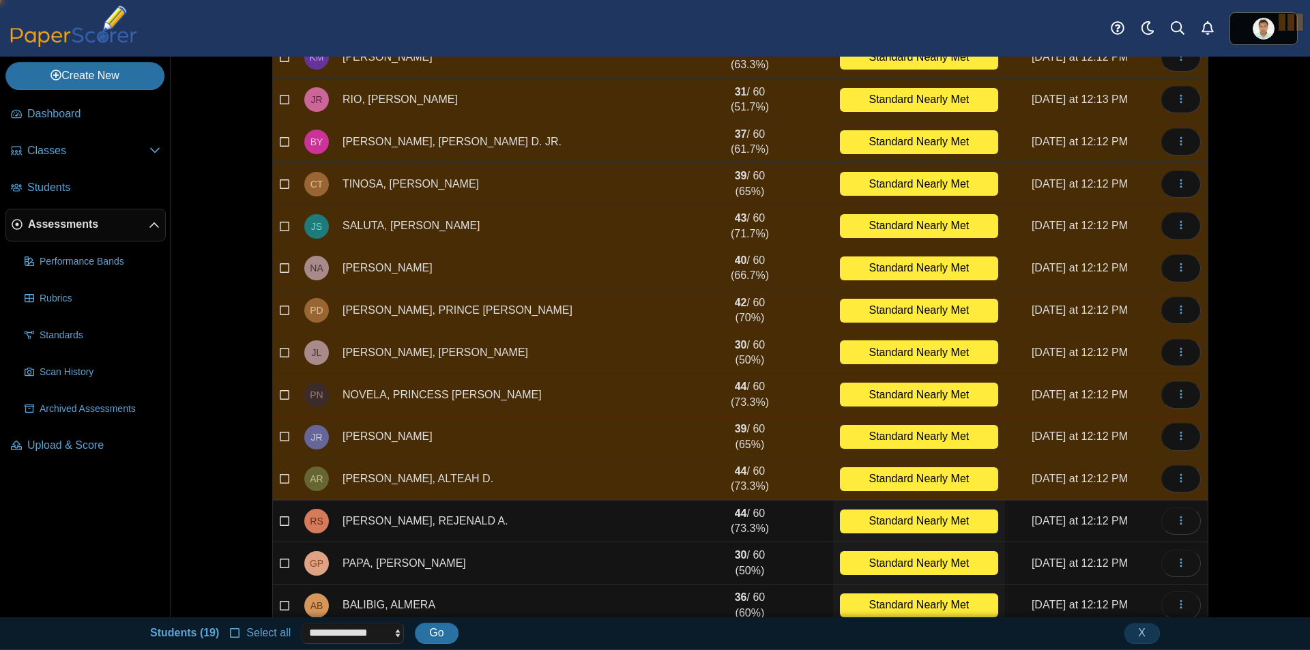
click at [281, 522] on icon at bounding box center [285, 520] width 11 height 10
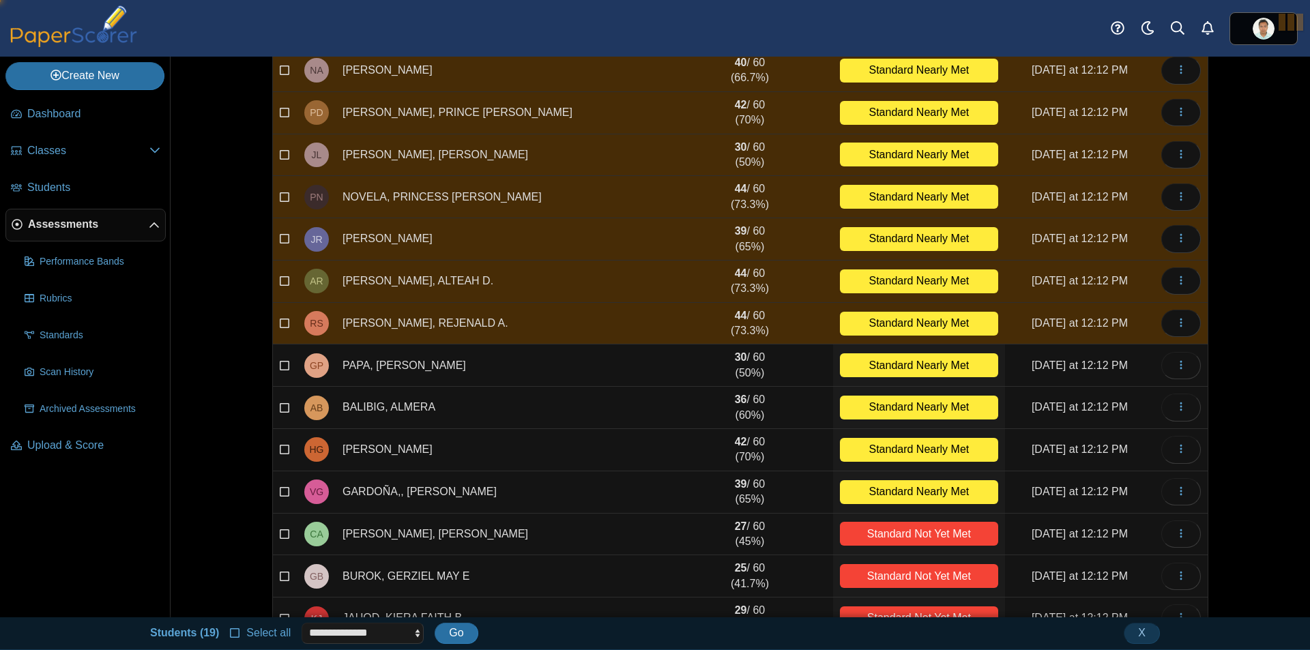
scroll to position [751, 0]
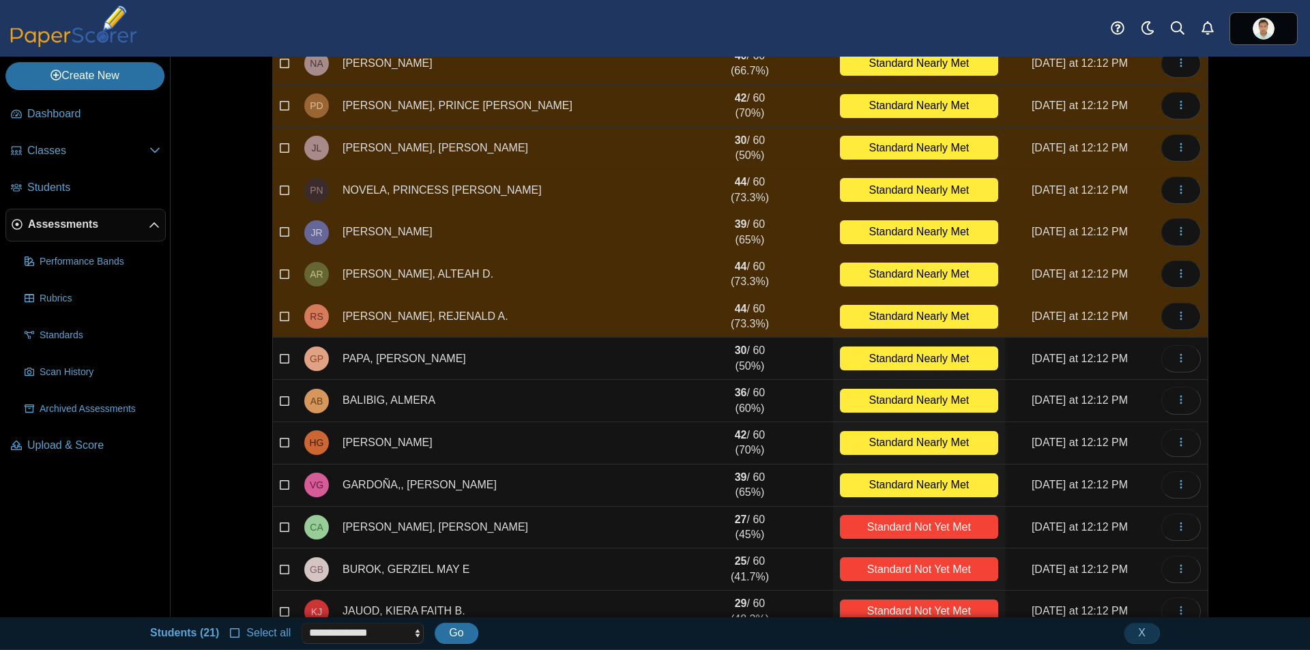
click at [280, 355] on icon at bounding box center [285, 357] width 11 height 10
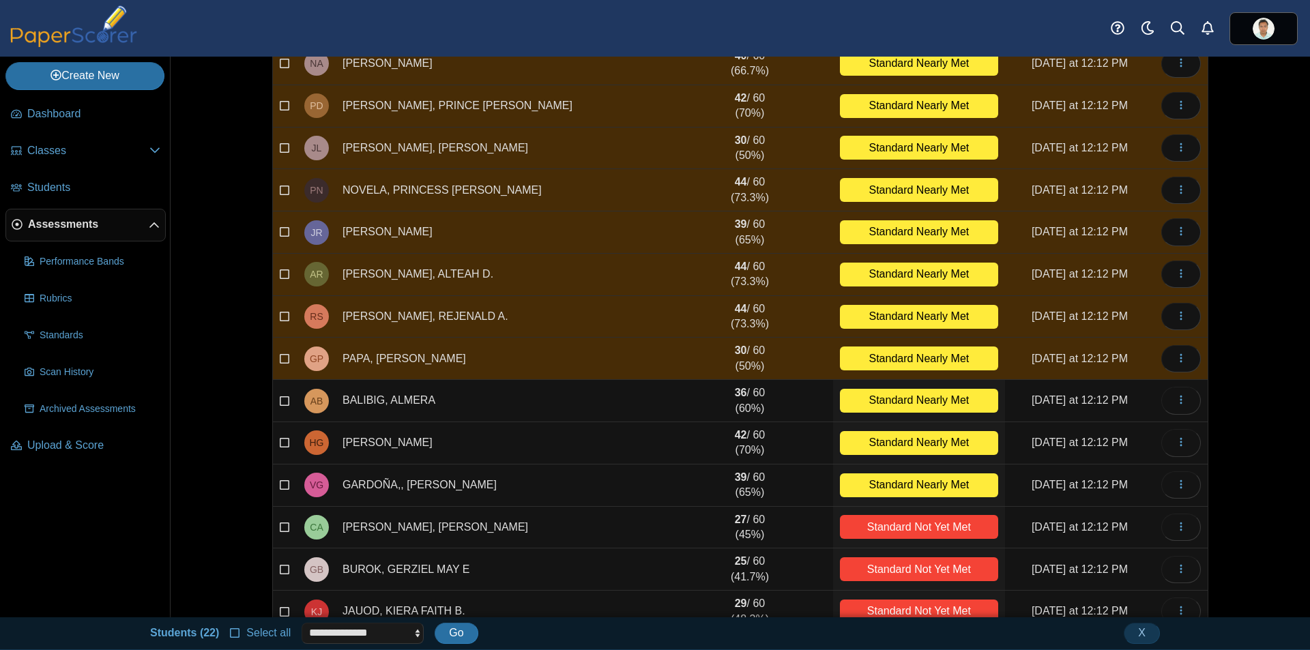
click at [281, 399] on icon at bounding box center [285, 400] width 11 height 10
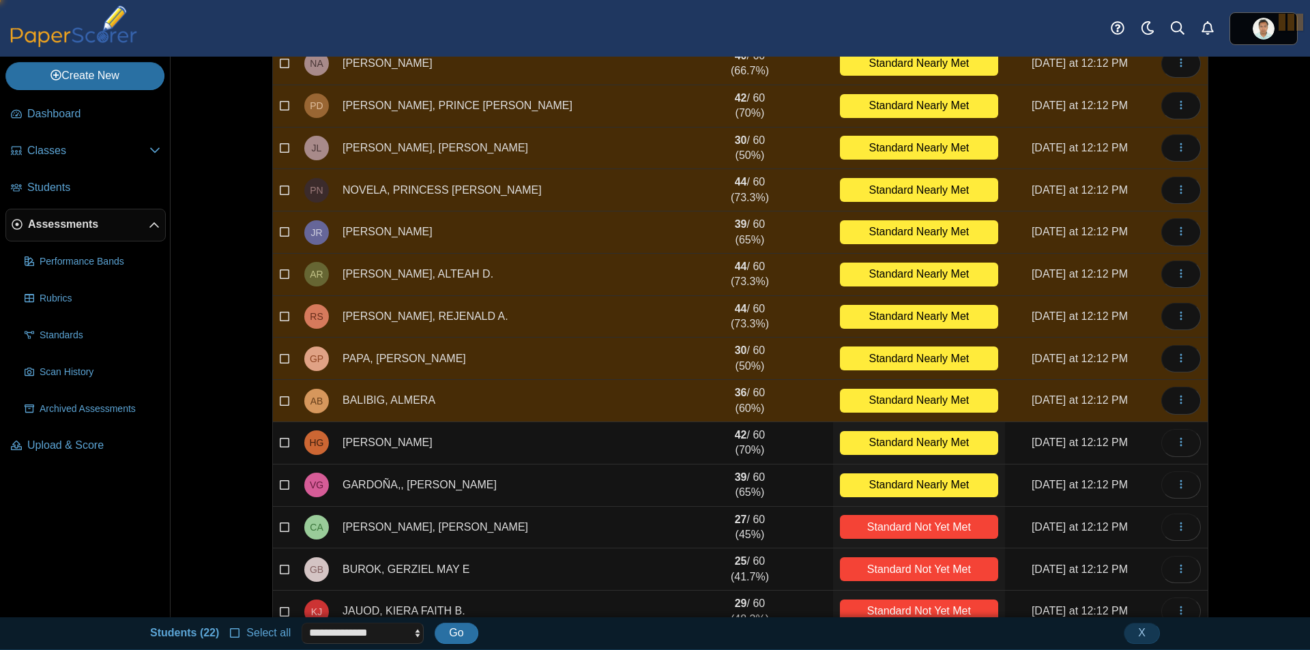
click at [280, 441] on icon at bounding box center [285, 442] width 11 height 10
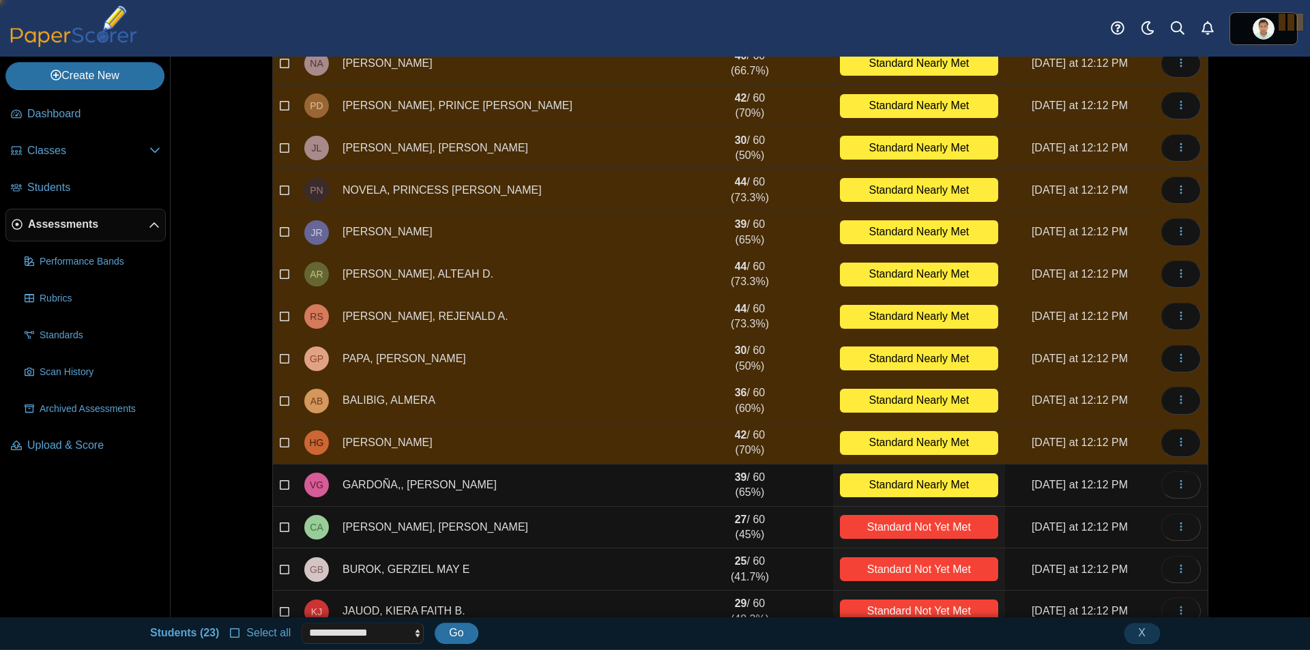
click at [280, 491] on label at bounding box center [285, 485] width 11 height 15
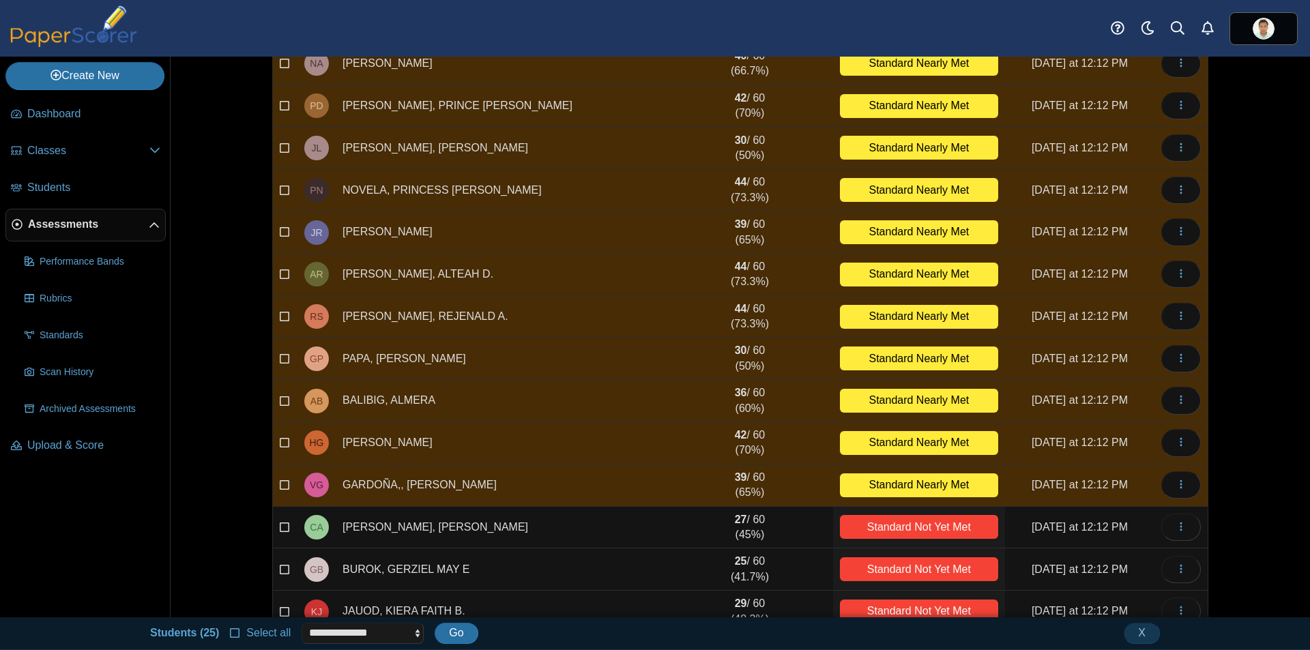
click at [280, 534] on label at bounding box center [285, 527] width 11 height 15
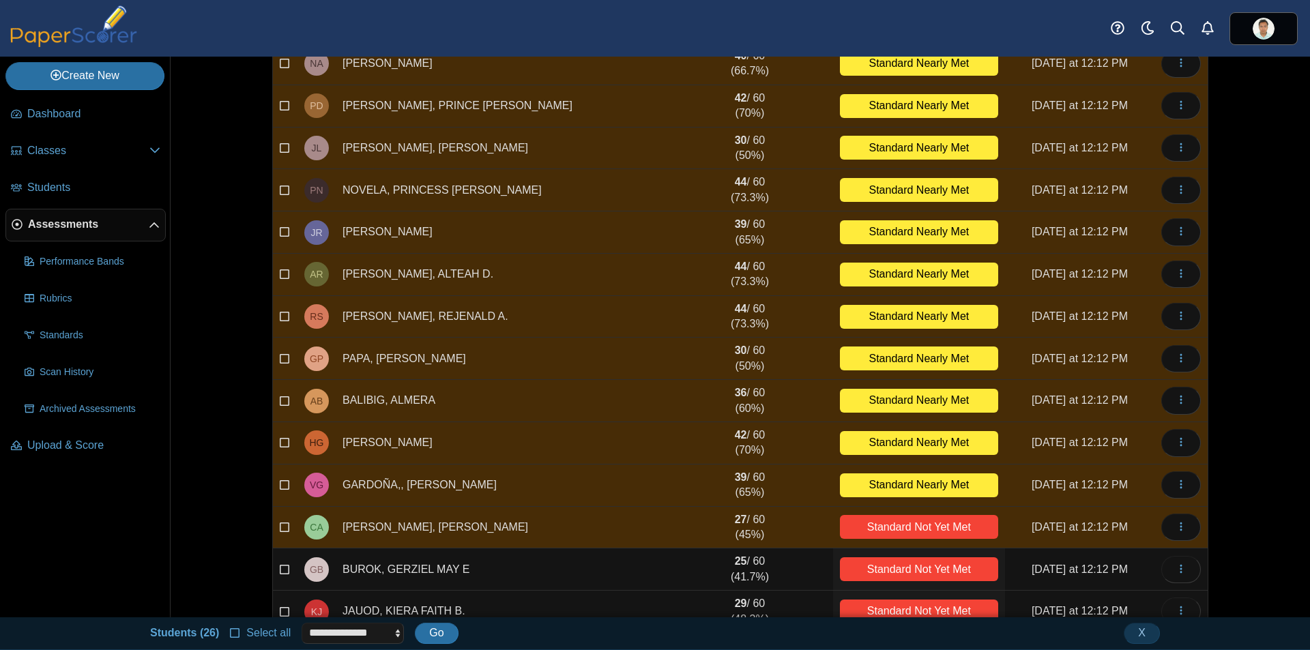
click at [281, 575] on label at bounding box center [285, 569] width 11 height 15
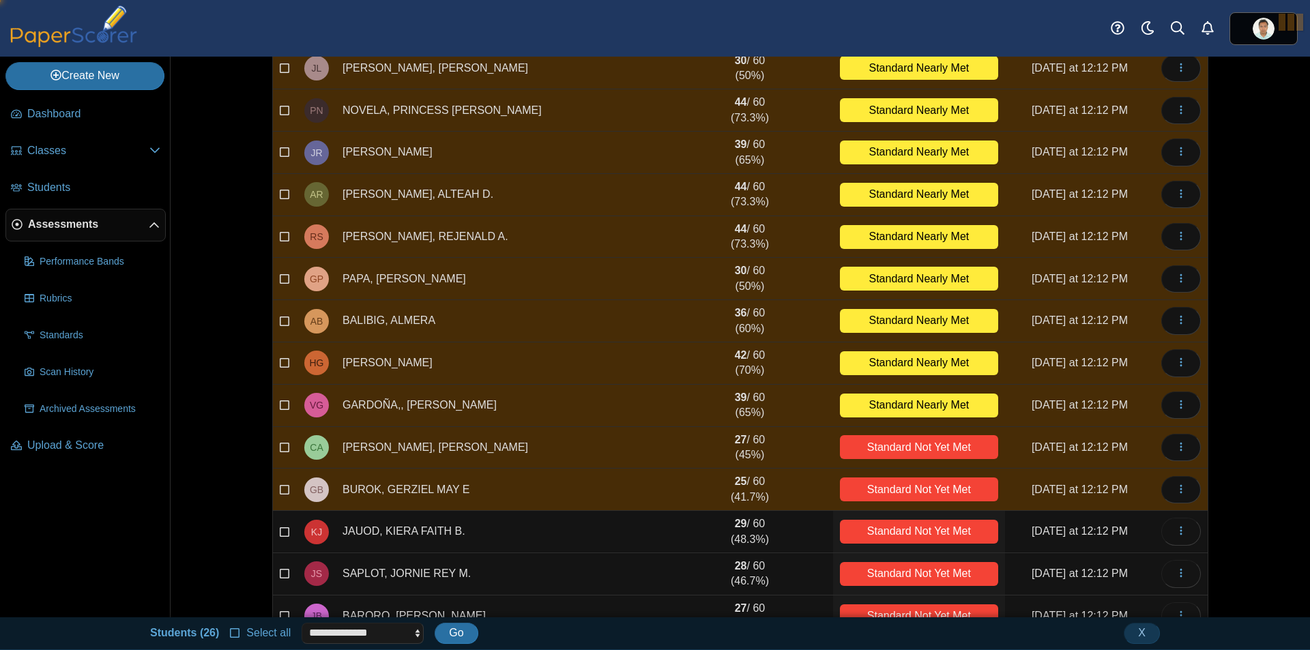
scroll to position [905, 0]
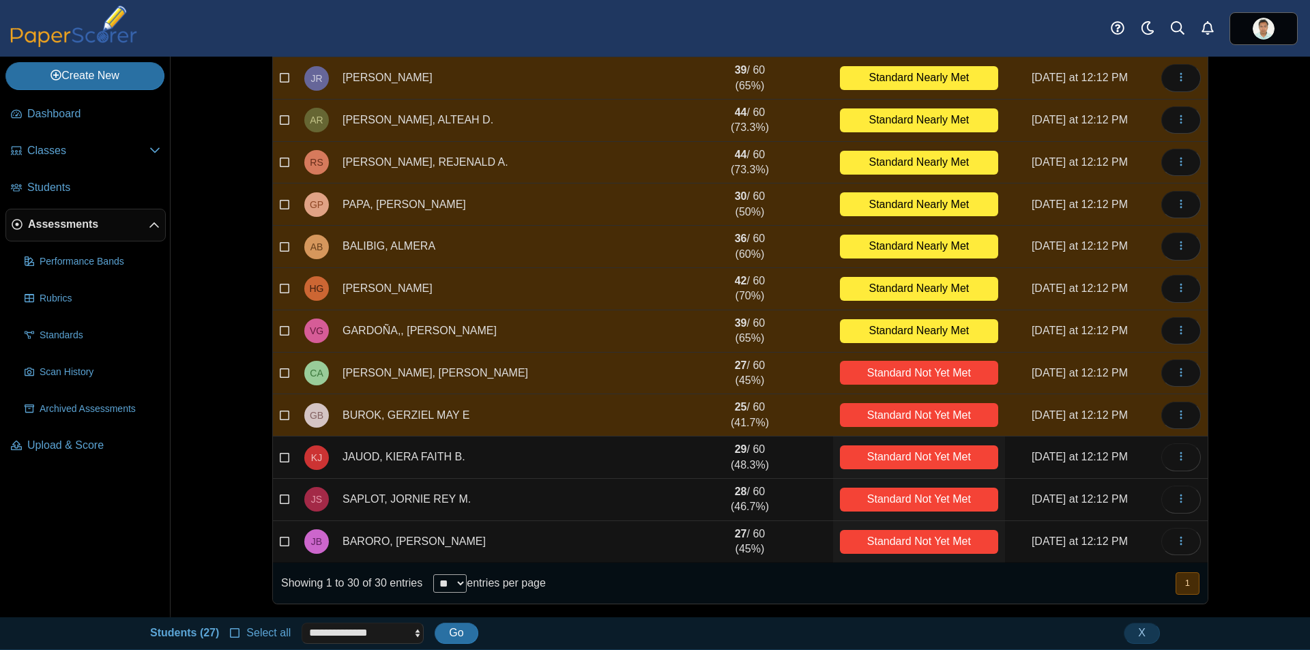
click at [281, 458] on icon at bounding box center [285, 456] width 11 height 10
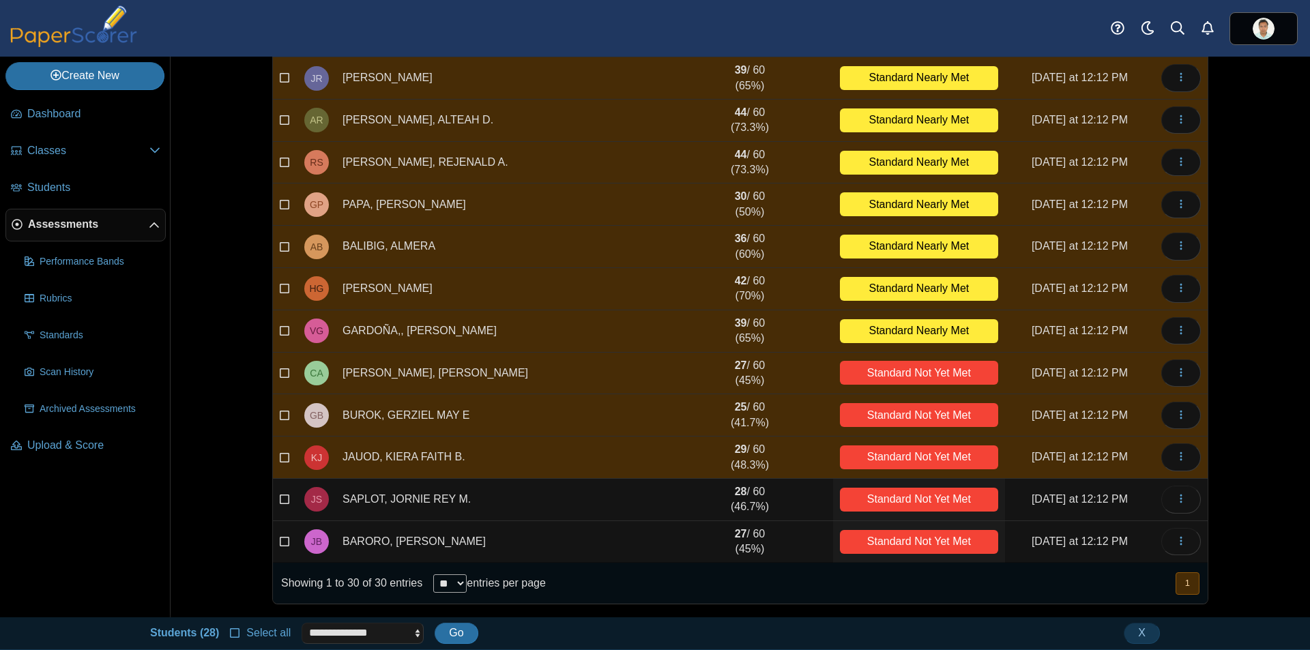
click at [280, 498] on icon at bounding box center [285, 498] width 11 height 10
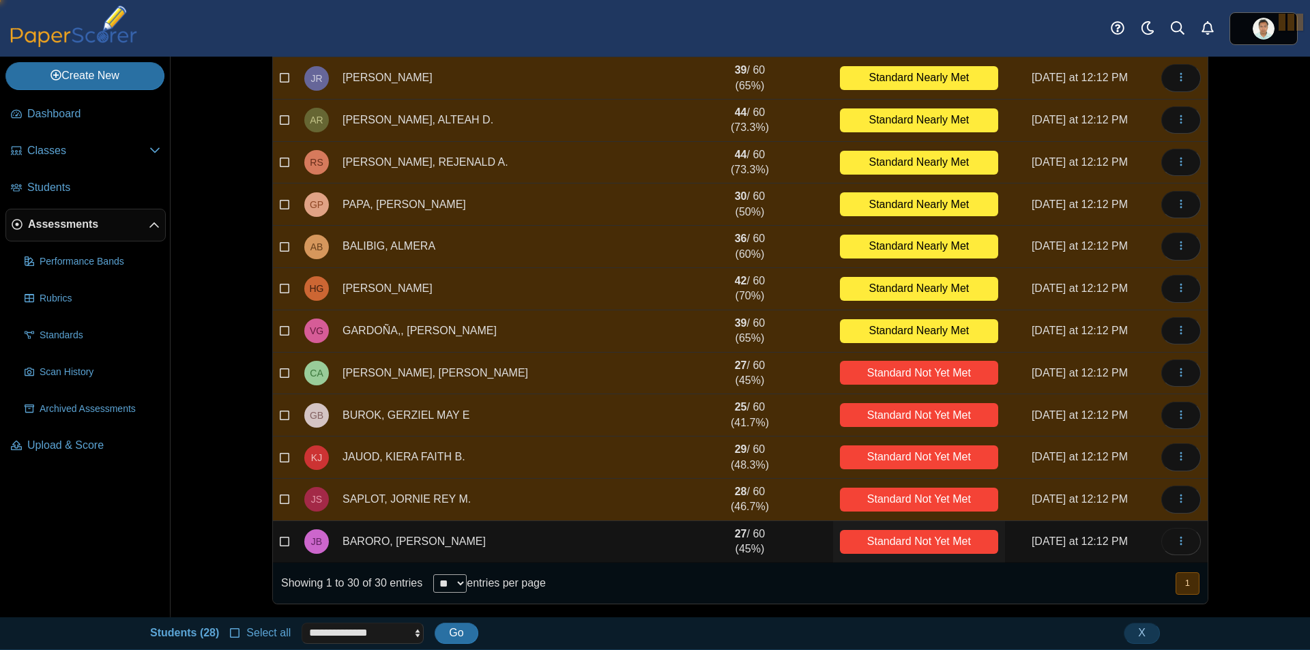
click at [281, 539] on icon at bounding box center [285, 541] width 11 height 10
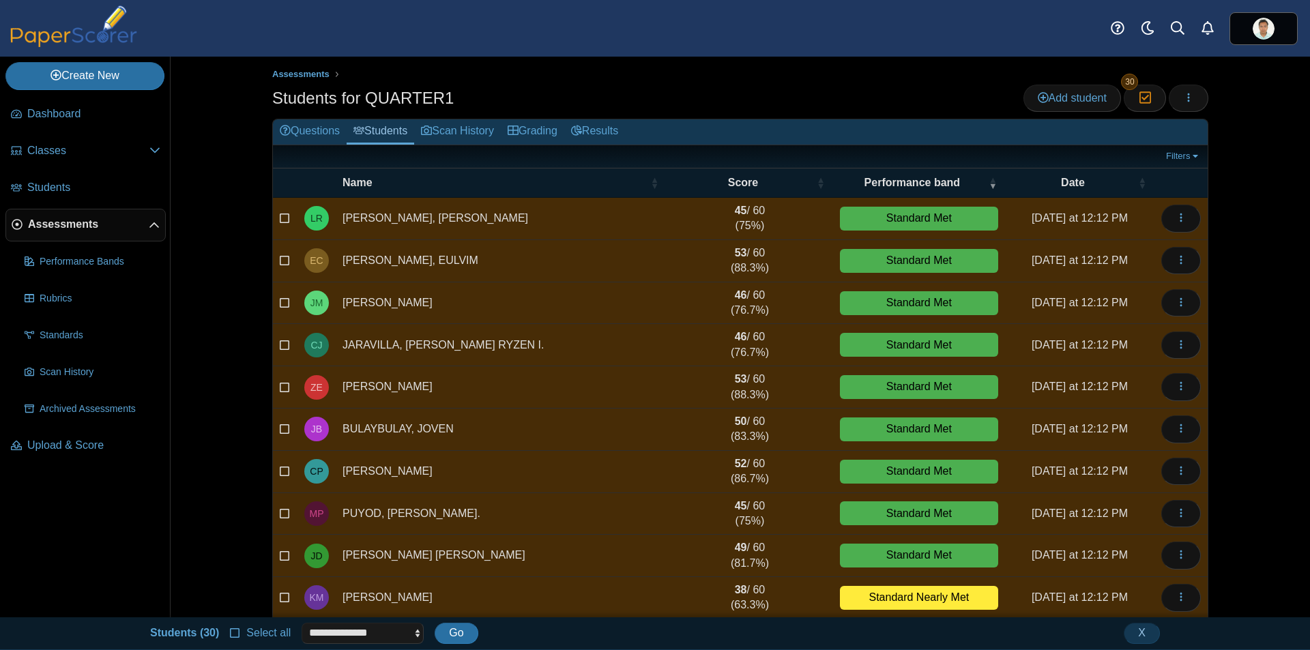
scroll to position [0, 0]
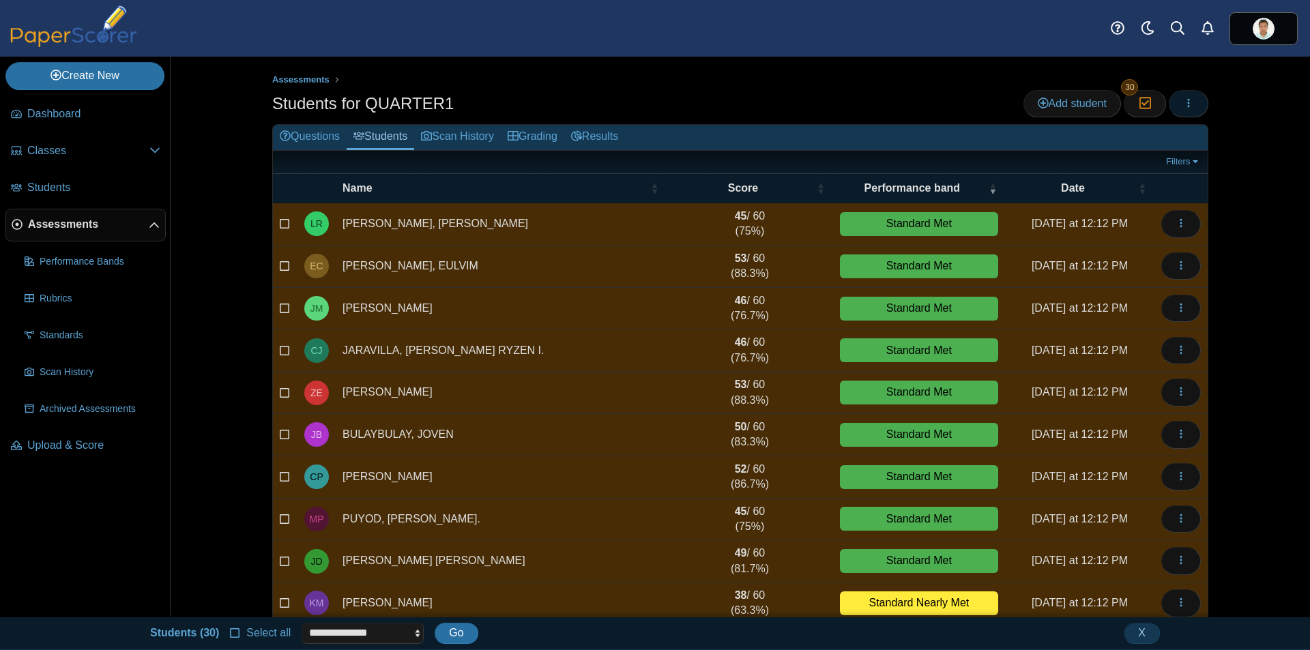
click at [1188, 99] on use "button" at bounding box center [1189, 102] width 2 height 9
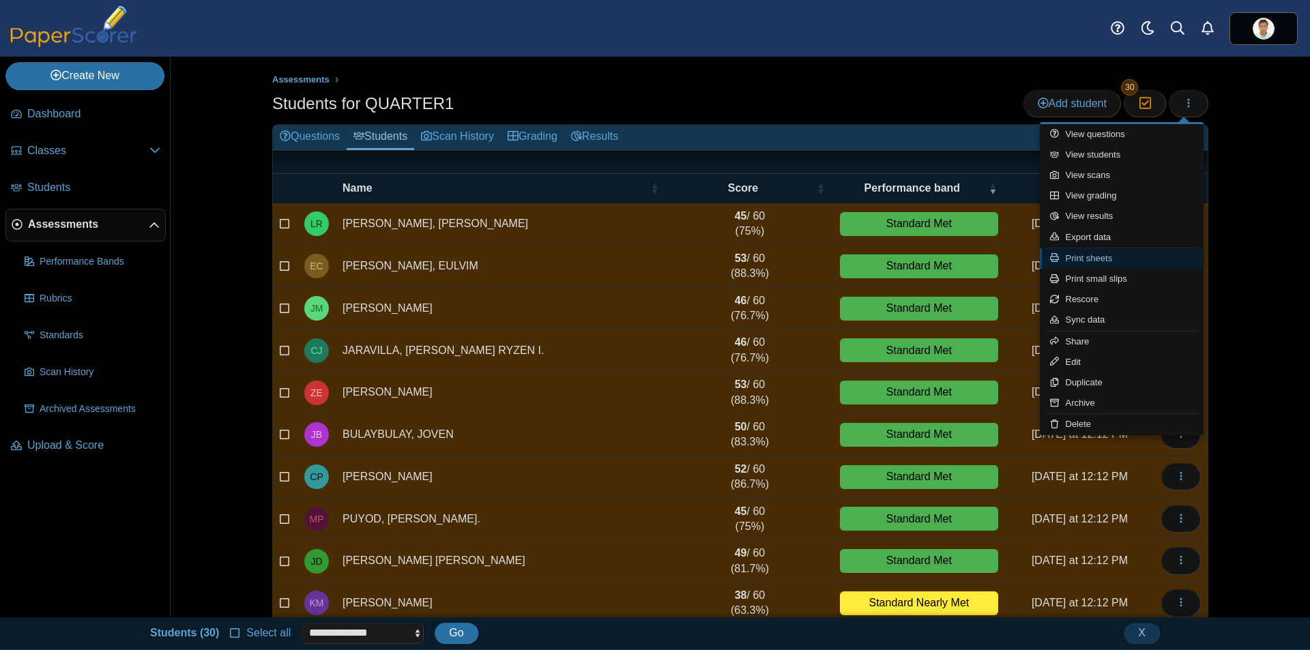
click at [1138, 260] on link "Print sheets" at bounding box center [1122, 258] width 164 height 20
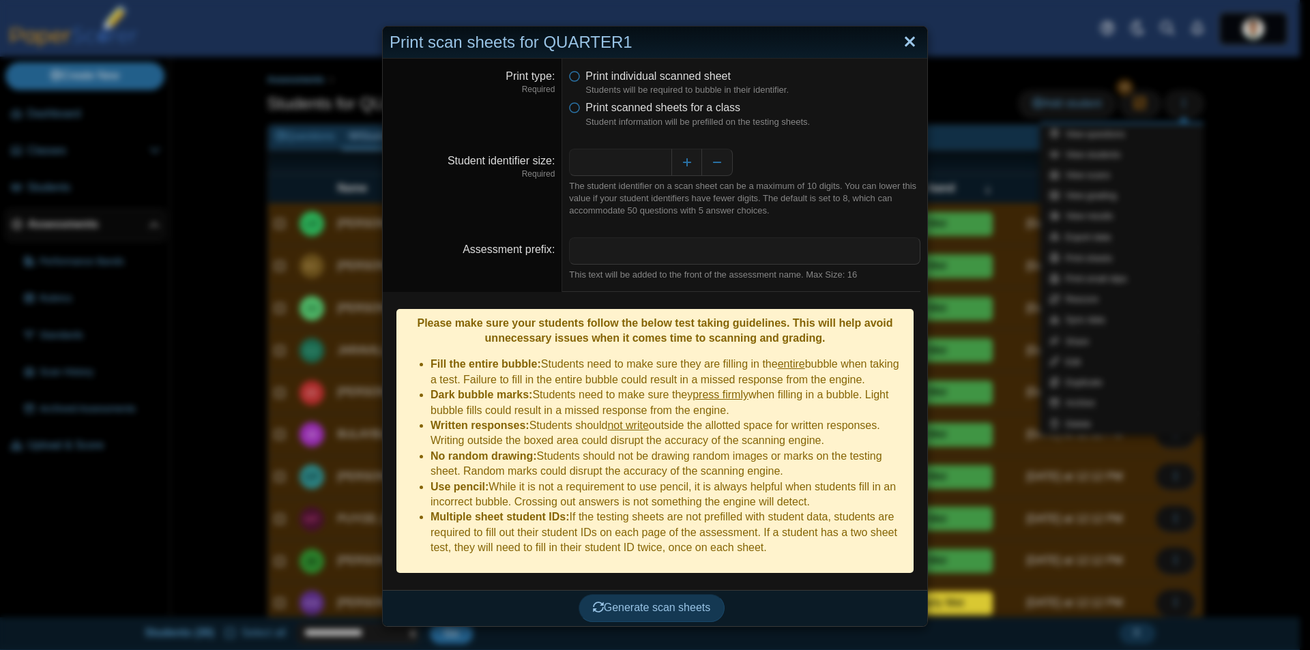
click at [907, 45] on link "Close" at bounding box center [910, 42] width 21 height 23
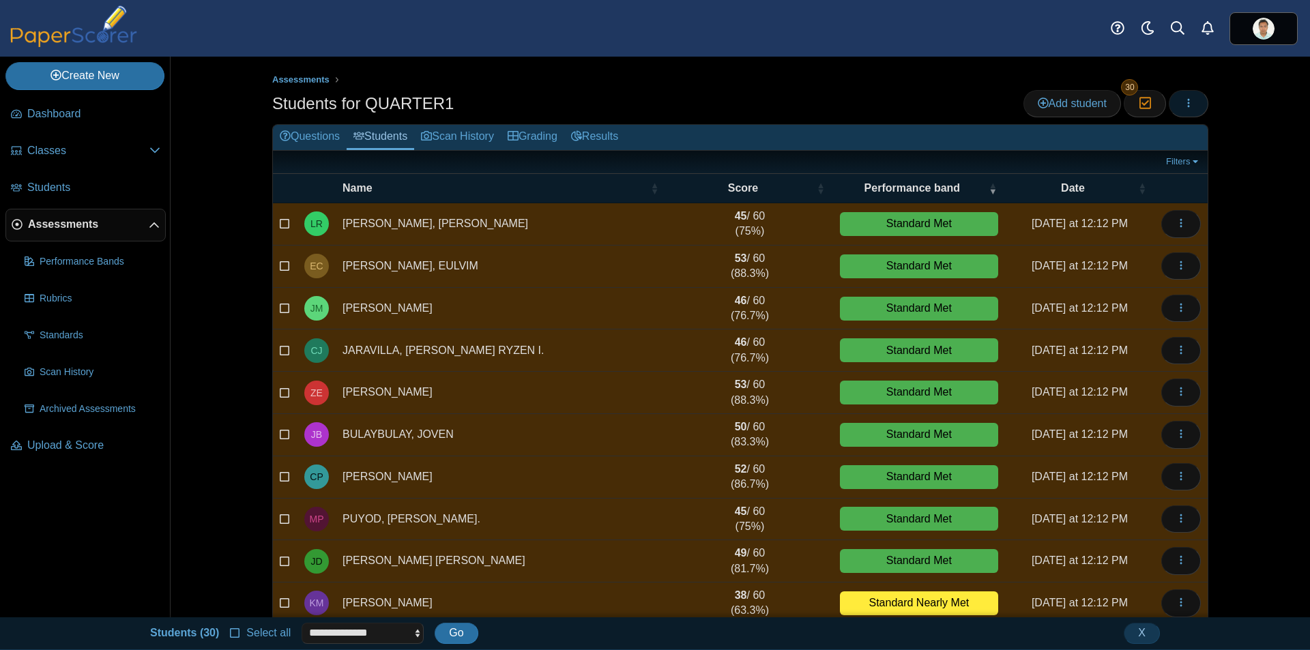
click at [1183, 111] on button "button" at bounding box center [1189, 103] width 40 height 27
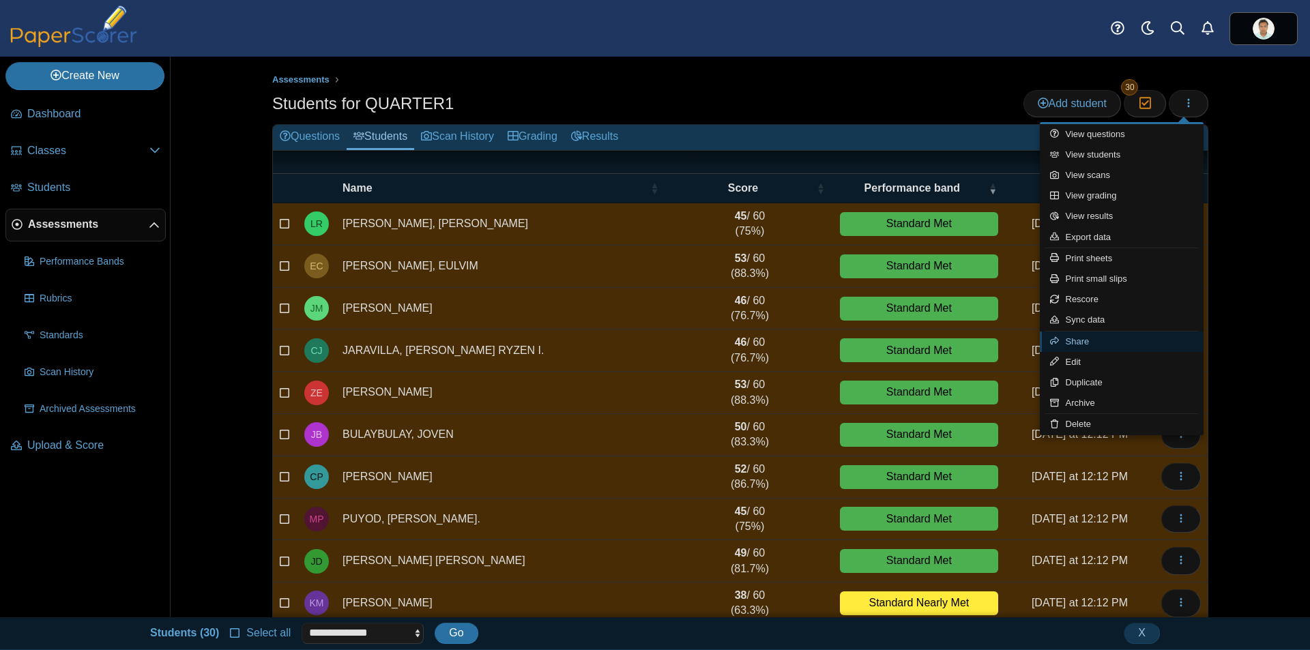
click at [1095, 336] on link "Share" at bounding box center [1122, 342] width 164 height 20
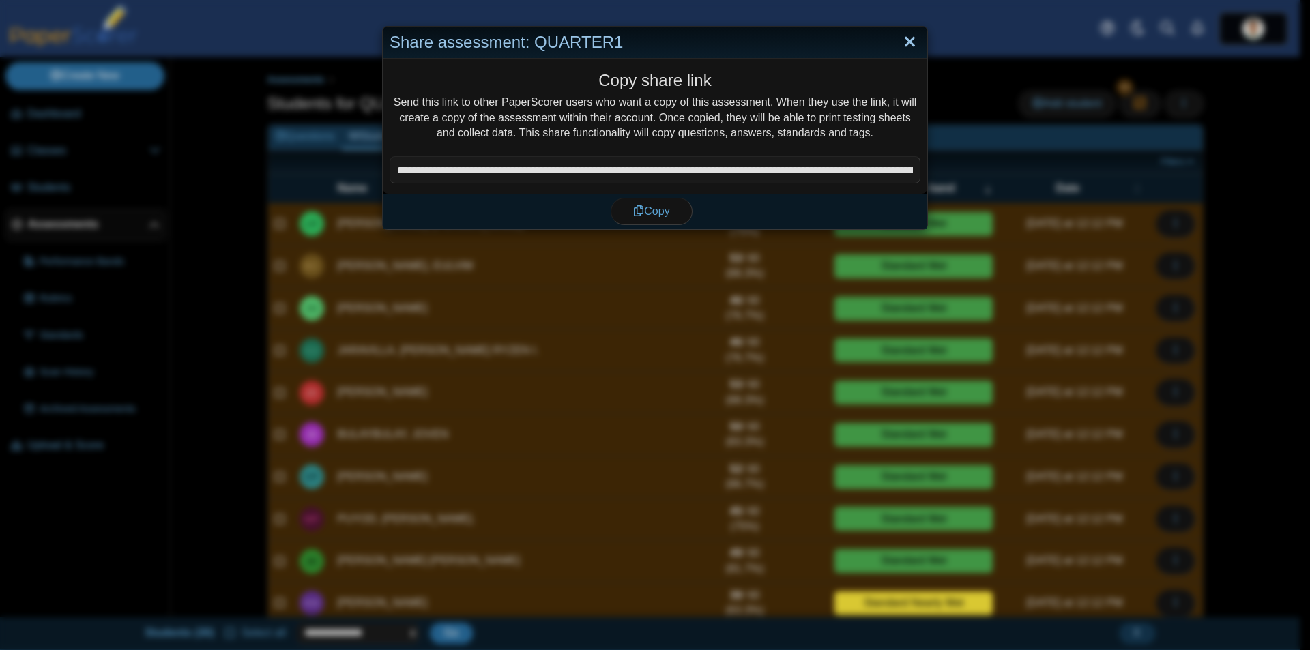
click at [906, 40] on link "Close" at bounding box center [910, 42] width 21 height 23
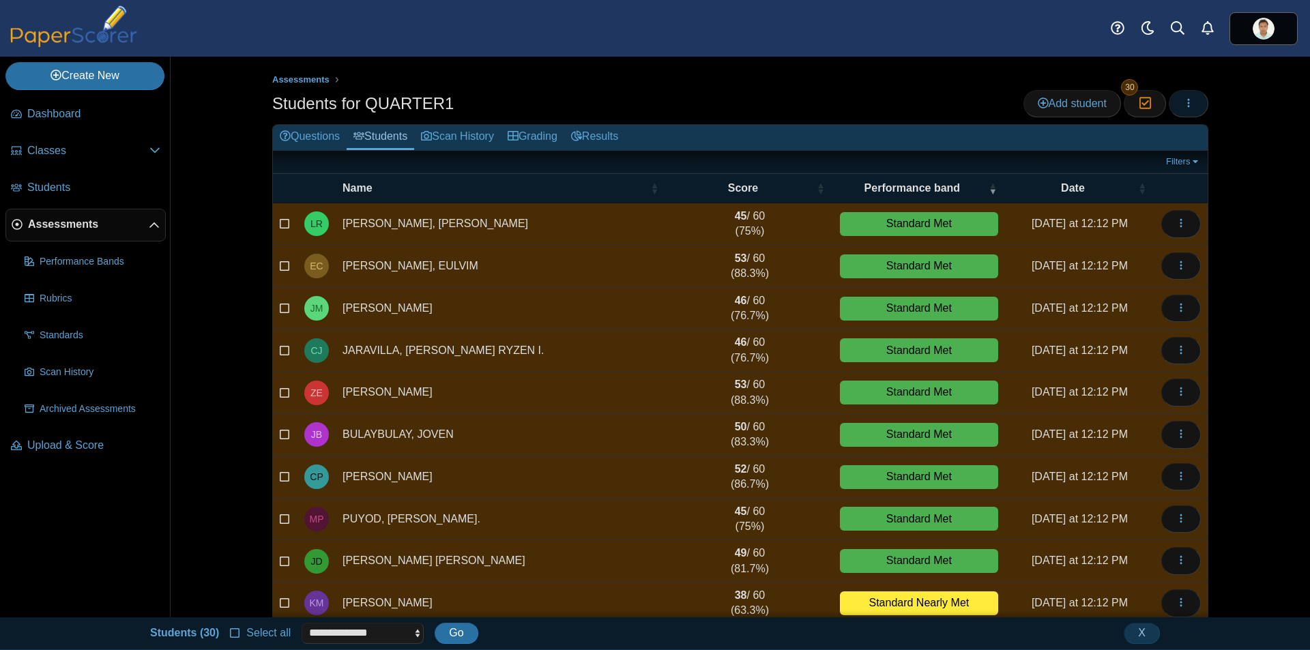
click at [1186, 106] on icon "button" at bounding box center [1189, 103] width 11 height 11
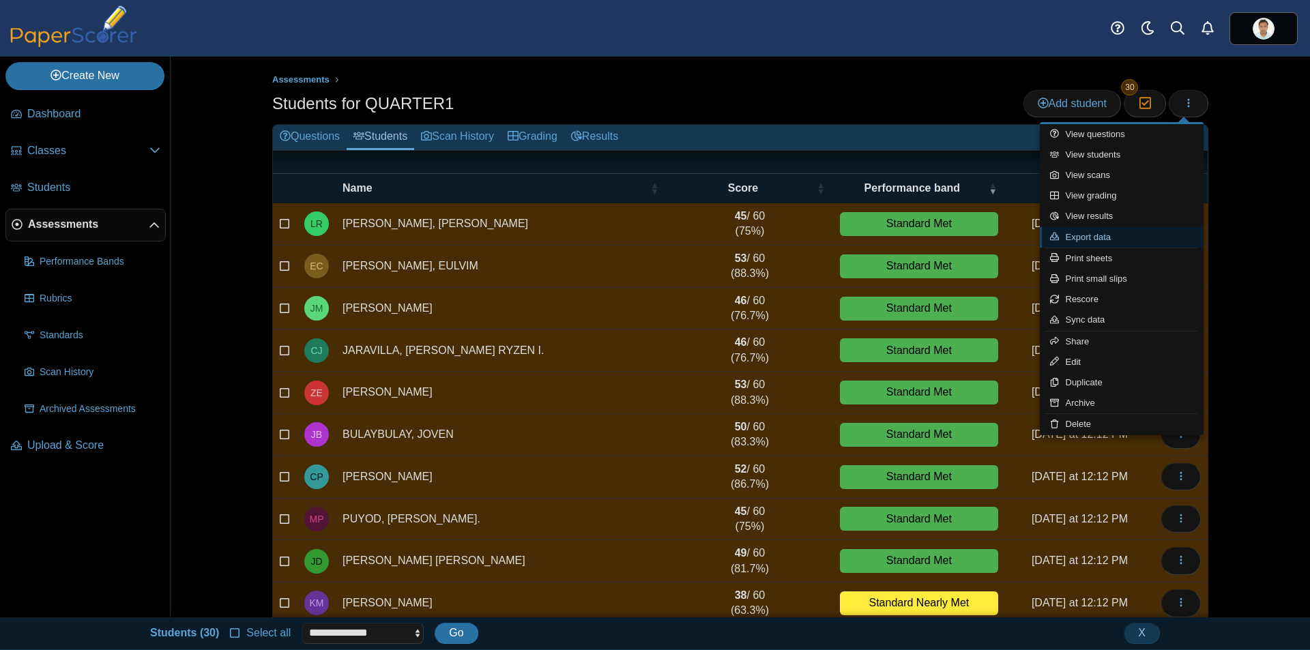
click at [1126, 235] on link "Export data" at bounding box center [1122, 237] width 164 height 20
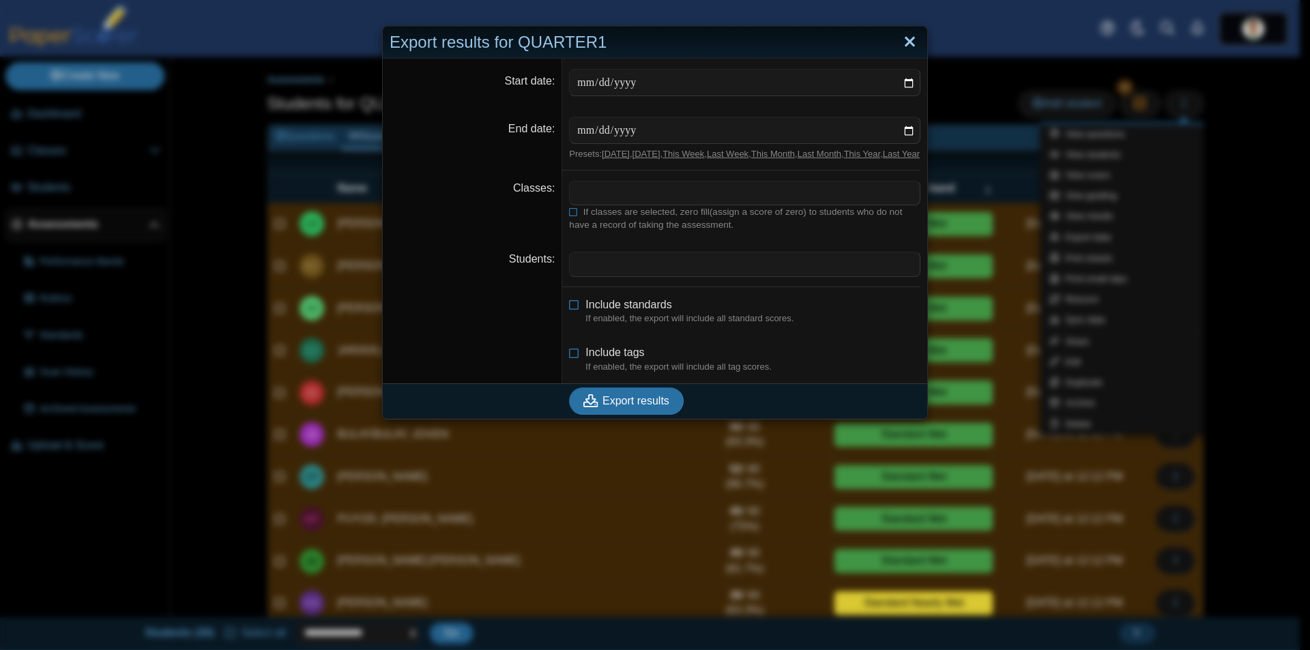
click at [906, 39] on link "Close" at bounding box center [910, 42] width 21 height 23
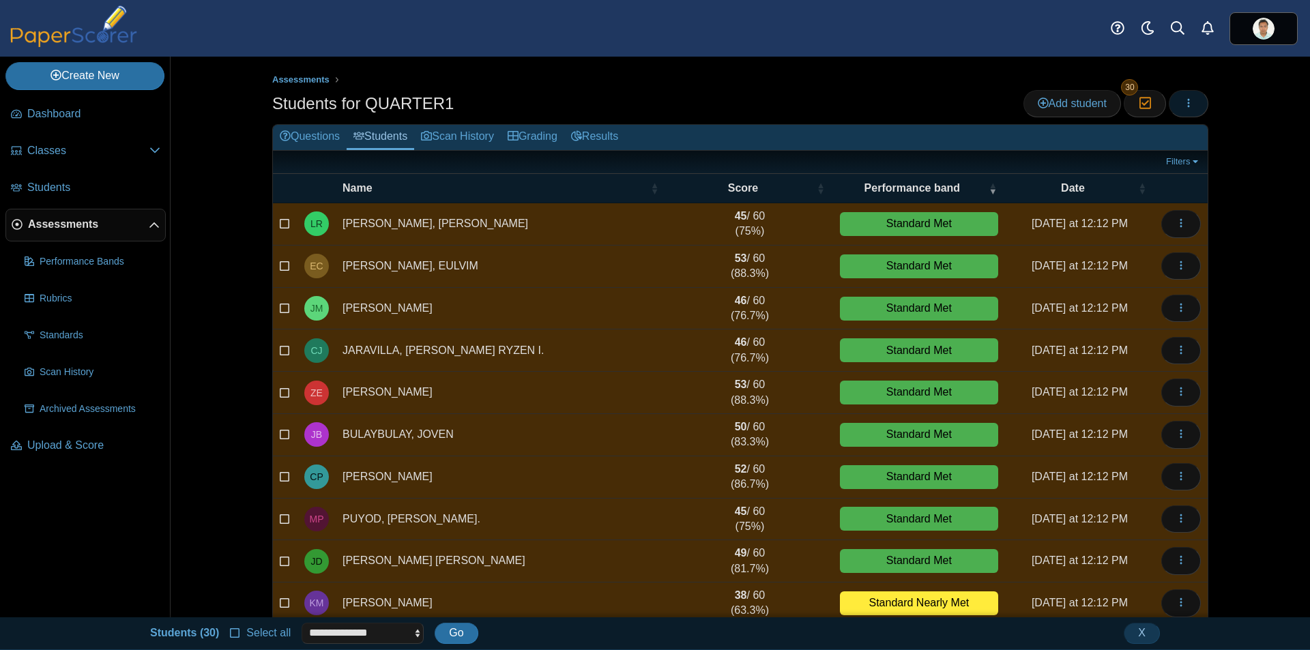
click at [1190, 97] on button "button" at bounding box center [1189, 103] width 40 height 27
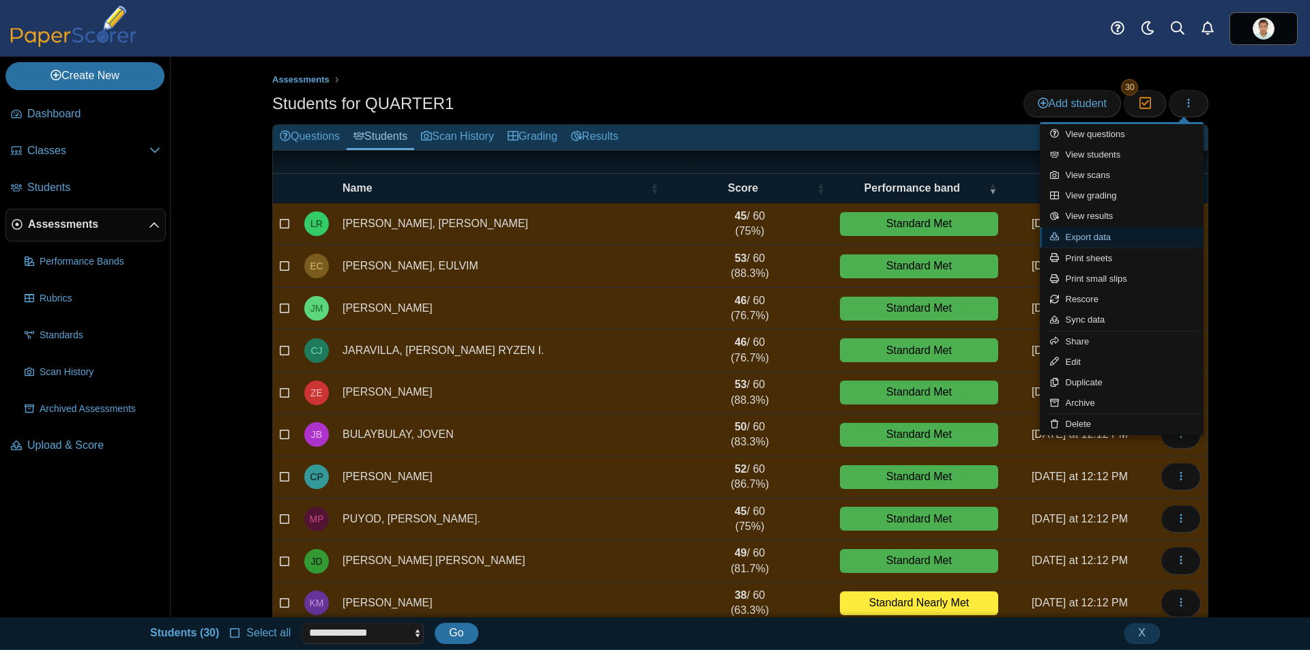
click at [1079, 237] on link "Export data" at bounding box center [1122, 237] width 164 height 20
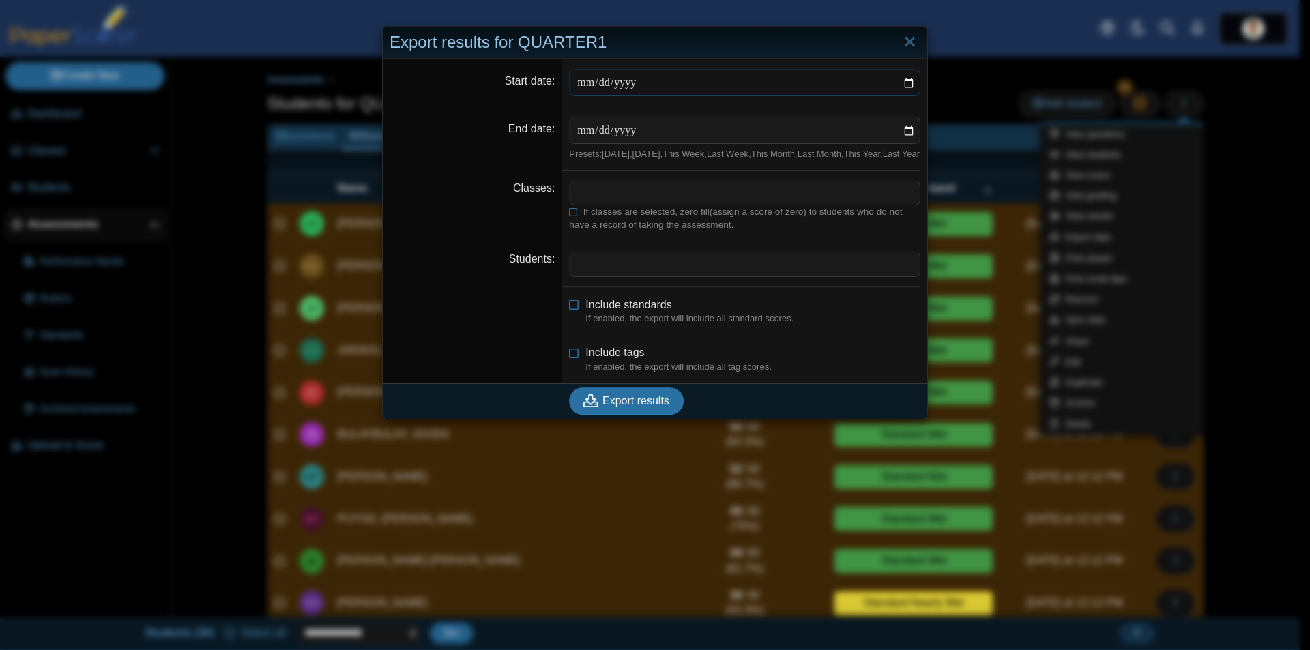
click at [911, 83] on input "Start date" at bounding box center [745, 82] width 352 height 27
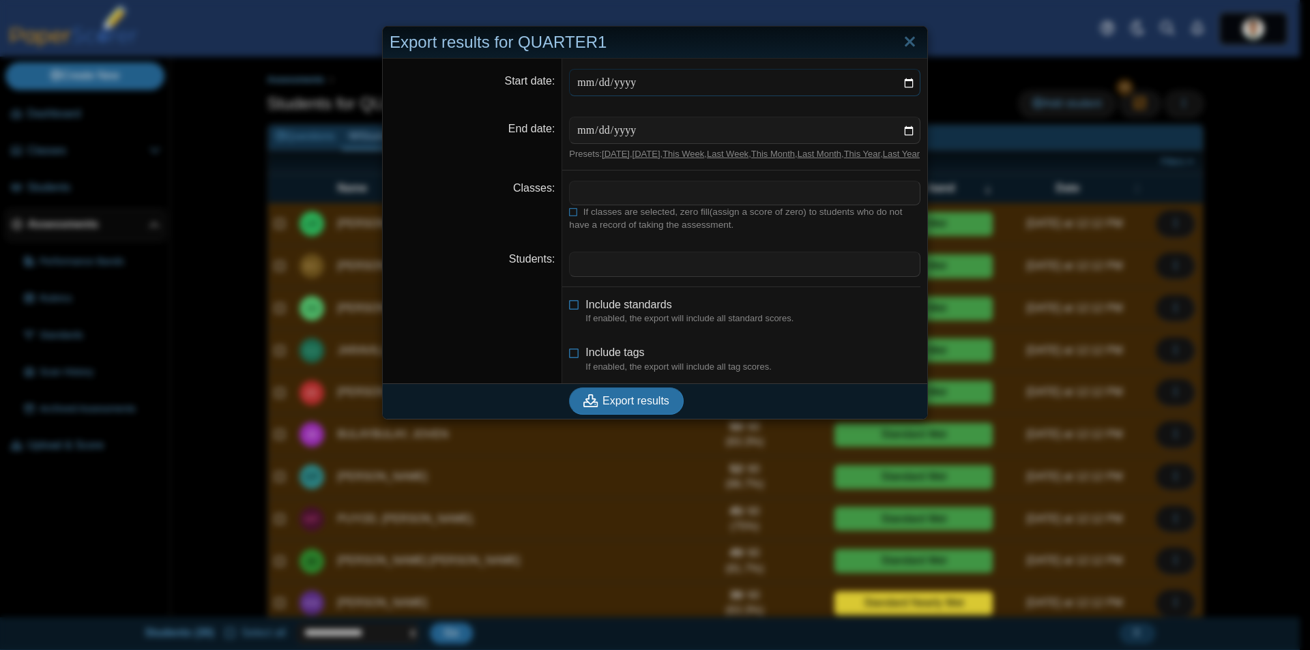
type input "**********"
click at [908, 126] on input "End date" at bounding box center [745, 130] width 352 height 27
type input "**********"
click at [772, 203] on span at bounding box center [745, 193] width 350 height 23
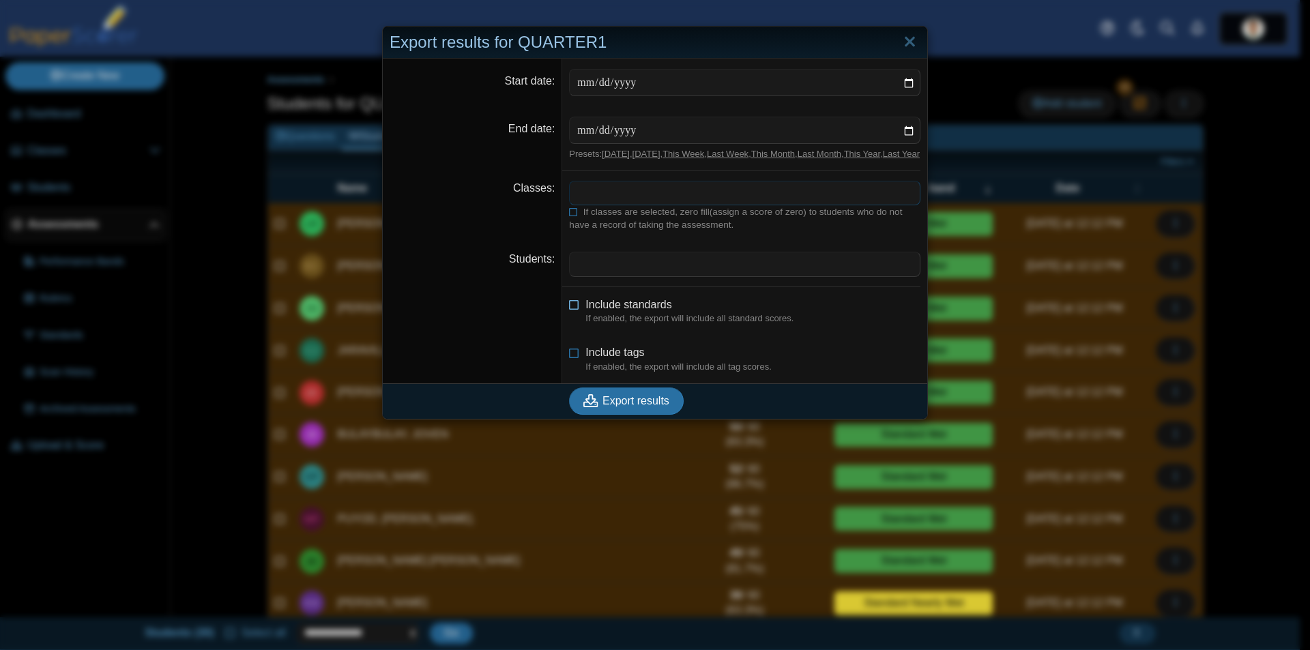
click at [569, 307] on icon at bounding box center [574, 303] width 11 height 10
click at [570, 276] on span at bounding box center [745, 264] width 350 height 23
click at [569, 355] on icon at bounding box center [574, 350] width 11 height 10
click at [597, 409] on icon "submit" at bounding box center [593, 401] width 19 height 15
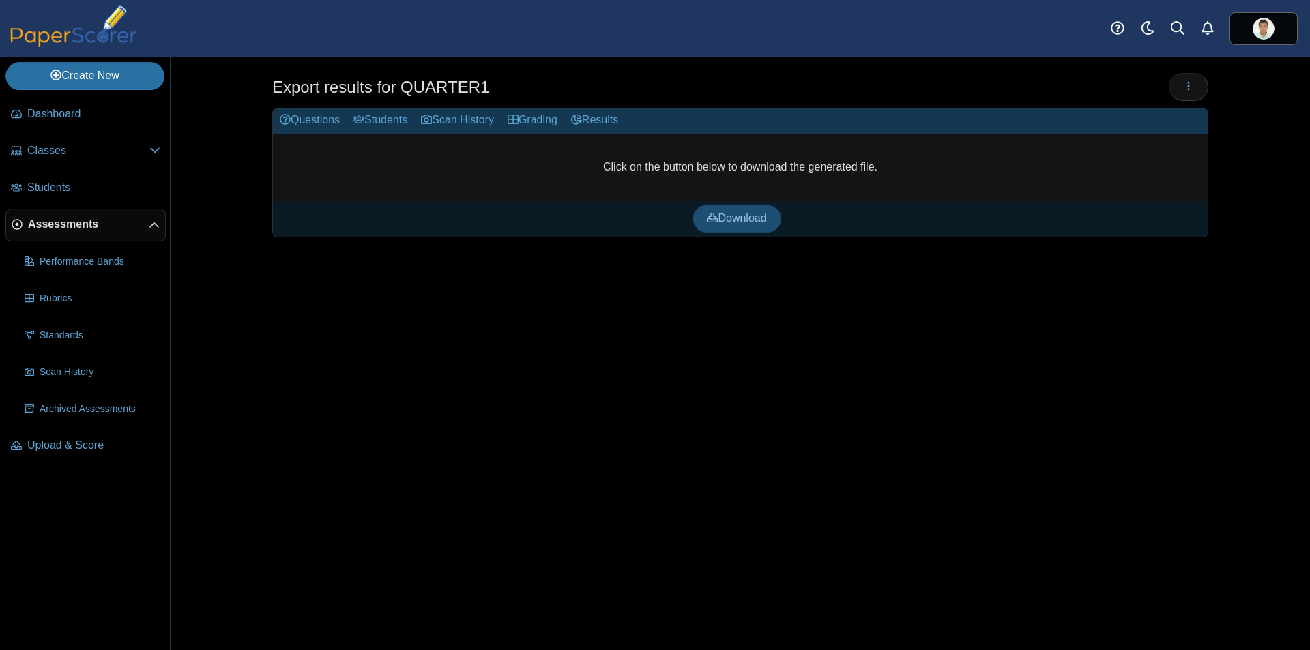
click at [730, 213] on span "Download" at bounding box center [736, 218] width 59 height 12
click at [71, 227] on span "Assessments" at bounding box center [88, 224] width 121 height 15
click at [53, 194] on span "Students" at bounding box center [93, 187] width 133 height 15
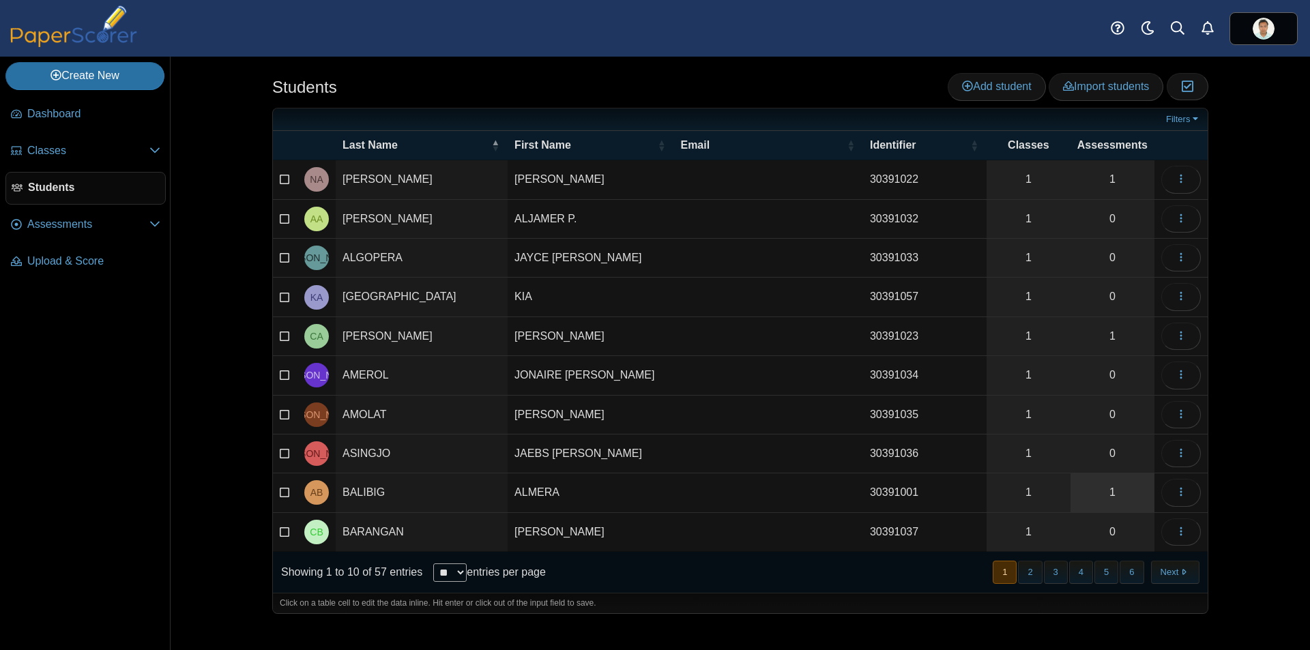
click at [1118, 492] on link "1" at bounding box center [1113, 493] width 84 height 38
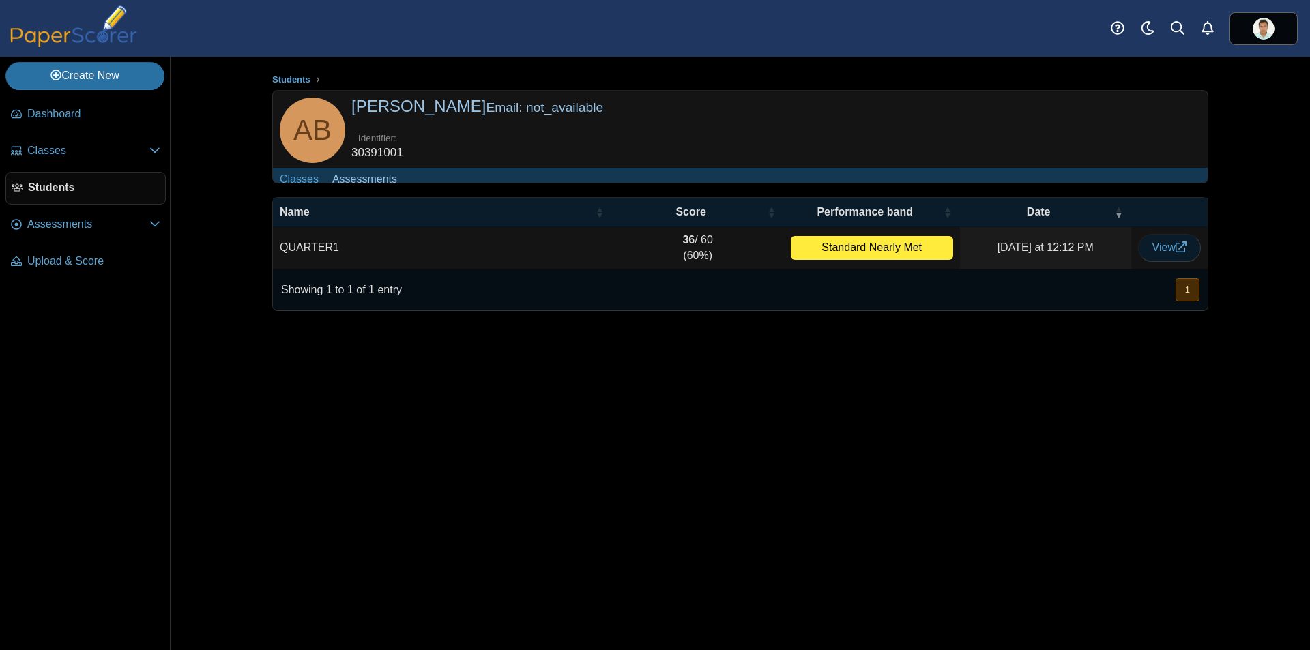
click at [1156, 253] on span "View" at bounding box center [1170, 248] width 34 height 12
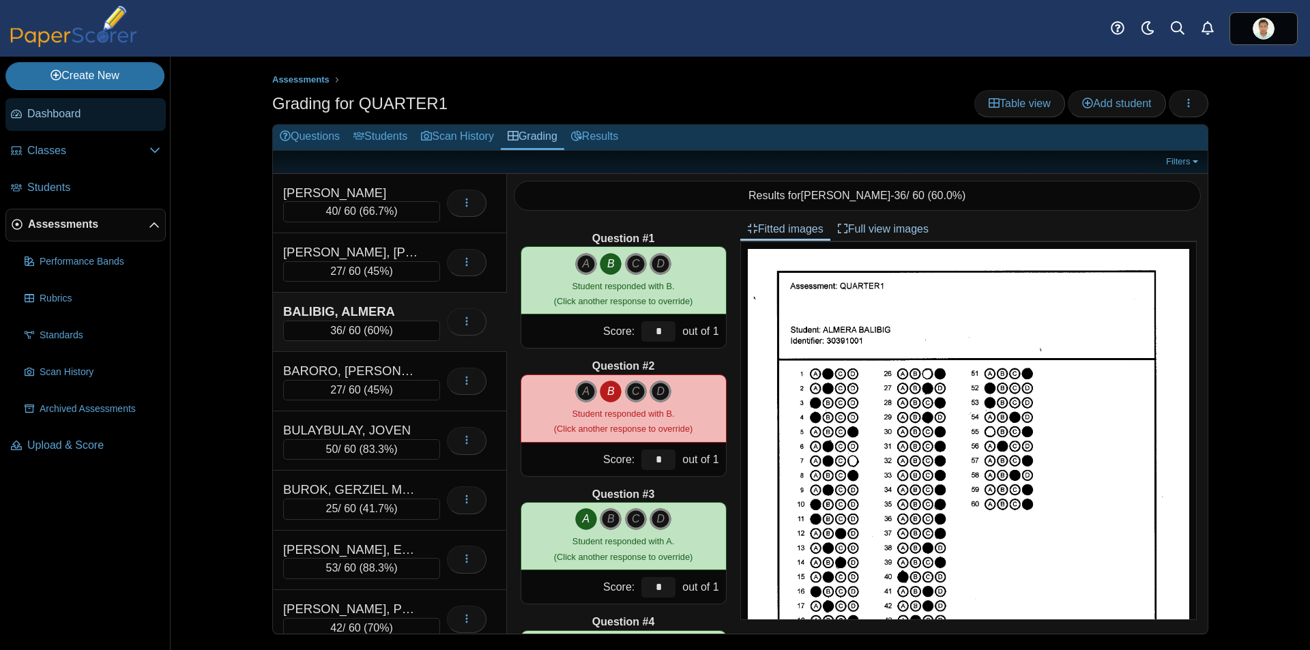
click at [61, 119] on span "Dashboard" at bounding box center [93, 113] width 133 height 15
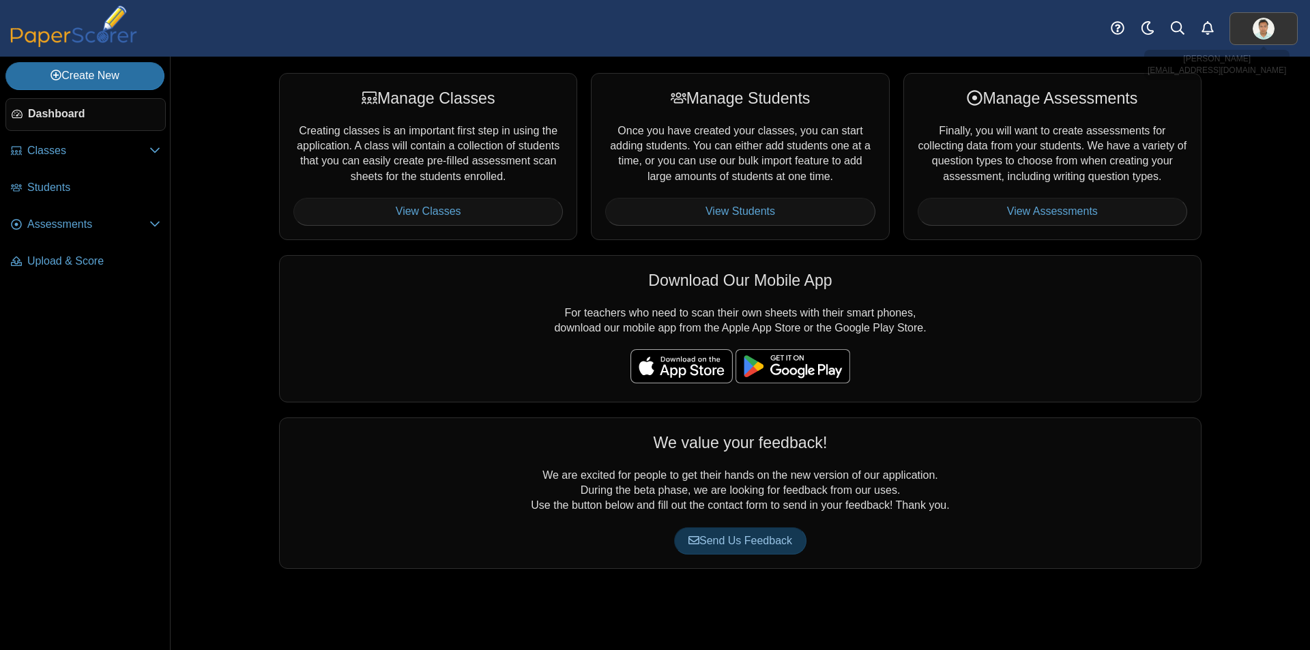
click at [1277, 29] on link at bounding box center [1264, 28] width 68 height 33
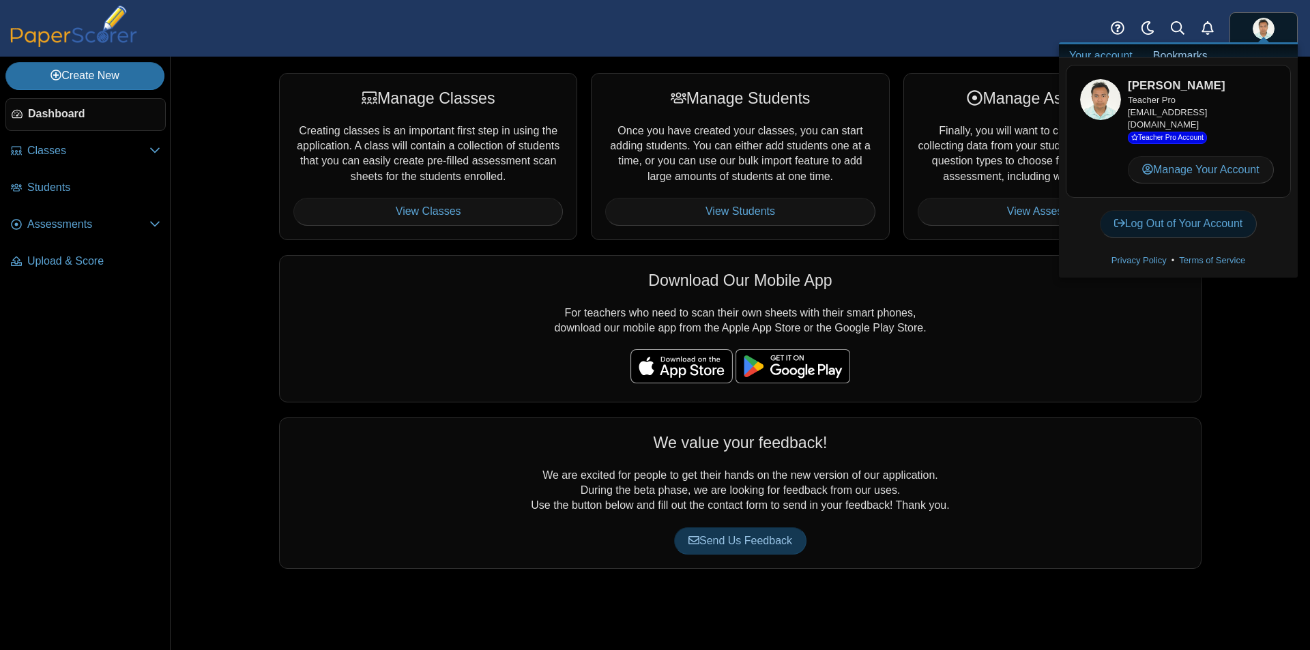
click at [1197, 238] on link "Log Out of Your Account" at bounding box center [1179, 223] width 158 height 27
